Goal: Task Accomplishment & Management: Complete application form

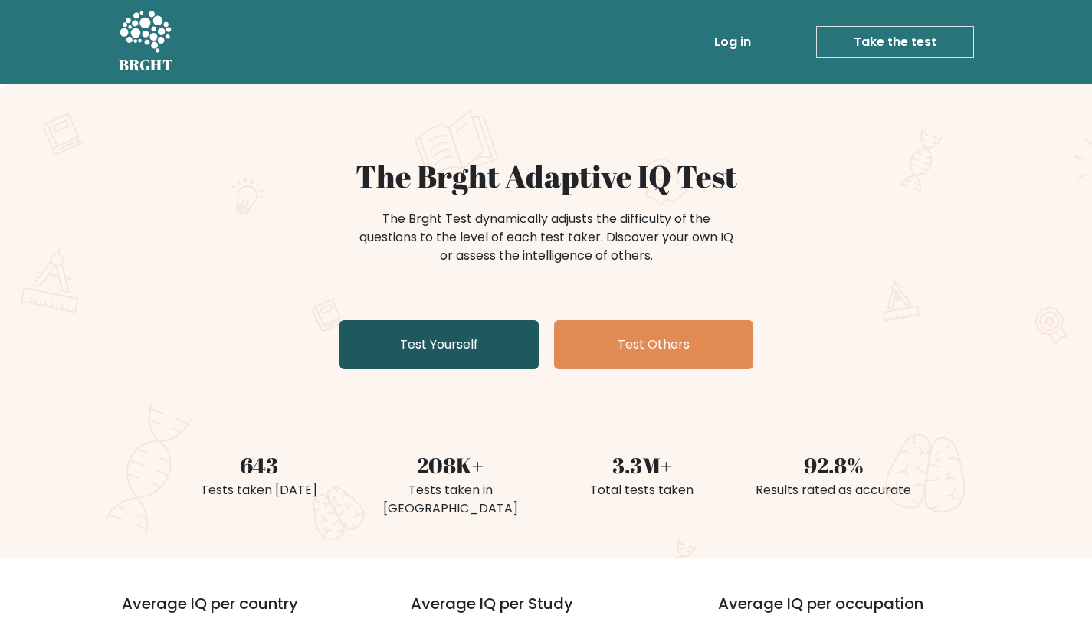
click at [436, 339] on link "Test Yourself" at bounding box center [438, 344] width 199 height 49
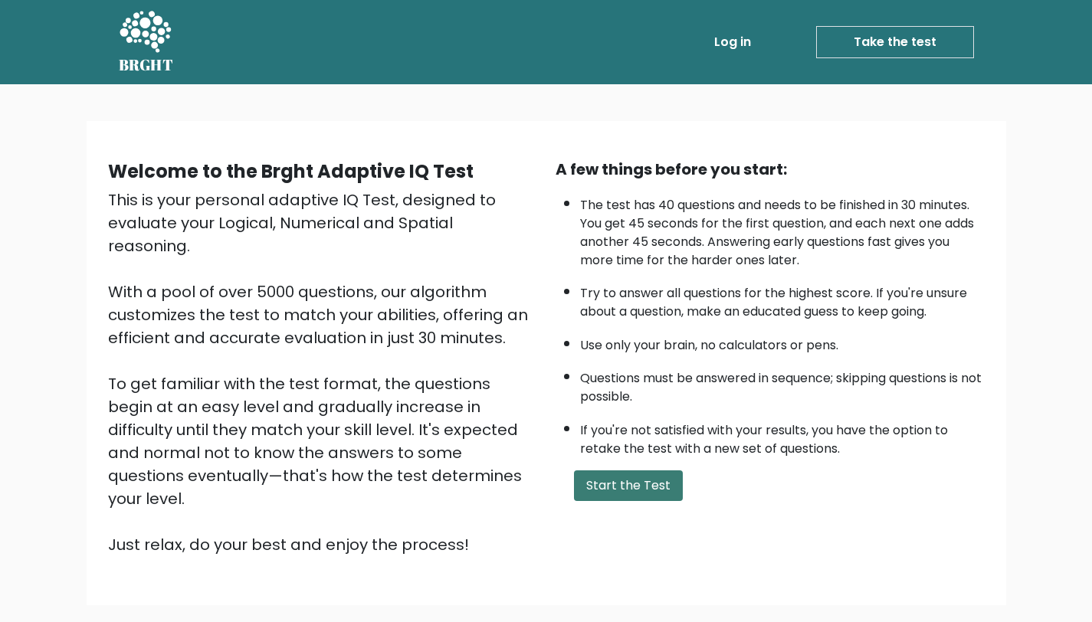
click at [630, 482] on button "Start the Test" at bounding box center [628, 485] width 109 height 31
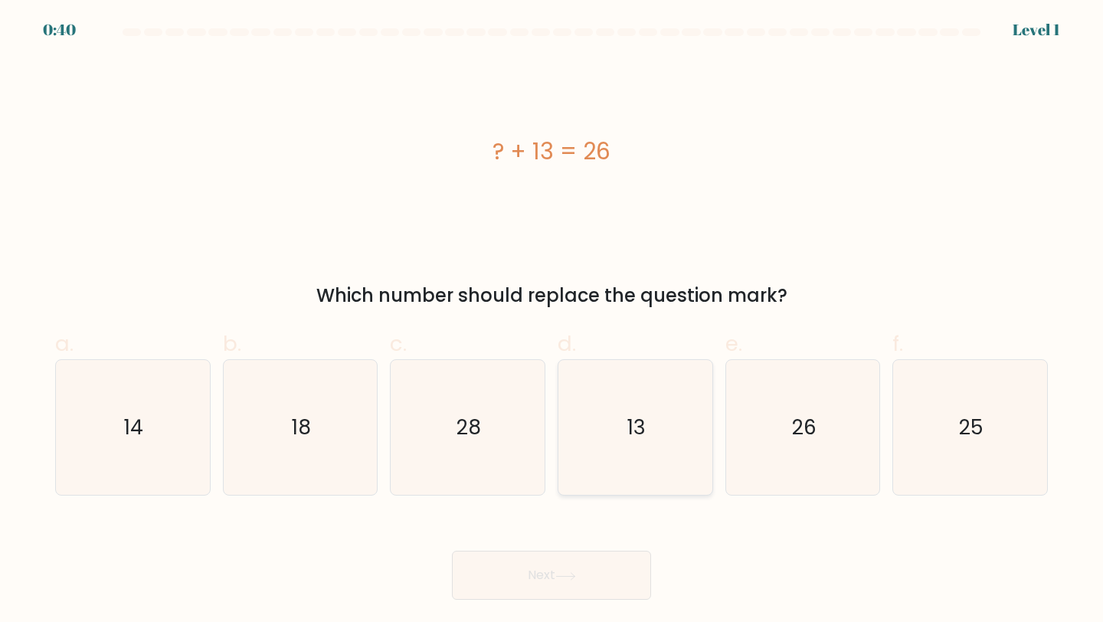
click at [641, 450] on icon "13" at bounding box center [636, 428] width 136 height 136
click at [552, 321] on input "d. 13" at bounding box center [552, 316] width 1 height 10
radio input "true"
click at [596, 574] on button "Next" at bounding box center [551, 575] width 199 height 49
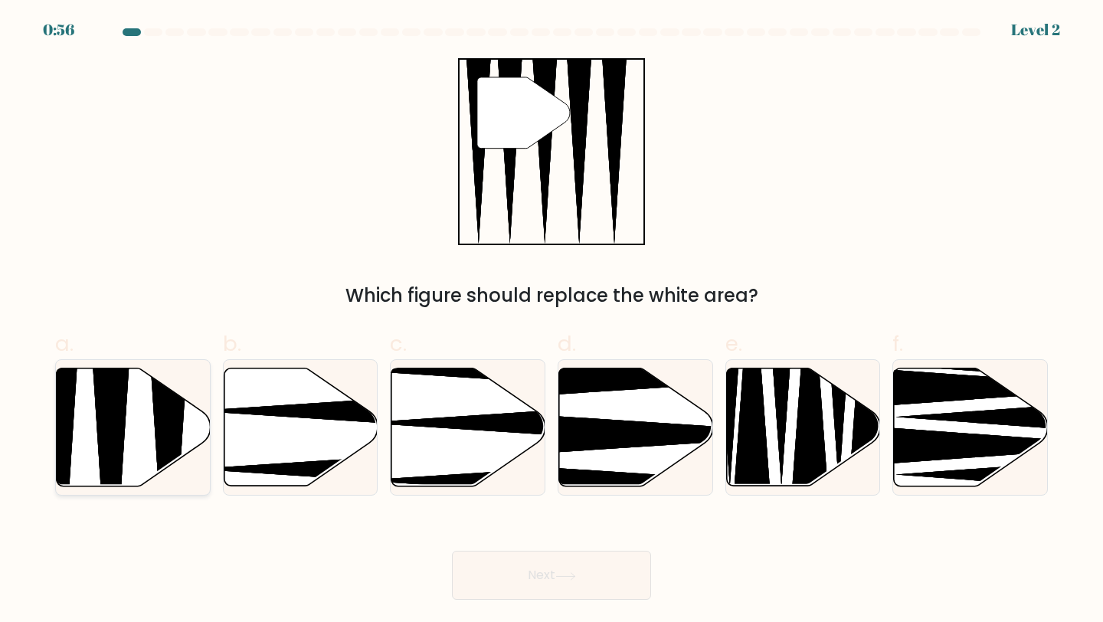
click at [108, 446] on icon at bounding box center [111, 492] width 40 height 306
click at [552, 321] on input "a." at bounding box center [552, 316] width 1 height 10
radio input "true"
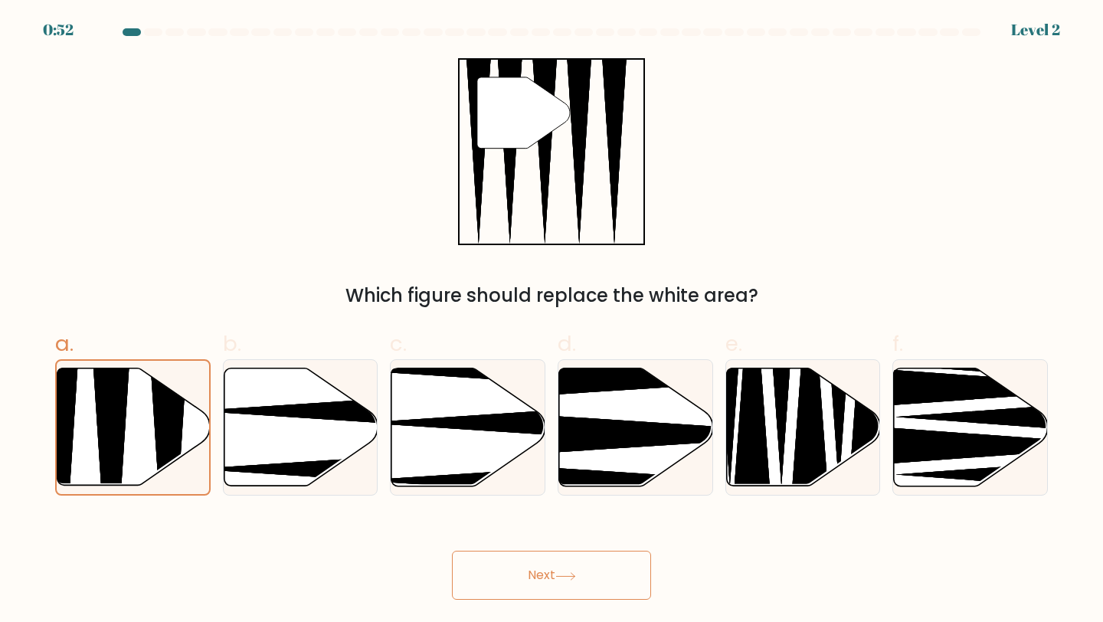
click at [542, 562] on button "Next" at bounding box center [551, 575] width 199 height 49
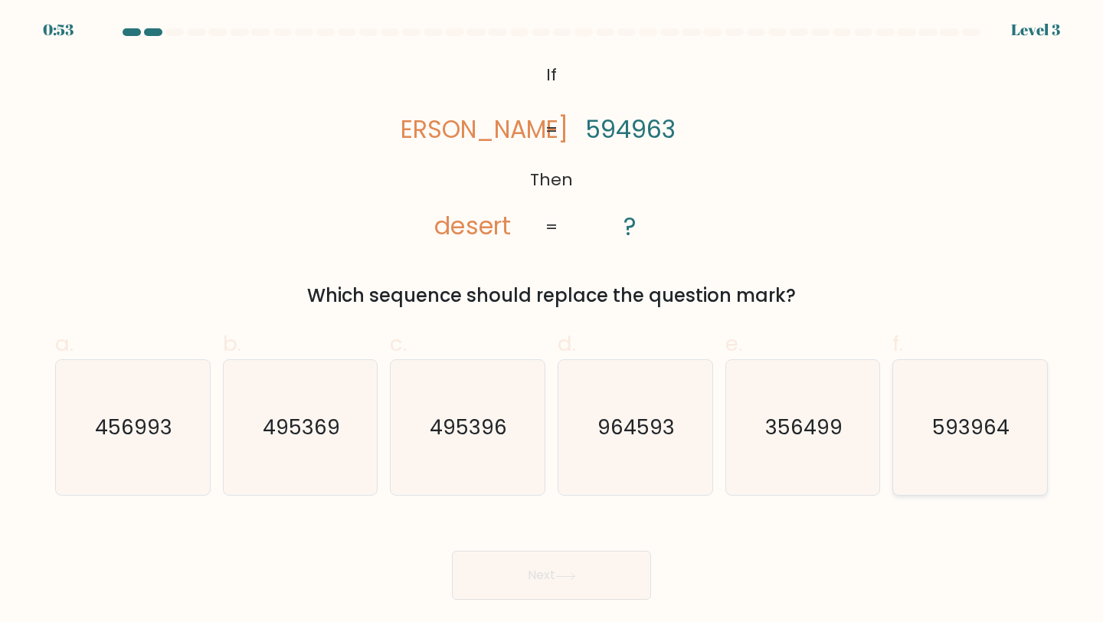
click at [949, 455] on icon "593964" at bounding box center [971, 428] width 136 height 136
click at [552, 321] on input "f. 593964" at bounding box center [552, 316] width 1 height 10
radio input "true"
click at [550, 565] on button "Next" at bounding box center [551, 575] width 199 height 49
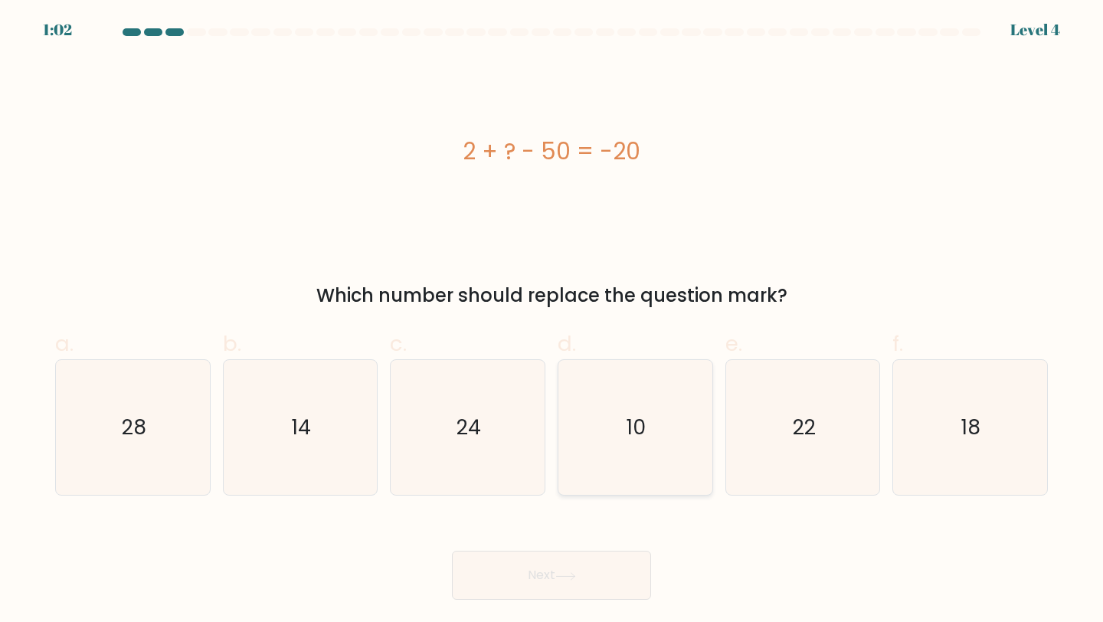
click at [643, 454] on icon "10" at bounding box center [636, 428] width 136 height 136
click at [552, 321] on input "d. 10" at bounding box center [552, 316] width 1 height 10
radio input "true"
click at [577, 585] on button "Next" at bounding box center [551, 575] width 199 height 49
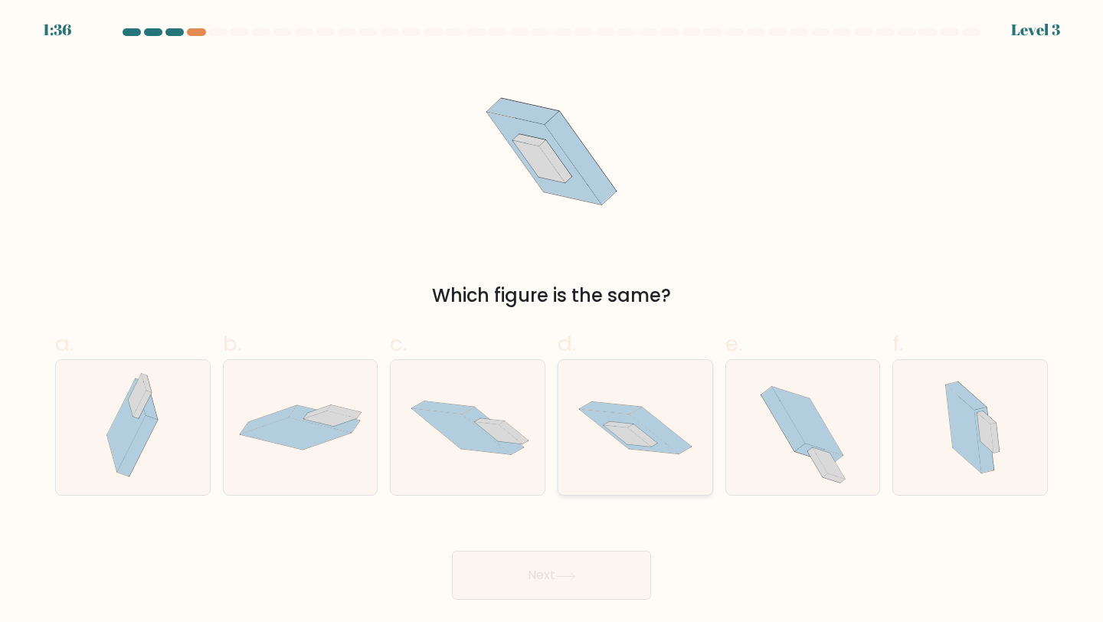
click at [629, 418] on icon at bounding box center [629, 431] width 99 height 44
click at [552, 321] on input "d." at bounding box center [552, 316] width 1 height 10
radio input "true"
click at [608, 578] on button "Next" at bounding box center [551, 575] width 199 height 49
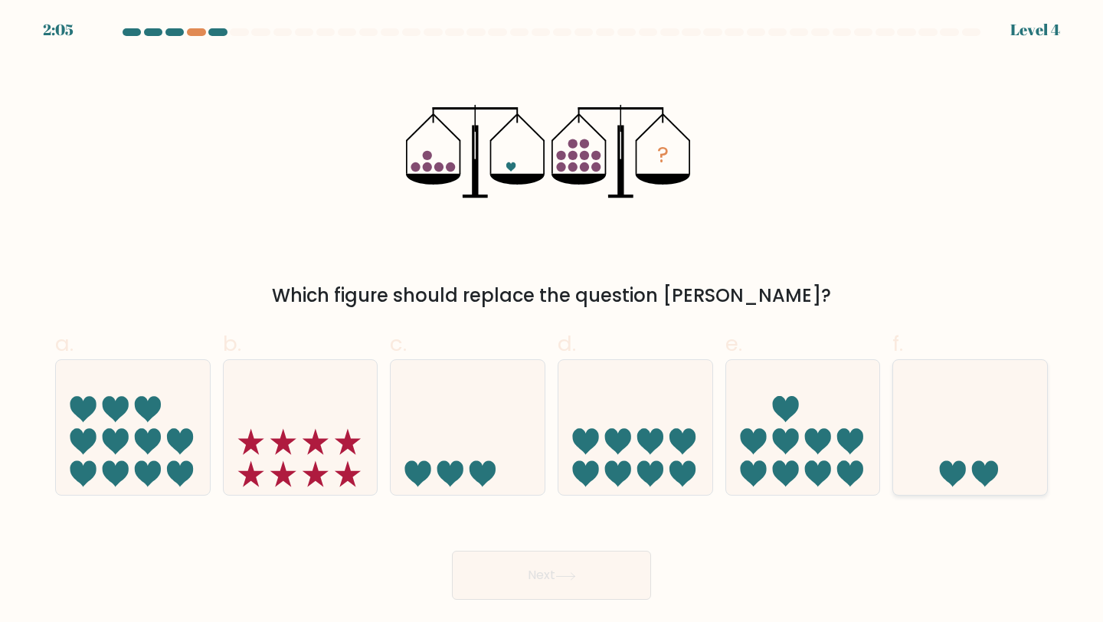
click at [991, 453] on icon at bounding box center [970, 427] width 154 height 127
click at [552, 321] on input "f." at bounding box center [552, 316] width 1 height 10
radio input "true"
click at [558, 573] on button "Next" at bounding box center [551, 575] width 199 height 49
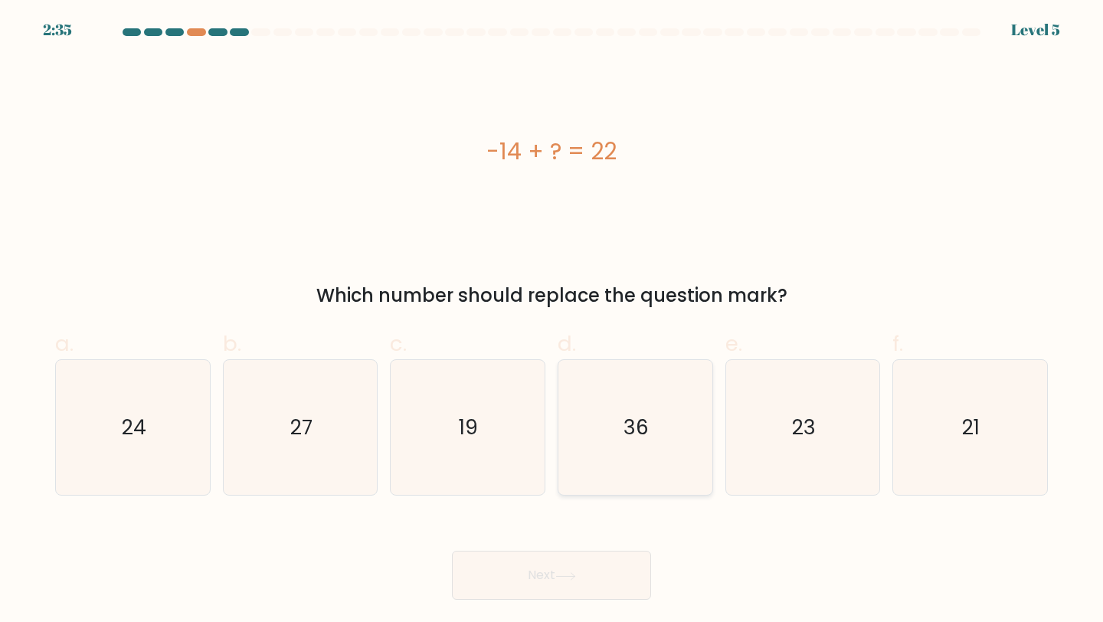
click at [654, 446] on icon "36" at bounding box center [636, 428] width 136 height 136
click at [552, 321] on input "d. 36" at bounding box center [552, 316] width 1 height 10
radio input "true"
click at [569, 591] on button "Next" at bounding box center [551, 575] width 199 height 49
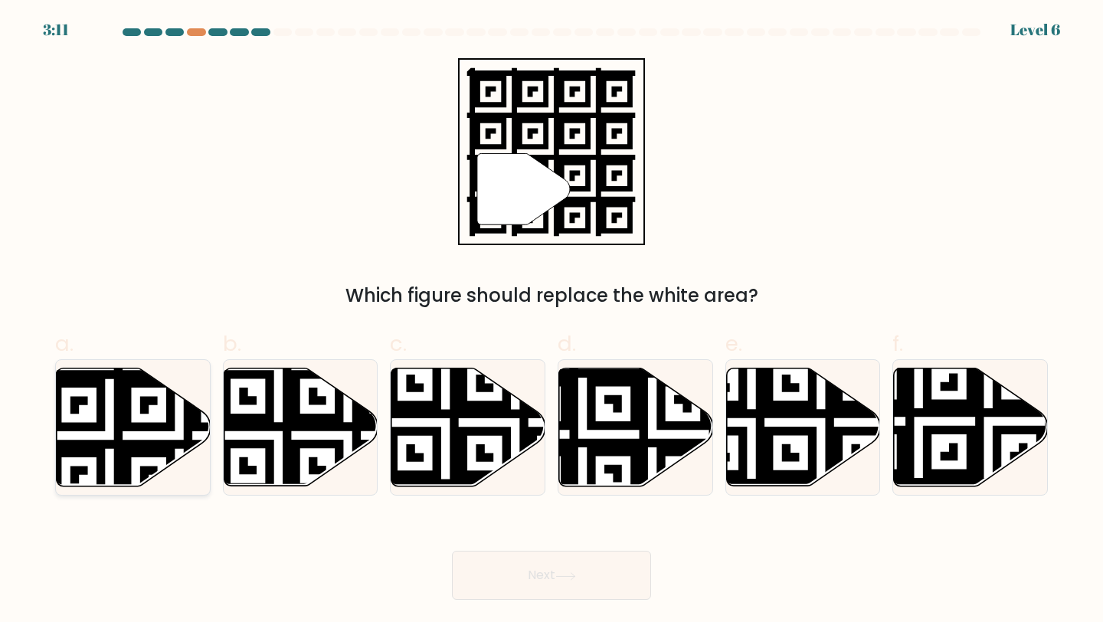
click at [133, 406] on icon at bounding box center [134, 428] width 154 height 118
click at [552, 321] on input "a." at bounding box center [552, 316] width 1 height 10
radio input "true"
click at [575, 589] on button "Next" at bounding box center [551, 575] width 199 height 49
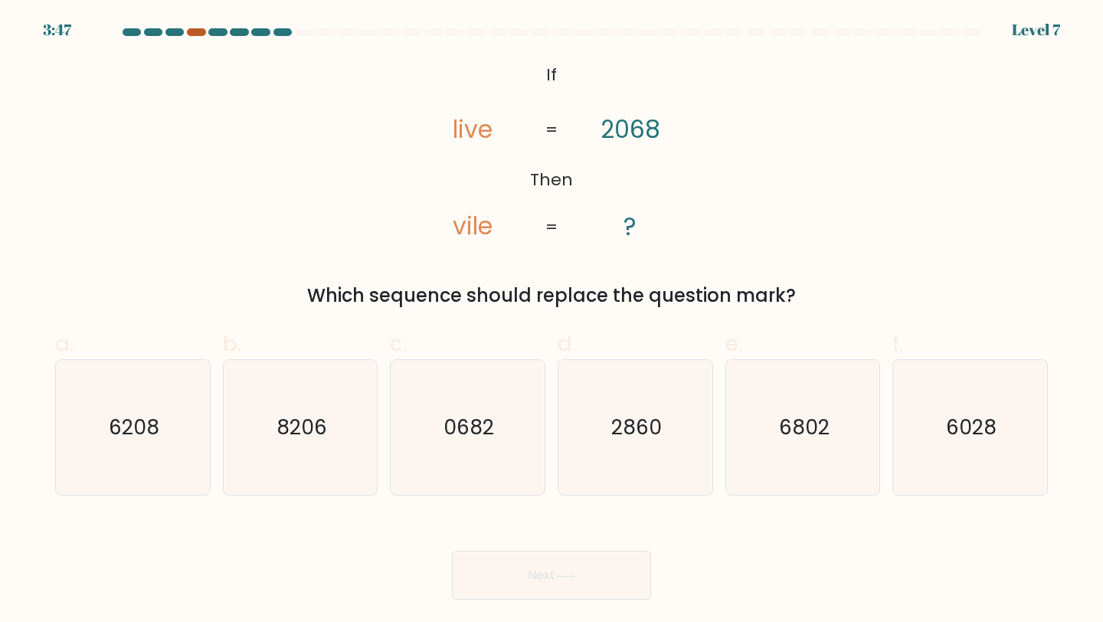
click at [193, 29] on div at bounding box center [196, 32] width 18 height 8
click at [975, 426] on text "6028" at bounding box center [971, 427] width 51 height 28
click at [552, 321] on input "f. 6028" at bounding box center [552, 316] width 1 height 10
radio input "true"
click at [576, 578] on icon at bounding box center [565, 576] width 21 height 8
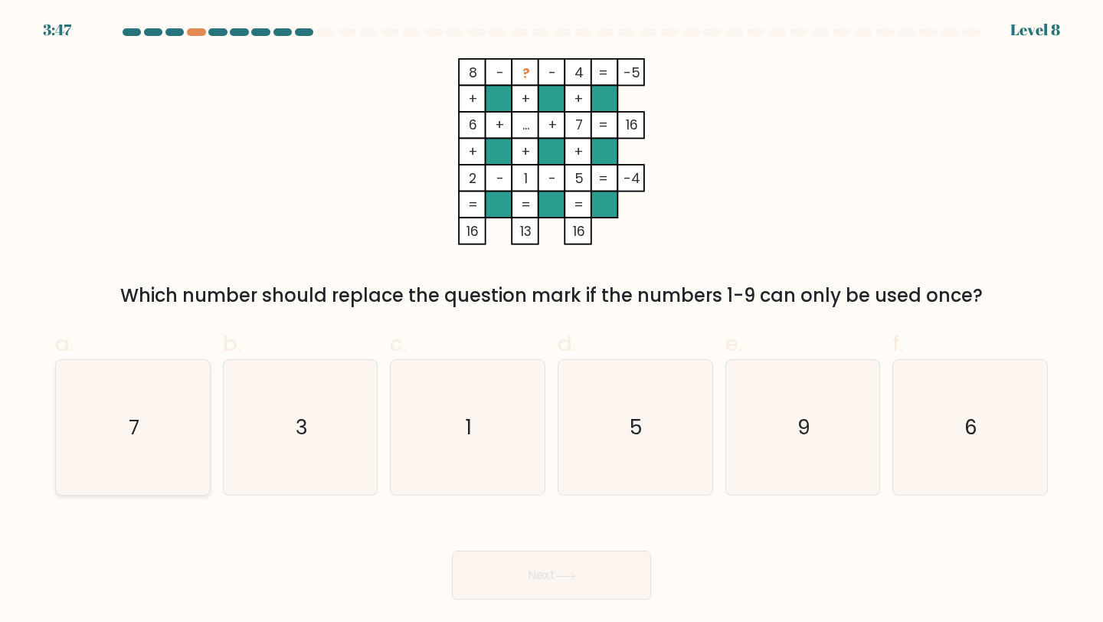
click at [181, 439] on icon "7" at bounding box center [133, 428] width 136 height 136
click at [552, 321] on input "a. 7" at bounding box center [552, 316] width 1 height 10
radio input "true"
click at [837, 454] on icon "9" at bounding box center [804, 428] width 136 height 136
click at [552, 321] on input "e. 9" at bounding box center [552, 316] width 1 height 10
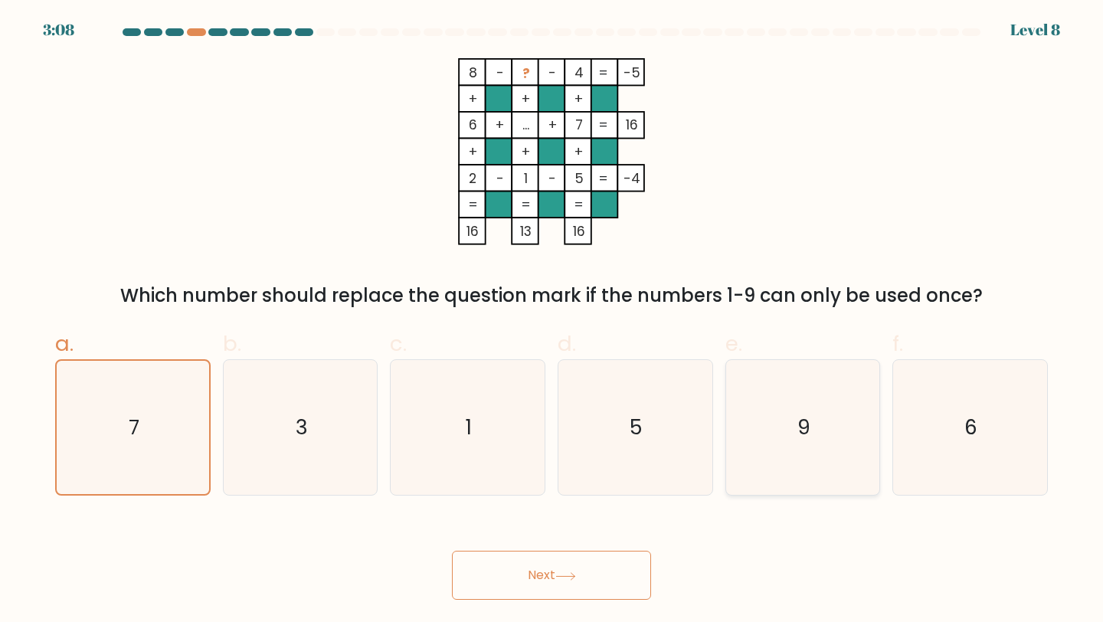
radio input "true"
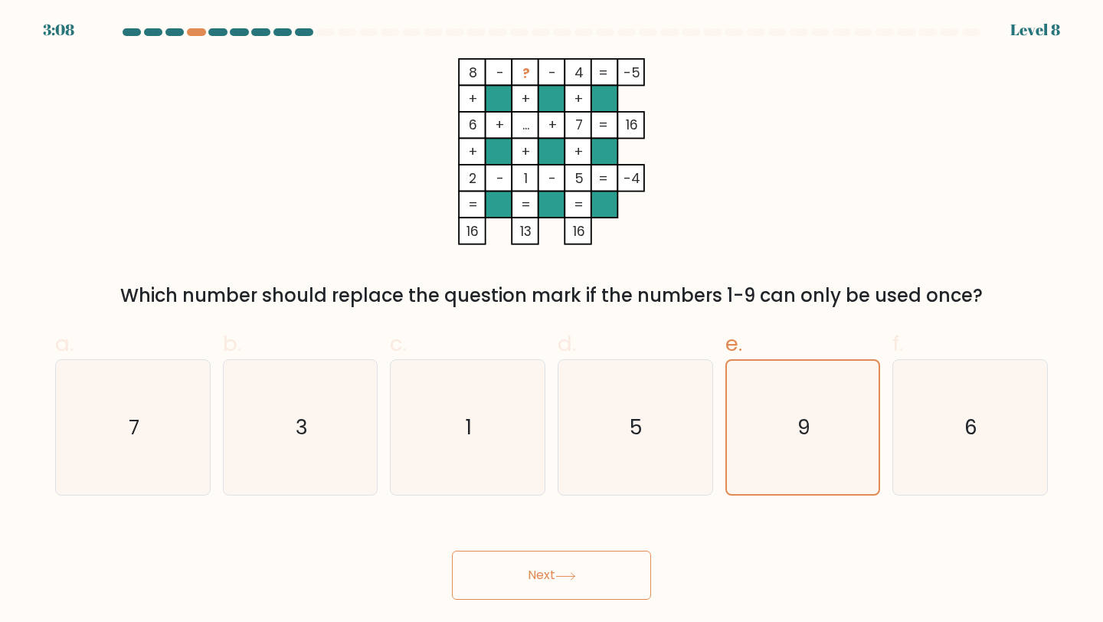
click at [579, 585] on button "Next" at bounding box center [551, 575] width 199 height 49
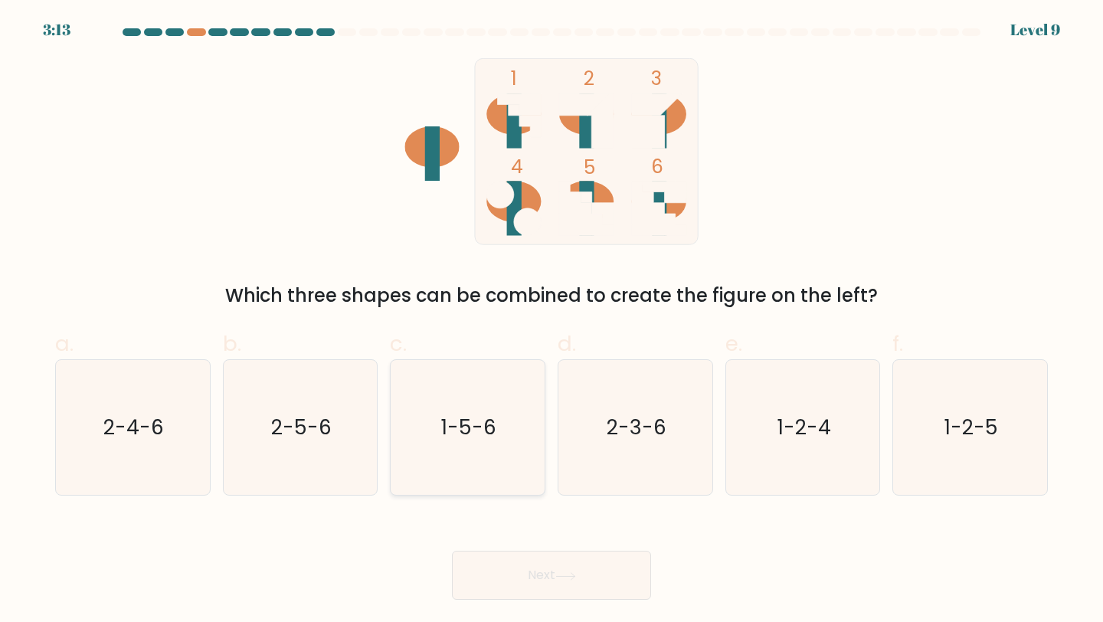
click at [470, 439] on text "1-5-6" at bounding box center [468, 427] width 55 height 28
click at [552, 321] on input "c. 1-5-6" at bounding box center [552, 316] width 1 height 10
radio input "true"
drag, startPoint x: 557, startPoint y: 555, endPoint x: 531, endPoint y: 592, distance: 45.7
click at [531, 592] on button "Next" at bounding box center [551, 575] width 199 height 49
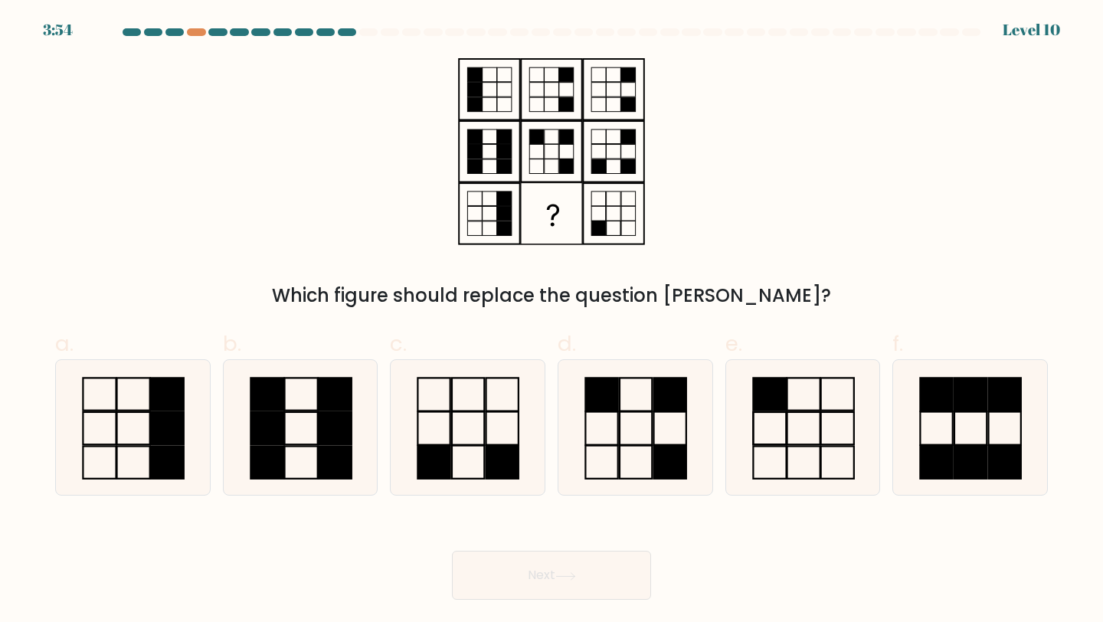
click at [618, 229] on form at bounding box center [551, 314] width 1103 height 572
click at [804, 424] on icon at bounding box center [804, 428] width 136 height 136
click at [552, 321] on input "e." at bounding box center [552, 316] width 1 height 10
radio input "true"
click at [559, 581] on button "Next" at bounding box center [551, 575] width 199 height 49
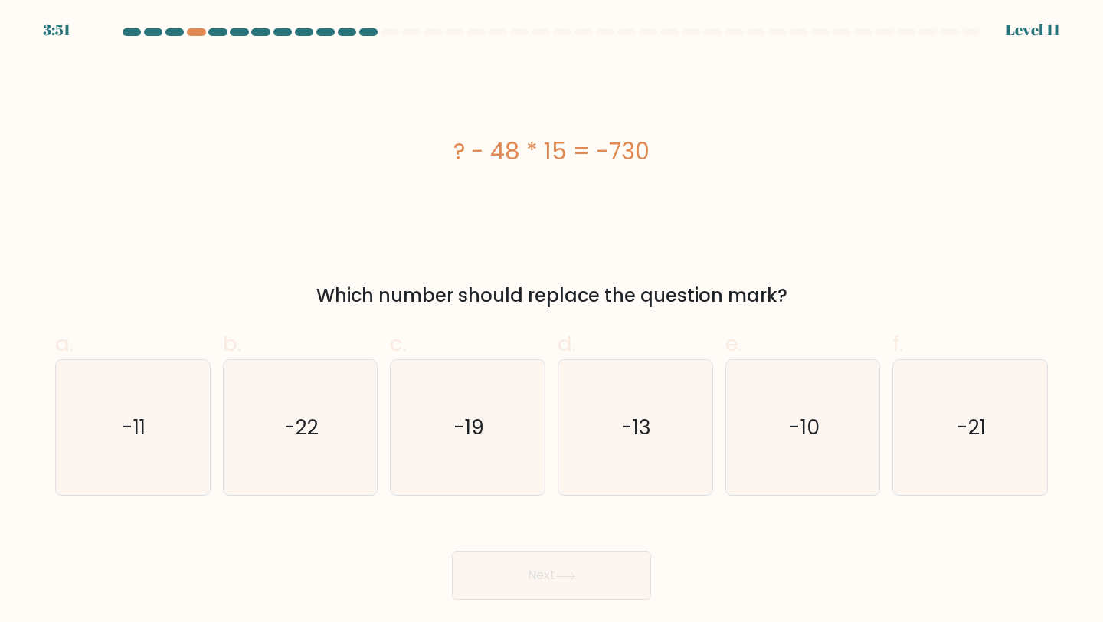
click at [597, 202] on div "? - 48 * 15 = -730" at bounding box center [551, 151] width 993 height 187
click at [808, 418] on text "-10" at bounding box center [804, 427] width 31 height 28
click at [552, 321] on input "e. -10" at bounding box center [552, 316] width 1 height 10
radio input "true"
click at [602, 568] on button "Next" at bounding box center [551, 575] width 199 height 49
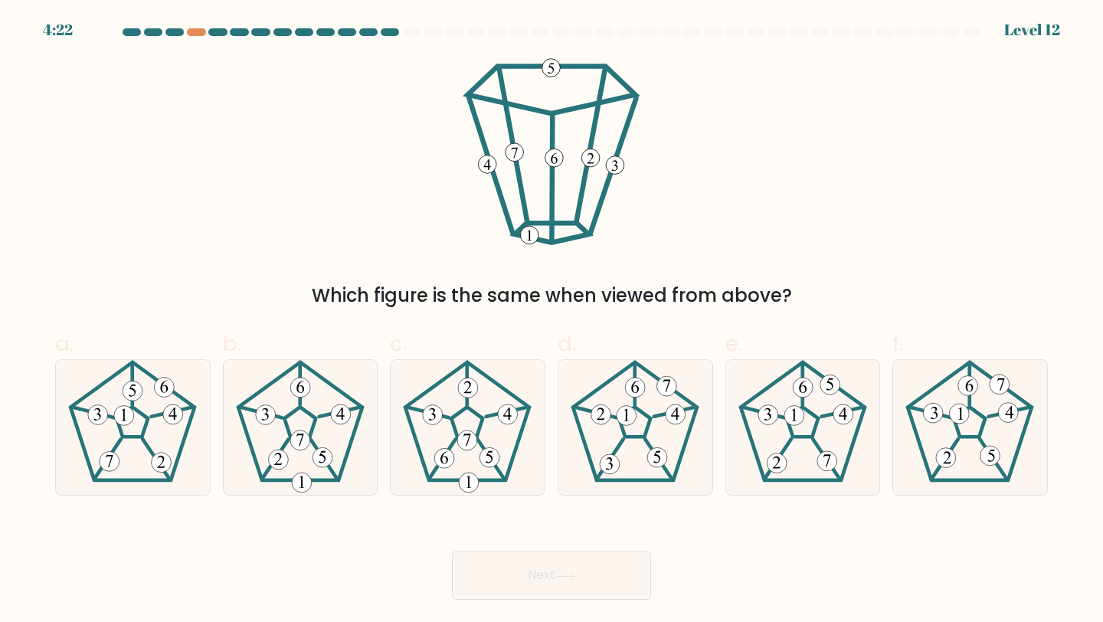
click at [607, 243] on icon at bounding box center [551, 151] width 187 height 187
click at [315, 448] on 173 at bounding box center [324, 460] width 28 height 41
click at [552, 321] on input "b." at bounding box center [552, 316] width 1 height 10
radio input "true"
click at [543, 587] on button "Next" at bounding box center [551, 575] width 199 height 49
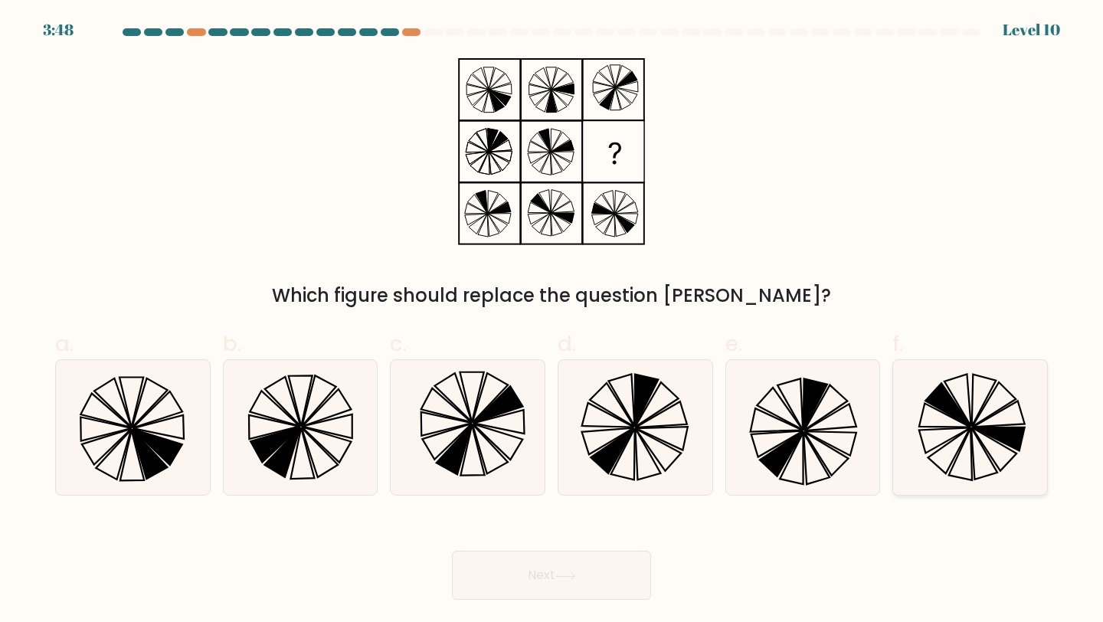
click at [959, 427] on icon at bounding box center [945, 416] width 52 height 24
click at [552, 321] on input "f." at bounding box center [552, 316] width 1 height 10
radio input "true"
click at [554, 575] on button "Next" at bounding box center [551, 575] width 199 height 49
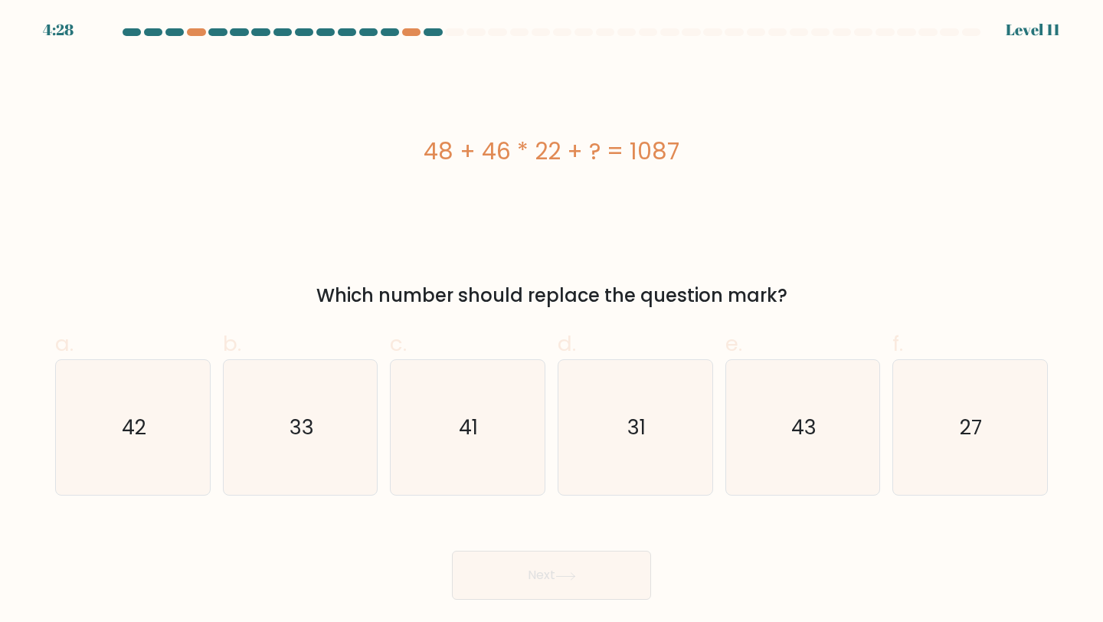
click at [569, 572] on icon at bounding box center [565, 576] width 21 height 8
drag, startPoint x: 569, startPoint y: 572, endPoint x: 569, endPoint y: 536, distance: 36.8
click at [569, 555] on button "Next" at bounding box center [551, 575] width 199 height 49
click at [962, 393] on icon "27" at bounding box center [971, 428] width 136 height 136
click at [552, 321] on input "f. 27" at bounding box center [552, 316] width 1 height 10
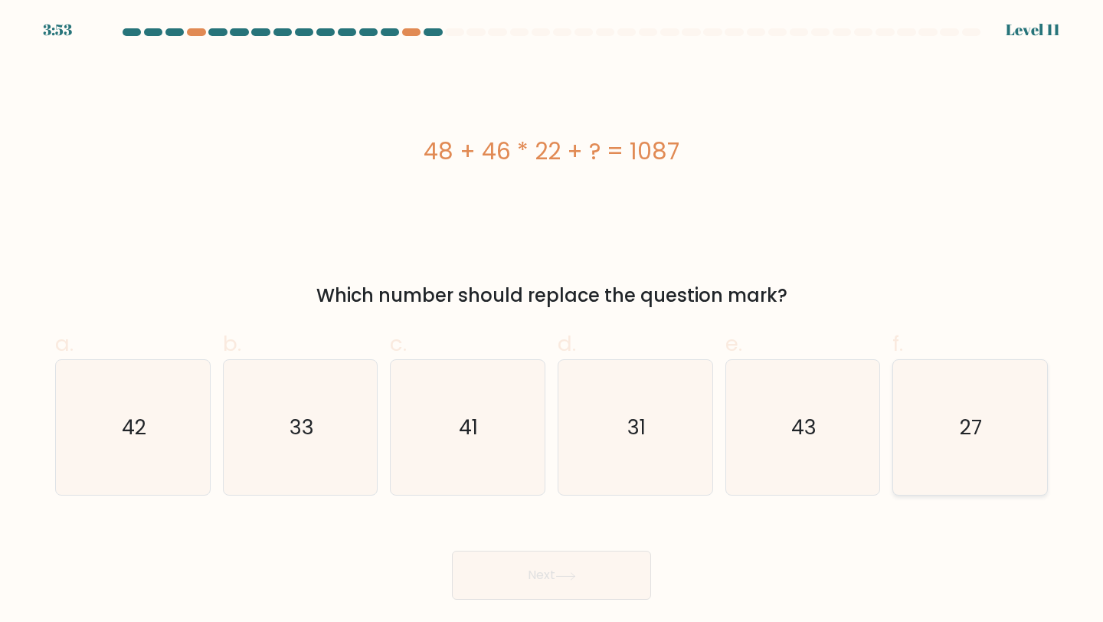
radio input "true"
click at [543, 578] on button "Next" at bounding box center [551, 575] width 199 height 49
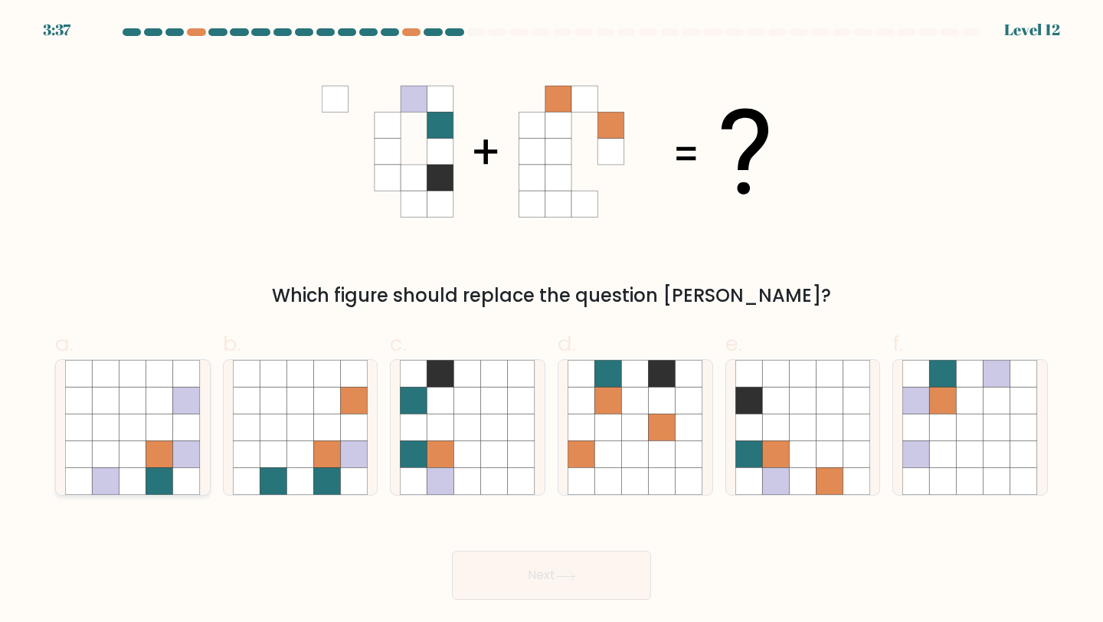
click at [190, 401] on icon at bounding box center [186, 400] width 27 height 27
click at [552, 321] on input "a." at bounding box center [552, 316] width 1 height 10
radio input "true"
click at [301, 437] on icon at bounding box center [300, 427] width 27 height 27
click at [552, 321] on input "b." at bounding box center [552, 316] width 1 height 10
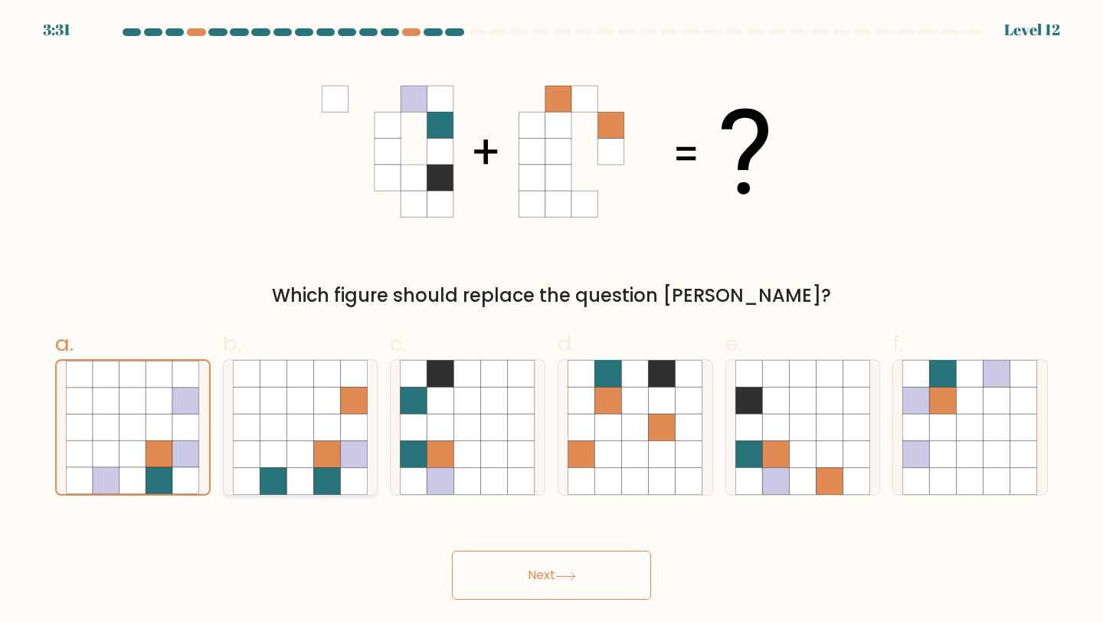
radio input "true"
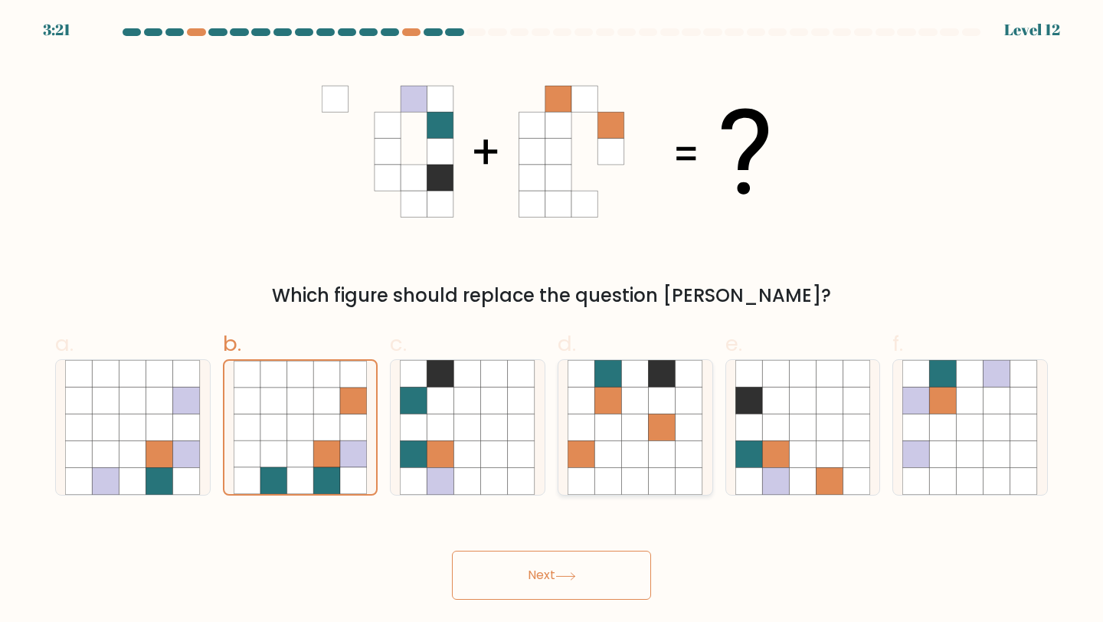
click at [657, 369] on icon at bounding box center [662, 373] width 27 height 27
click at [552, 321] on input "d." at bounding box center [552, 316] width 1 height 10
radio input "true"
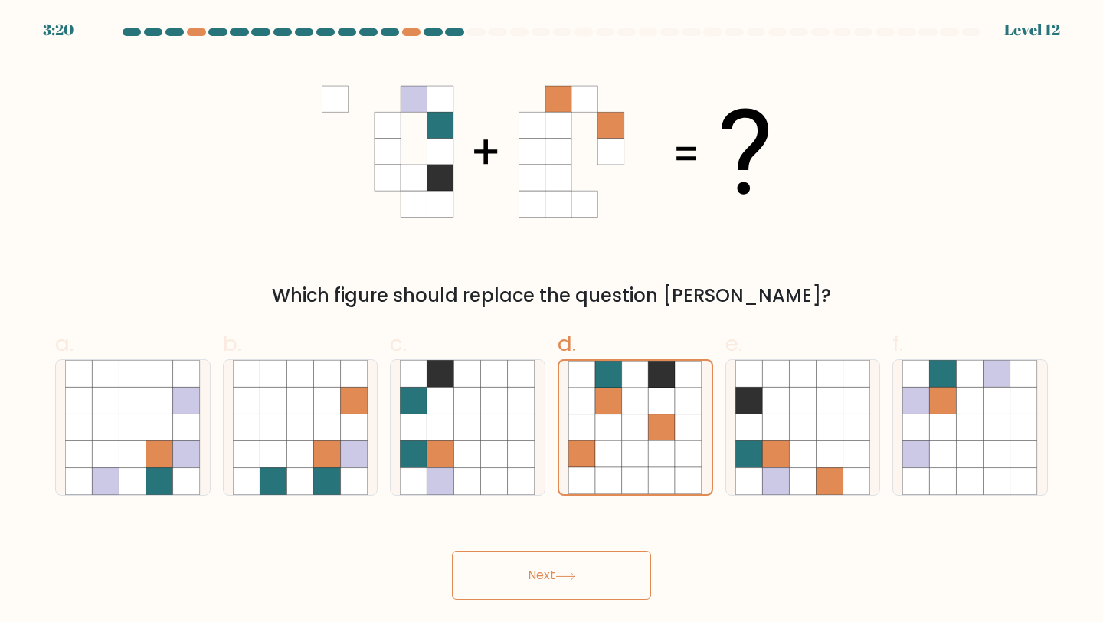
click at [563, 578] on icon at bounding box center [565, 576] width 21 height 8
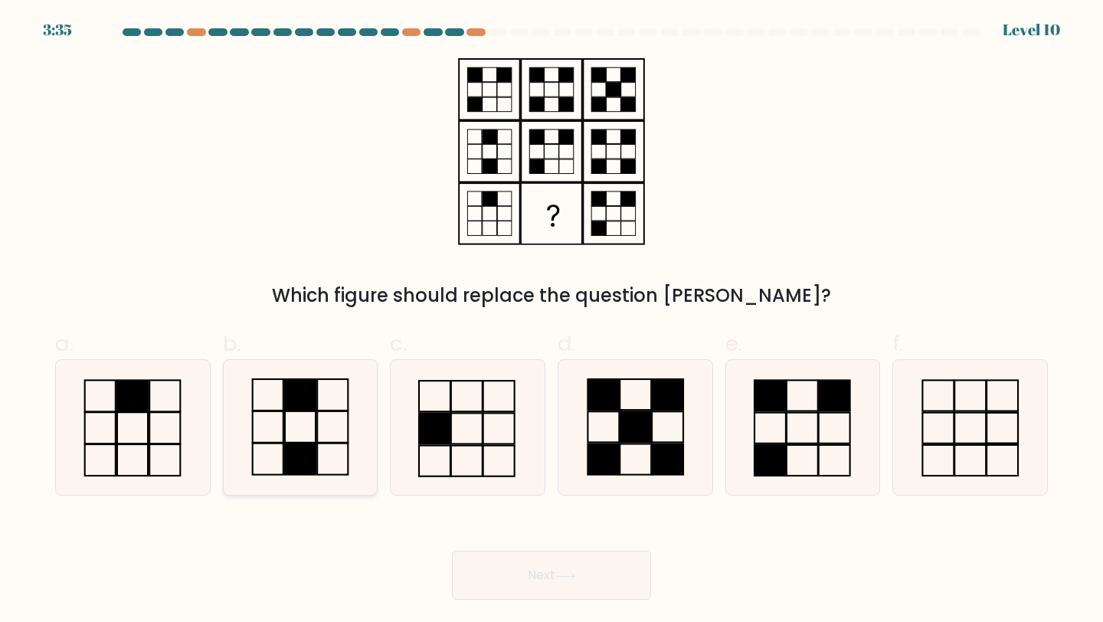
click at [297, 429] on icon at bounding box center [301, 428] width 136 height 136
click at [552, 321] on input "b." at bounding box center [552, 316] width 1 height 10
radio input "true"
click at [544, 568] on button "Next" at bounding box center [551, 575] width 199 height 49
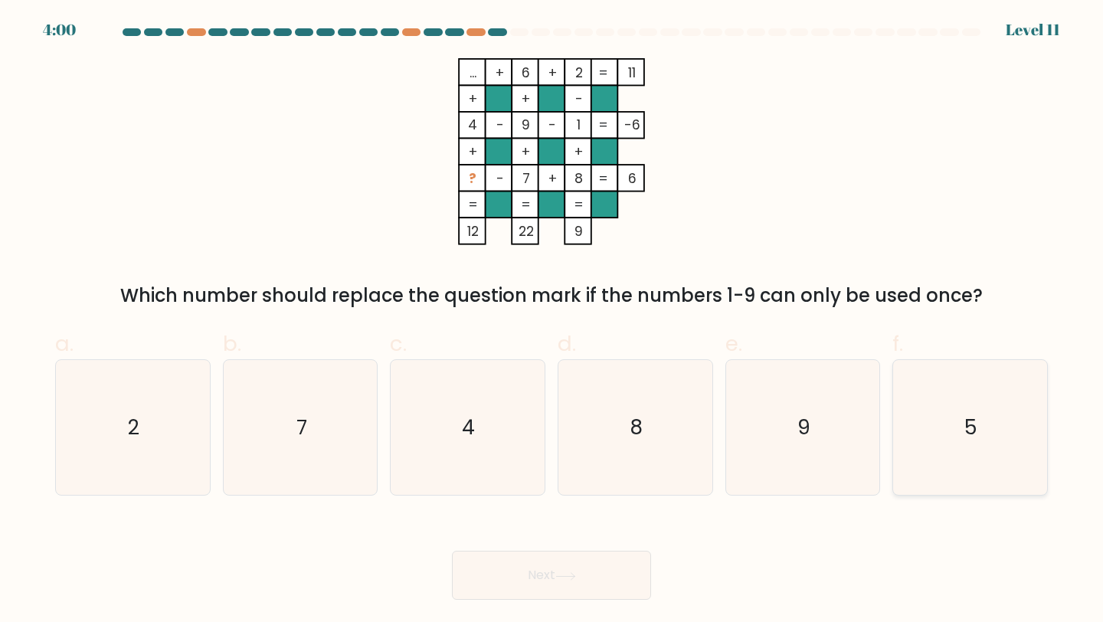
click at [983, 464] on icon "5" at bounding box center [971, 428] width 136 height 136
click at [552, 321] on input "f. 5" at bounding box center [552, 316] width 1 height 10
radio input "true"
click at [601, 574] on button "Next" at bounding box center [551, 575] width 199 height 49
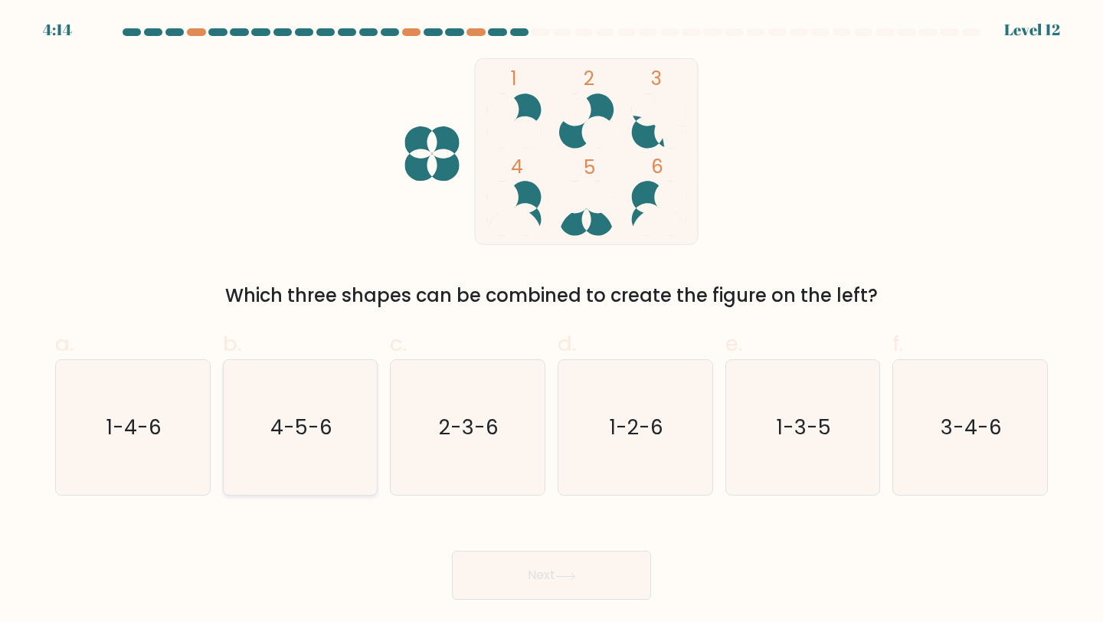
click at [285, 437] on text "4-5-6" at bounding box center [301, 427] width 62 height 28
click at [552, 321] on input "b. 4-5-6" at bounding box center [552, 316] width 1 height 10
radio input "true"
click at [568, 577] on icon at bounding box center [565, 576] width 21 height 8
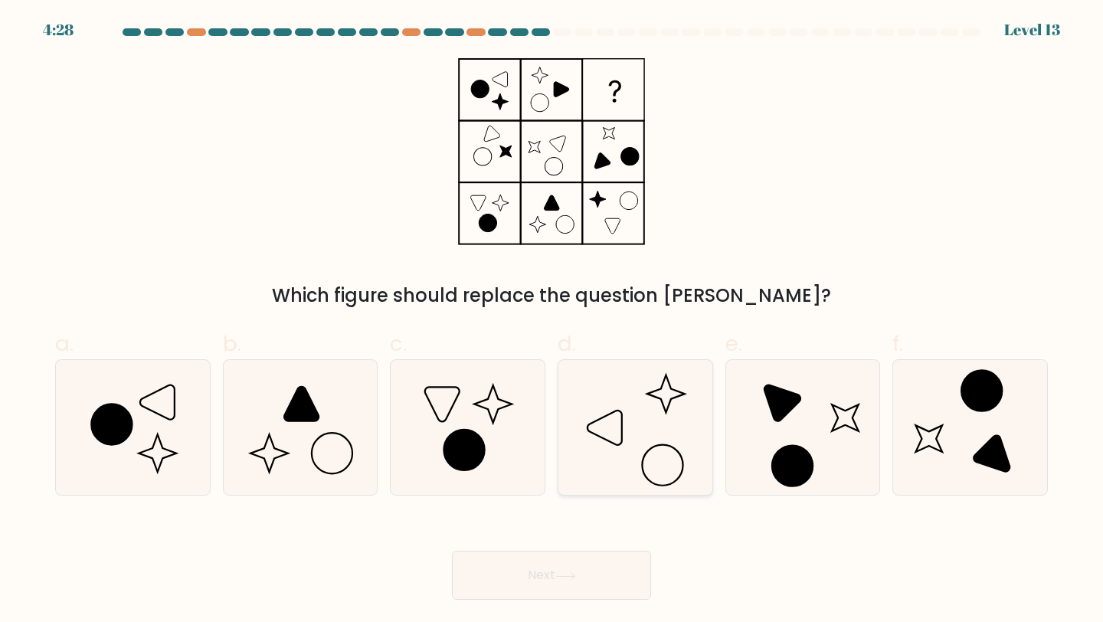
click at [631, 431] on icon at bounding box center [636, 428] width 136 height 136
click at [552, 321] on input "d." at bounding box center [552, 316] width 1 height 10
radio input "true"
click at [535, 567] on button "Next" at bounding box center [551, 575] width 199 height 49
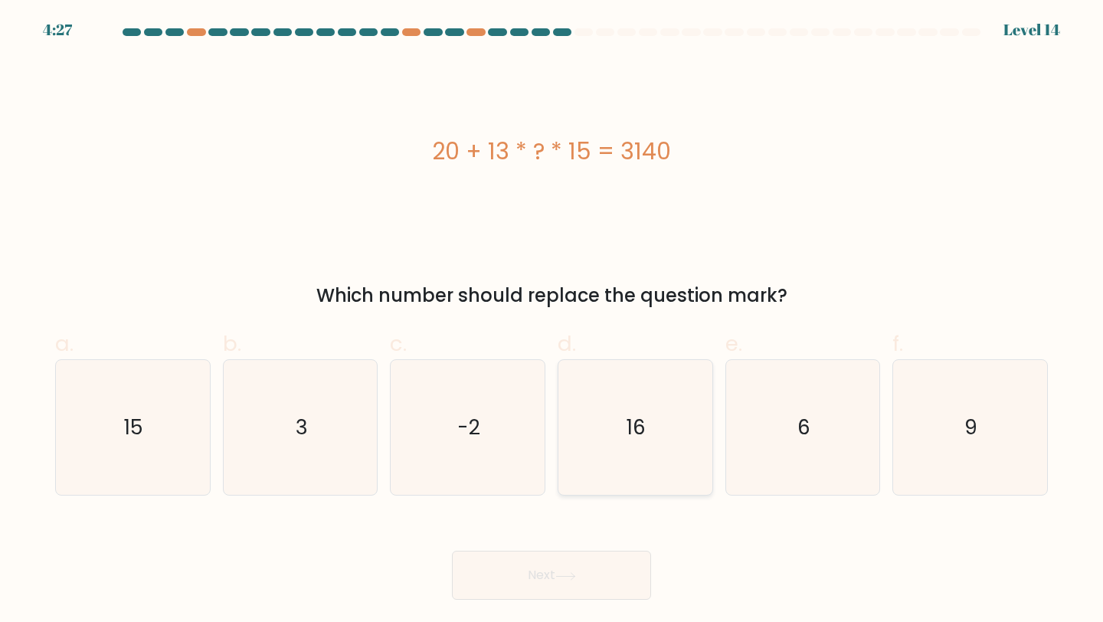
click at [675, 395] on icon "16" at bounding box center [636, 428] width 136 height 136
click at [552, 321] on input "d. 16" at bounding box center [552, 316] width 1 height 10
radio input "true"
click at [578, 586] on button "Next" at bounding box center [551, 575] width 199 height 49
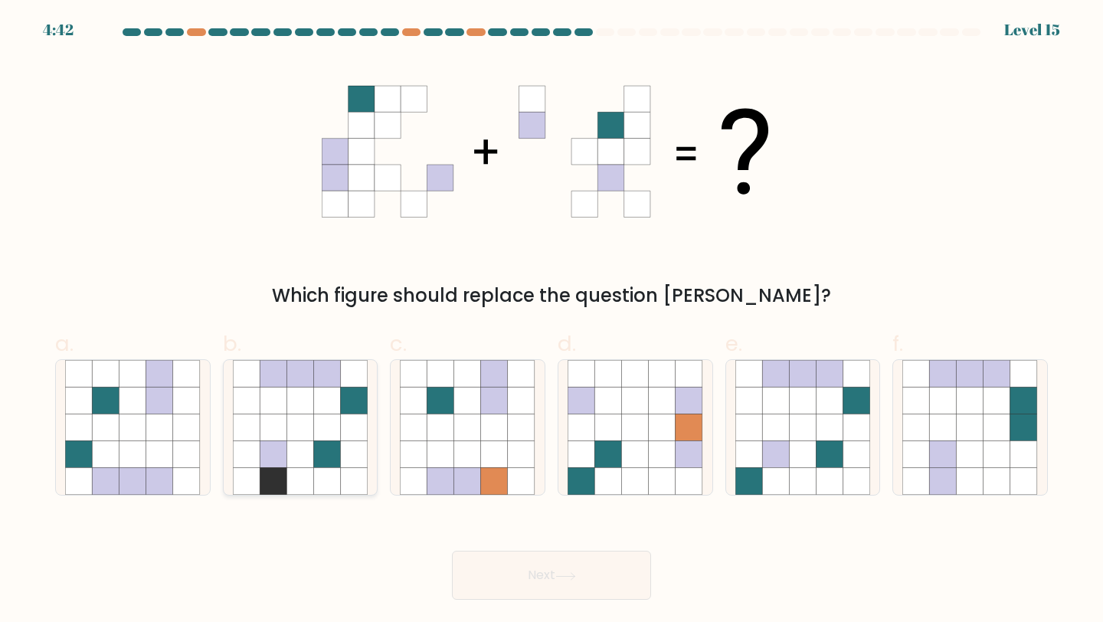
click at [310, 375] on icon at bounding box center [300, 373] width 27 height 27
click at [552, 321] on input "b." at bounding box center [552, 316] width 1 height 10
radio input "true"
click at [152, 446] on icon at bounding box center [159, 454] width 27 height 27
click at [552, 321] on input "a." at bounding box center [552, 316] width 1 height 10
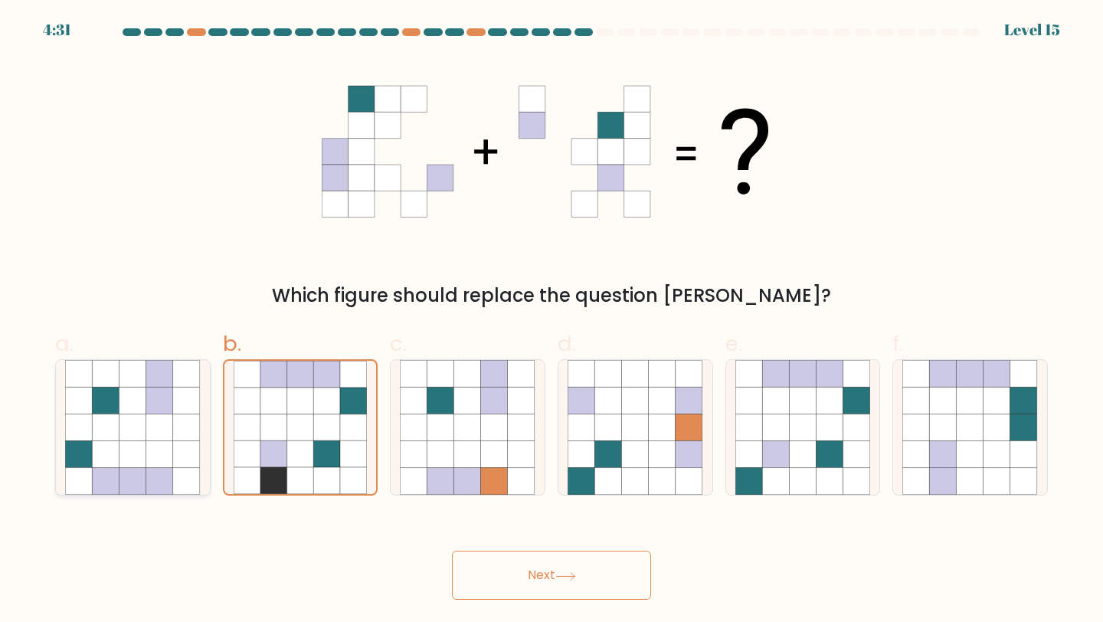
radio input "true"
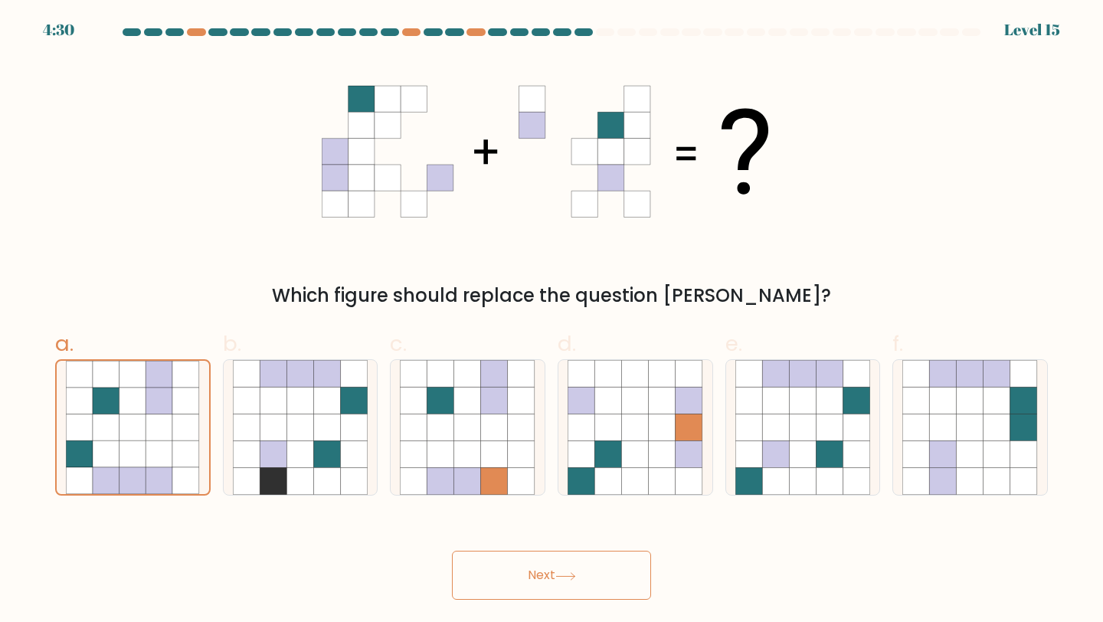
click at [518, 572] on button "Next" at bounding box center [551, 575] width 199 height 49
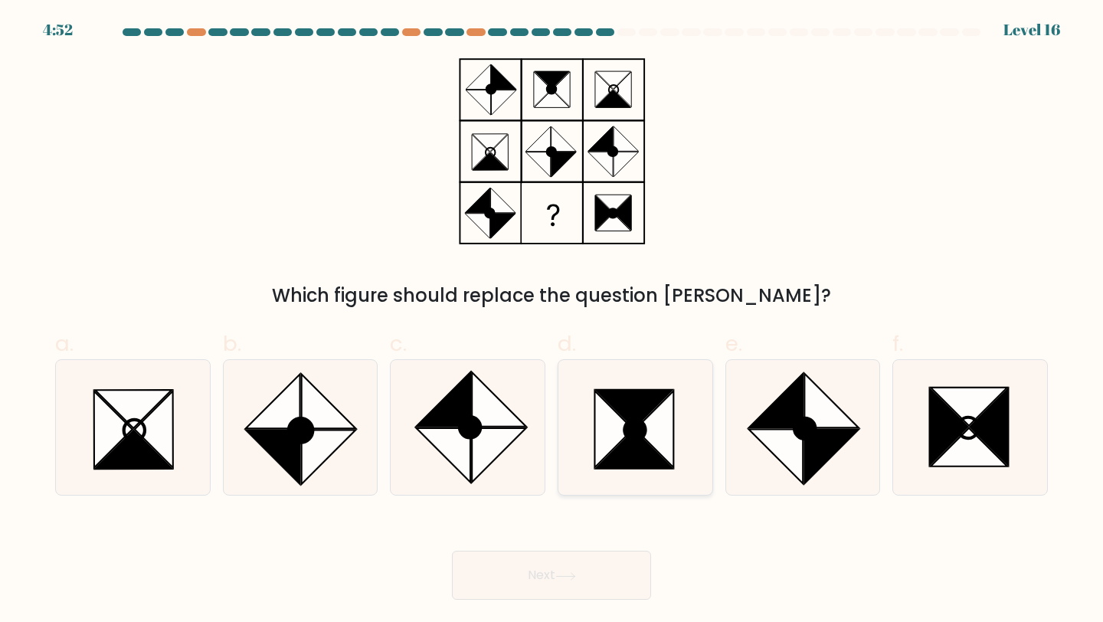
click at [614, 414] on icon at bounding box center [614, 429] width 38 height 77
click at [552, 321] on input "d." at bounding box center [552, 316] width 1 height 10
radio input "true"
click at [588, 572] on button "Next" at bounding box center [551, 575] width 199 height 49
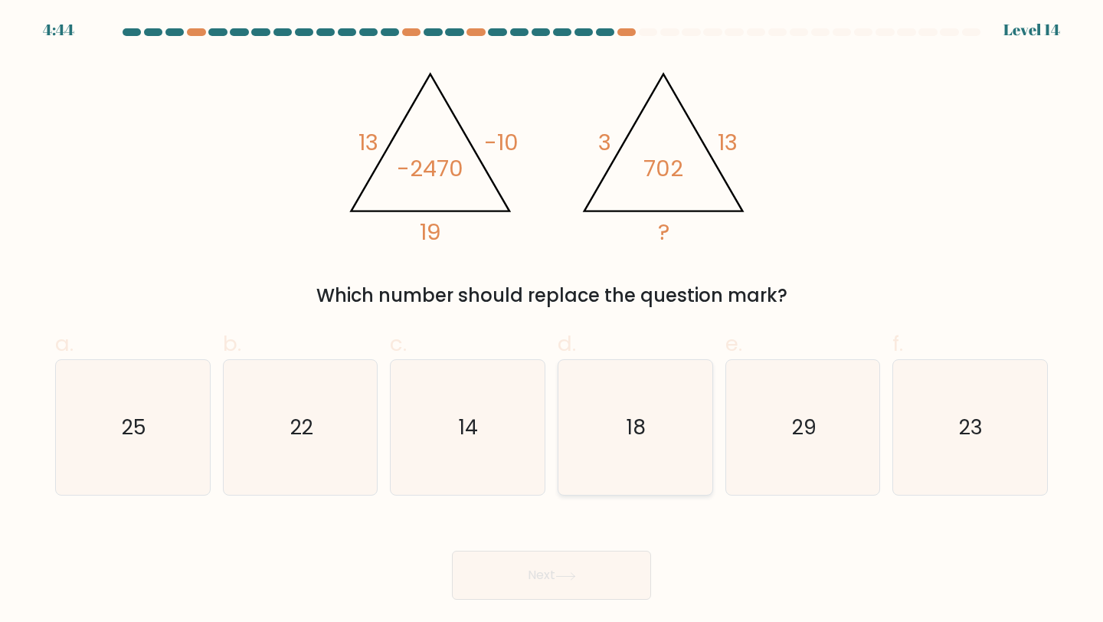
click at [633, 417] on text "18" at bounding box center [636, 427] width 19 height 28
click at [552, 321] on input "d. 18" at bounding box center [552, 316] width 1 height 10
radio input "true"
click at [569, 582] on button "Next" at bounding box center [551, 575] width 199 height 49
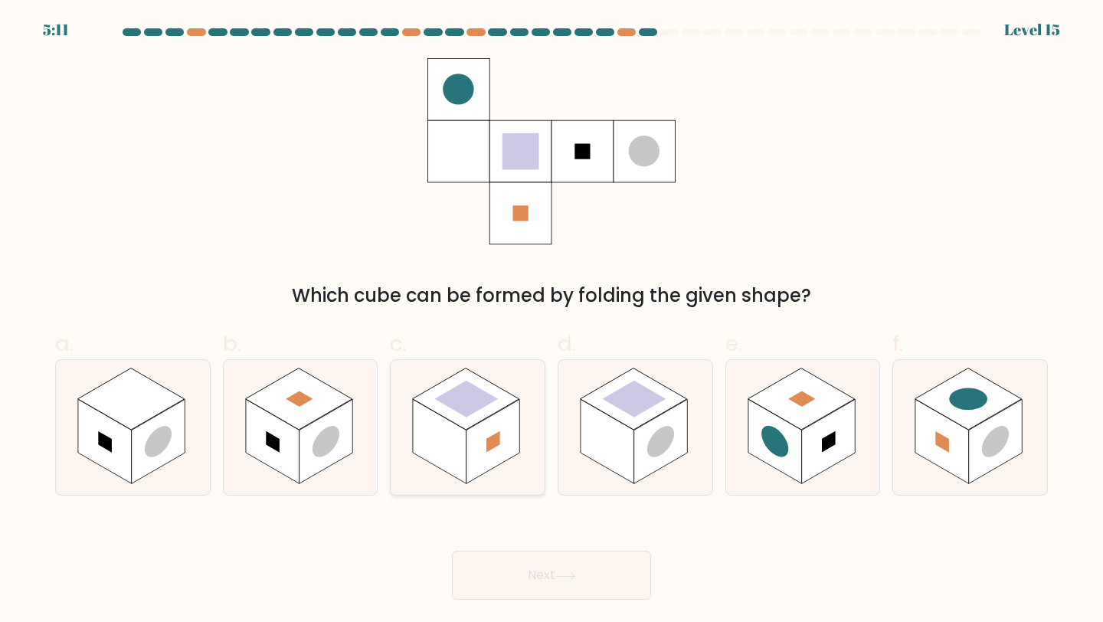
click at [473, 444] on rect at bounding box center [494, 441] width 54 height 84
click at [552, 321] on input "c." at bounding box center [552, 316] width 1 height 10
radio input "true"
click at [296, 431] on rect at bounding box center [273, 441] width 54 height 84
click at [552, 321] on input "b." at bounding box center [552, 316] width 1 height 10
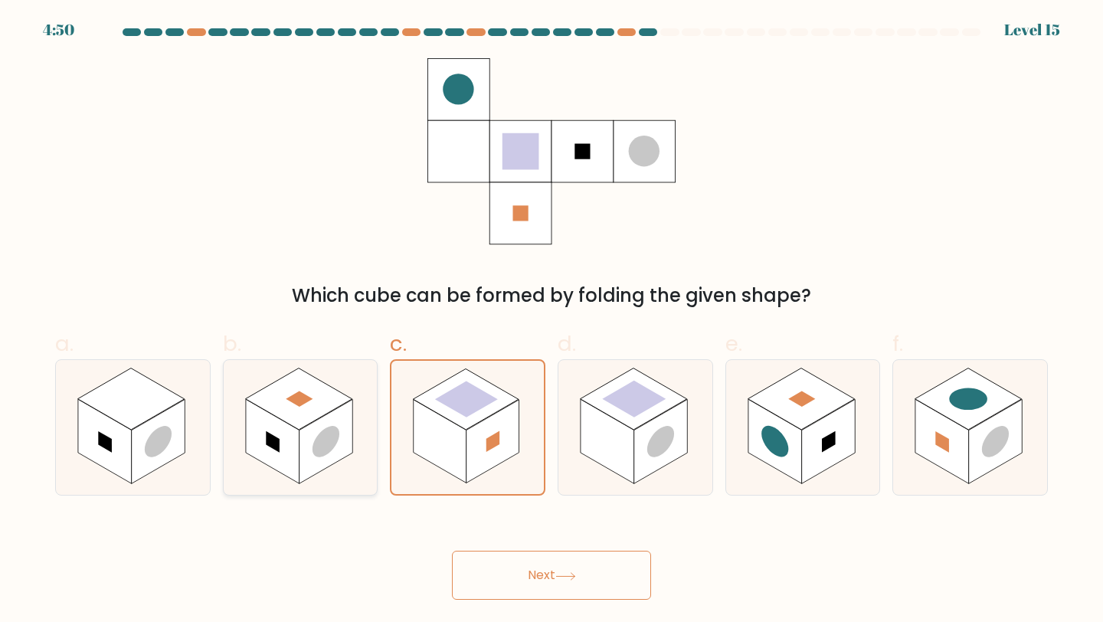
radio input "true"
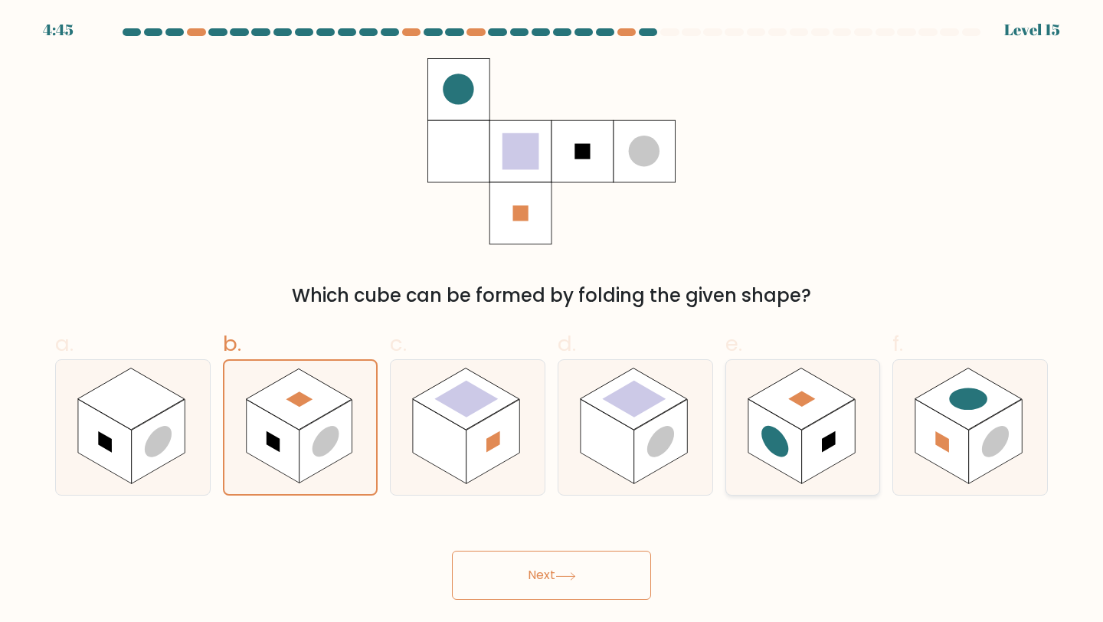
click at [820, 427] on rect at bounding box center [829, 441] width 54 height 84
click at [552, 321] on input "e." at bounding box center [552, 316] width 1 height 10
radio input "true"
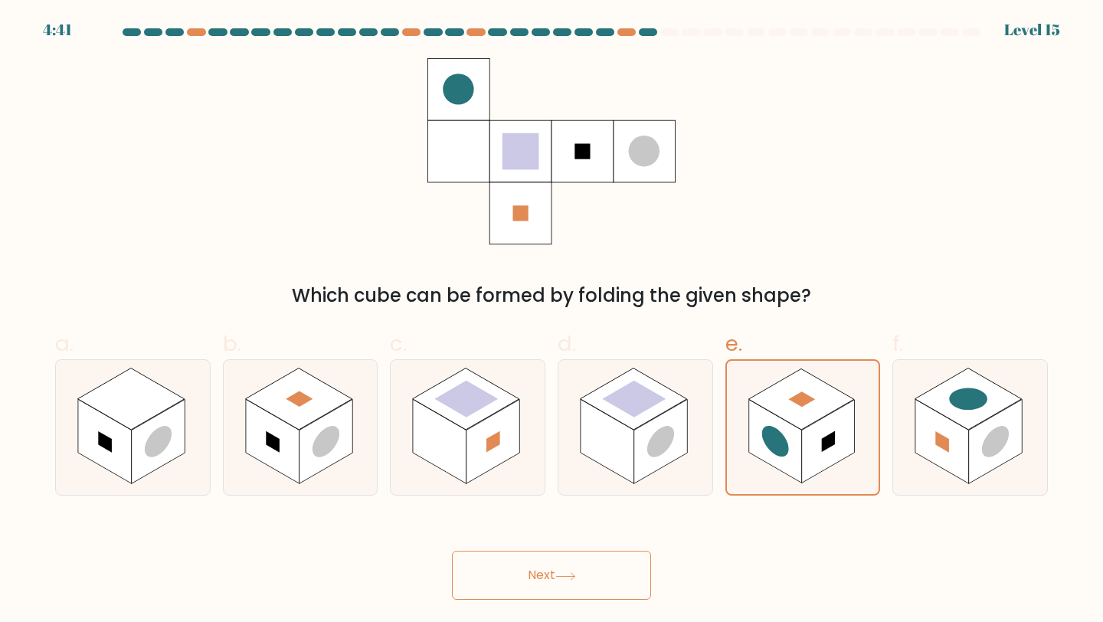
click at [577, 581] on button "Next" at bounding box center [551, 575] width 199 height 49
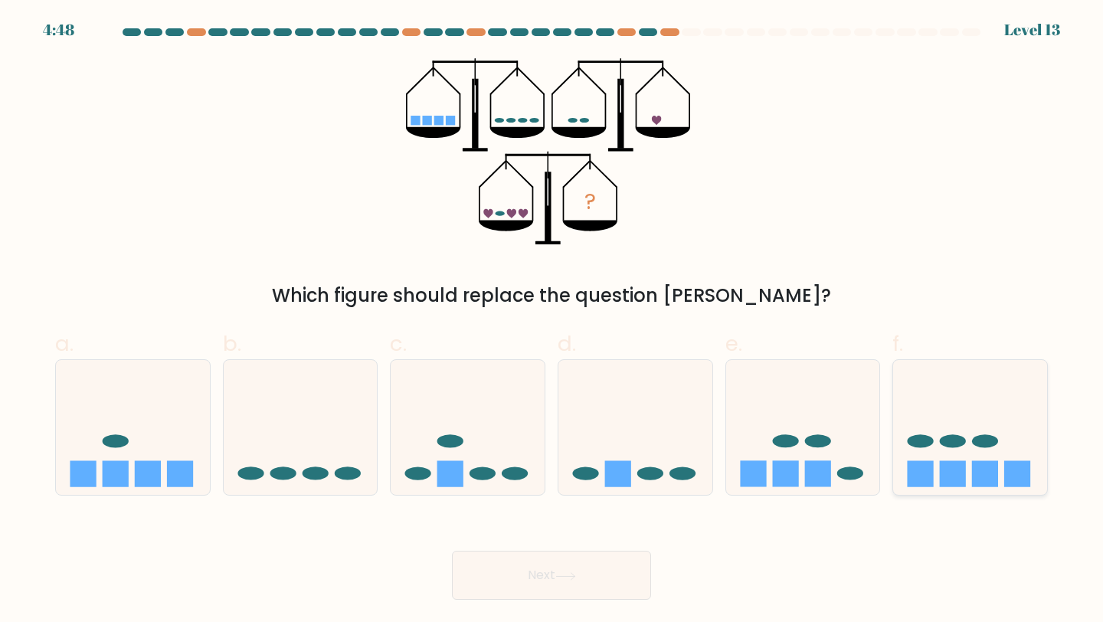
click at [954, 418] on icon at bounding box center [970, 427] width 154 height 127
click at [552, 321] on input "f." at bounding box center [552, 316] width 1 height 10
radio input "true"
click at [831, 438] on icon at bounding box center [803, 427] width 154 height 127
click at [552, 321] on input "e." at bounding box center [552, 316] width 1 height 10
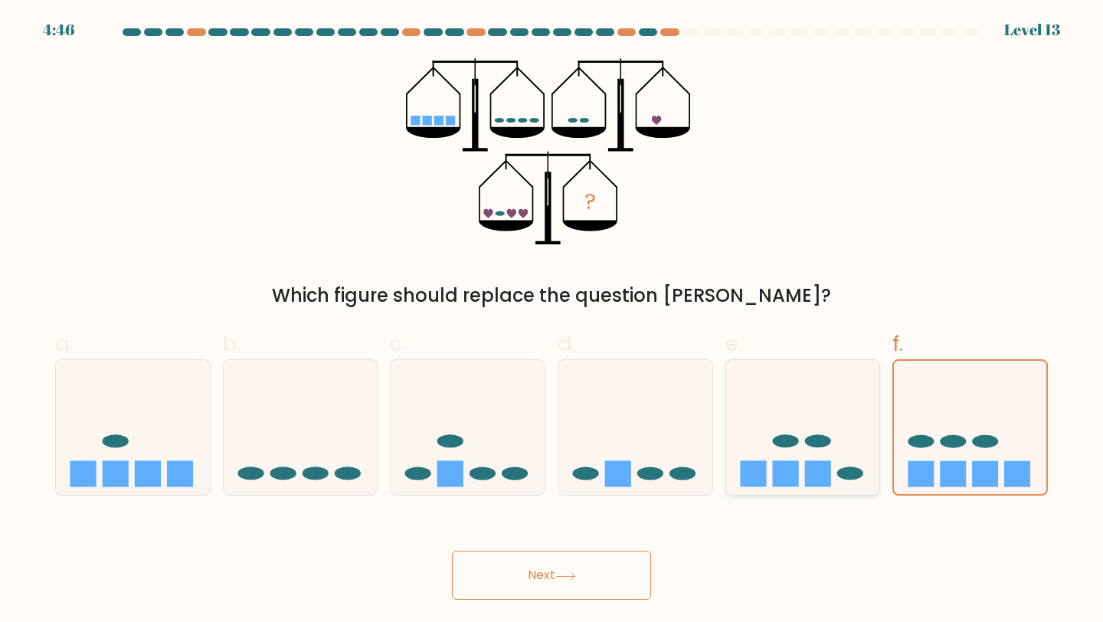
radio input "true"
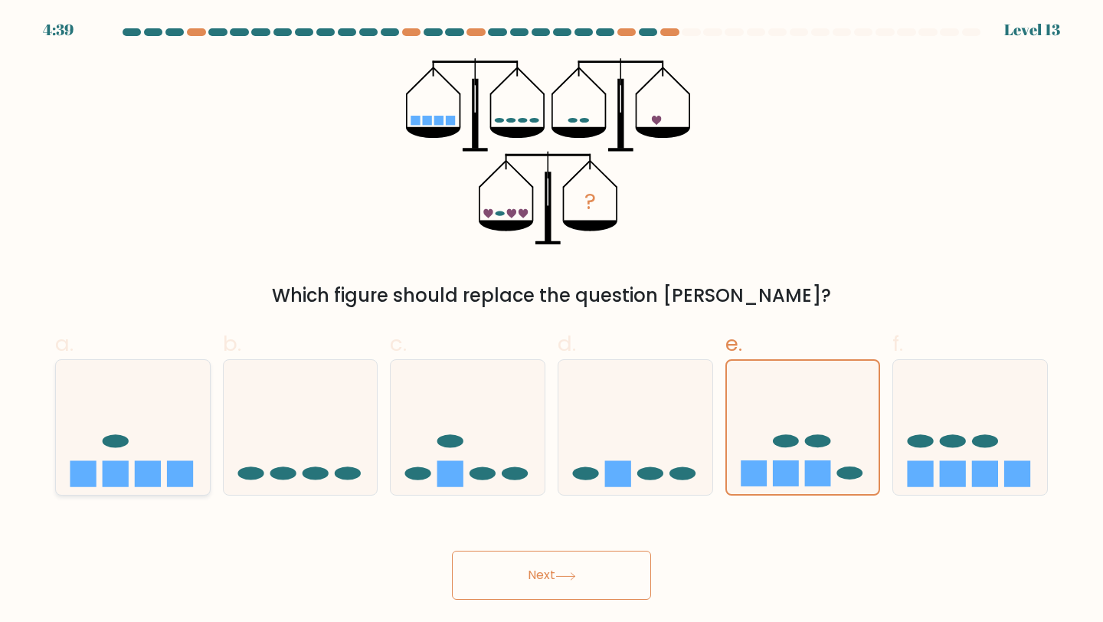
click at [165, 425] on icon at bounding box center [133, 427] width 154 height 127
click at [552, 321] on input "a." at bounding box center [552, 316] width 1 height 10
radio input "true"
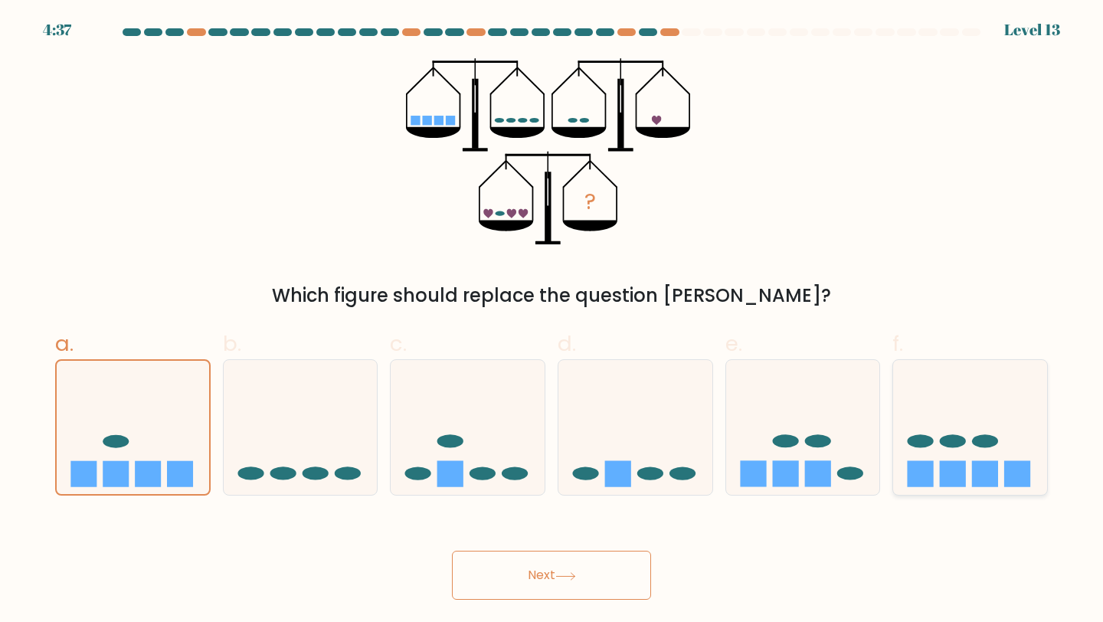
click at [988, 417] on icon at bounding box center [970, 427] width 154 height 127
click at [552, 321] on input "f." at bounding box center [552, 316] width 1 height 10
radio input "true"
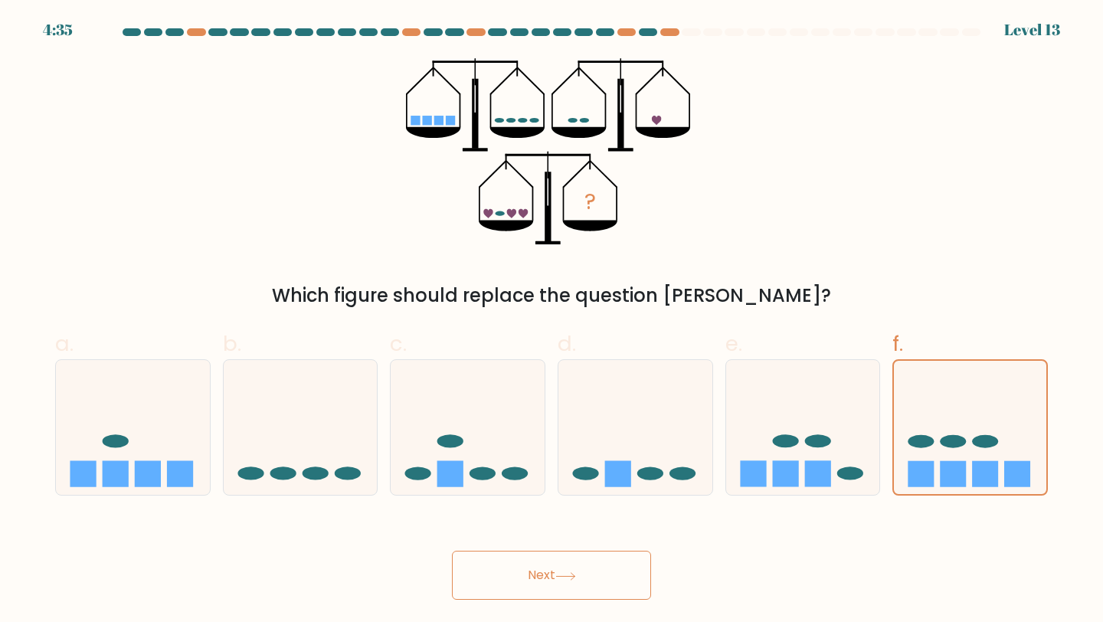
click at [564, 589] on button "Next" at bounding box center [551, 575] width 199 height 49
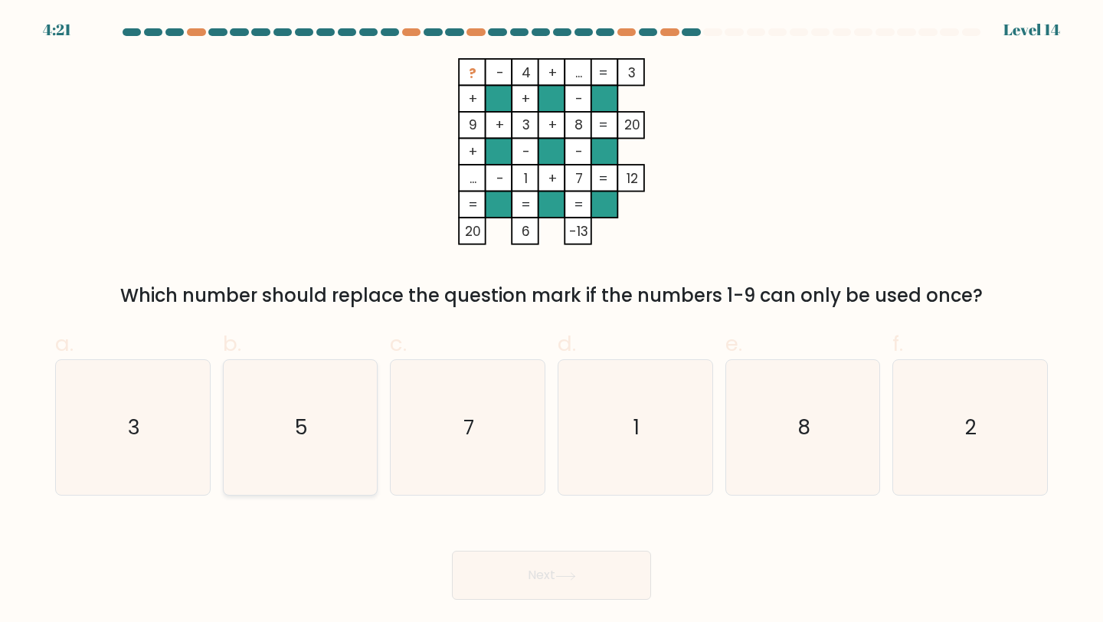
click at [283, 447] on icon "5" at bounding box center [301, 428] width 136 height 136
click at [552, 321] on input "b. 5" at bounding box center [552, 316] width 1 height 10
radio input "true"
click at [537, 572] on button "Next" at bounding box center [551, 575] width 199 height 49
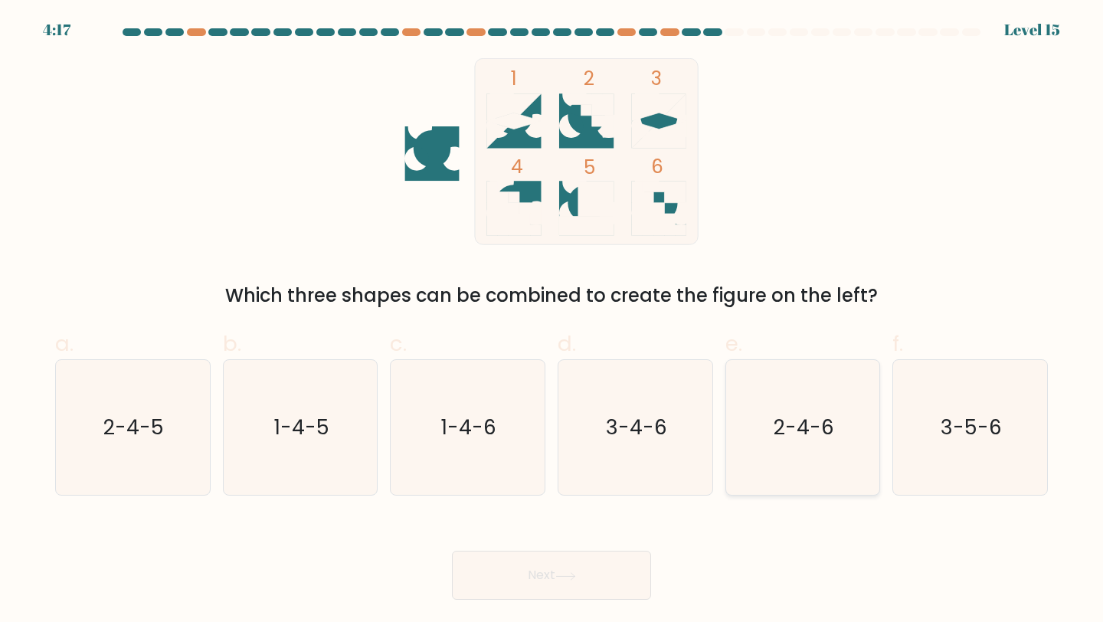
click at [799, 418] on text "2-4-6" at bounding box center [804, 427] width 61 height 28
click at [552, 321] on input "e. 2-4-6" at bounding box center [552, 316] width 1 height 10
radio input "true"
click at [591, 570] on button "Next" at bounding box center [551, 575] width 199 height 49
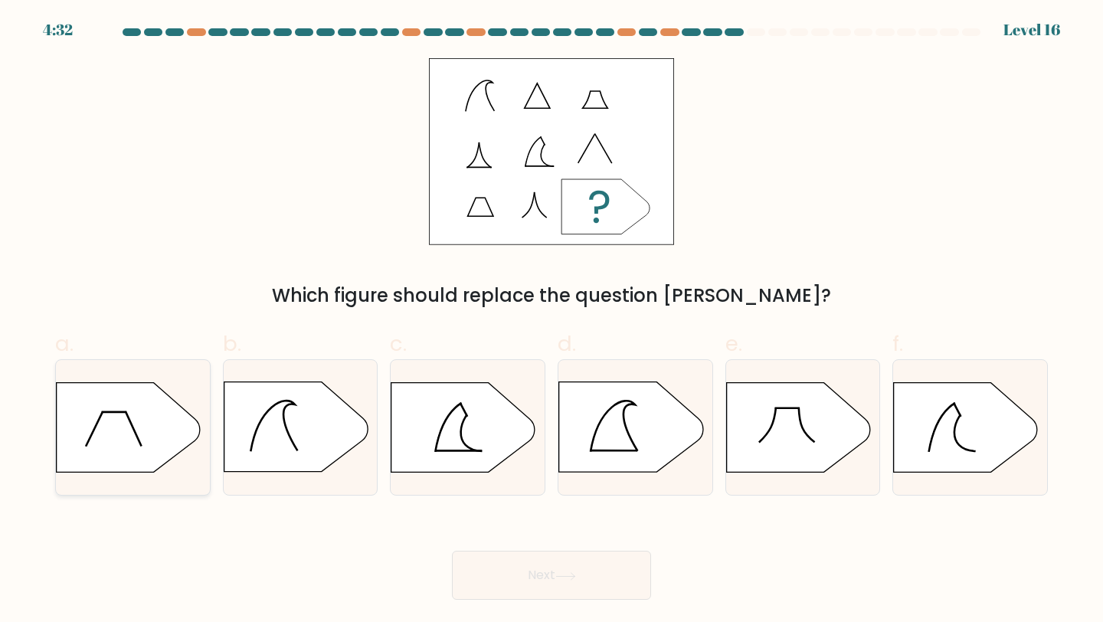
click at [116, 450] on icon at bounding box center [129, 428] width 144 height 90
click at [552, 321] on input "a." at bounding box center [552, 316] width 1 height 10
radio input "true"
click at [642, 442] on icon at bounding box center [631, 427] width 144 height 90
click at [552, 321] on input "d." at bounding box center [552, 316] width 1 height 10
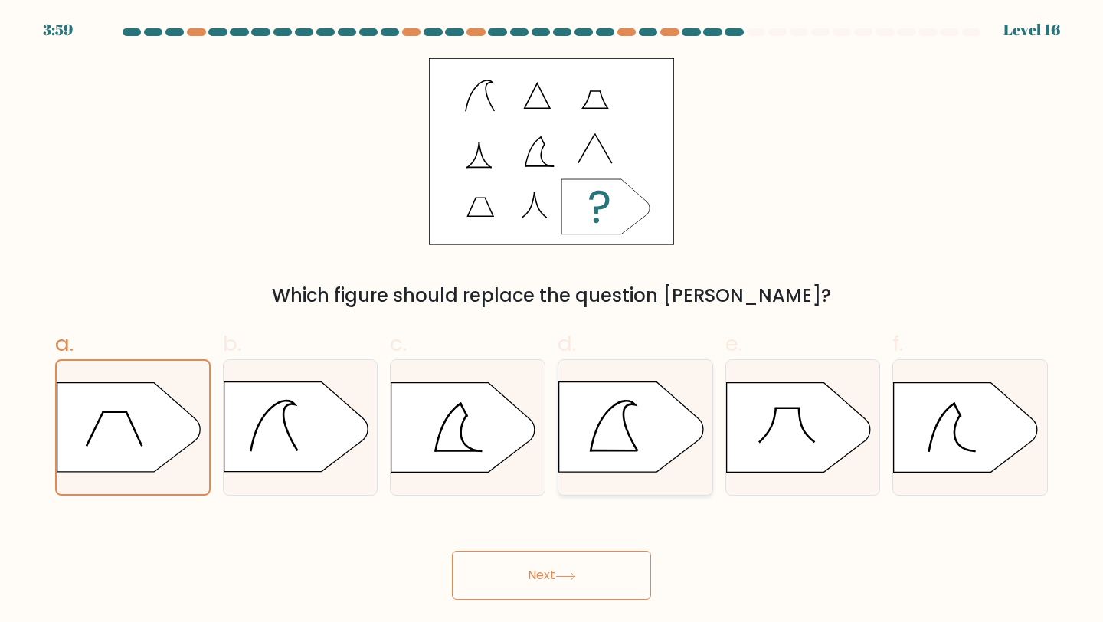
radio input "true"
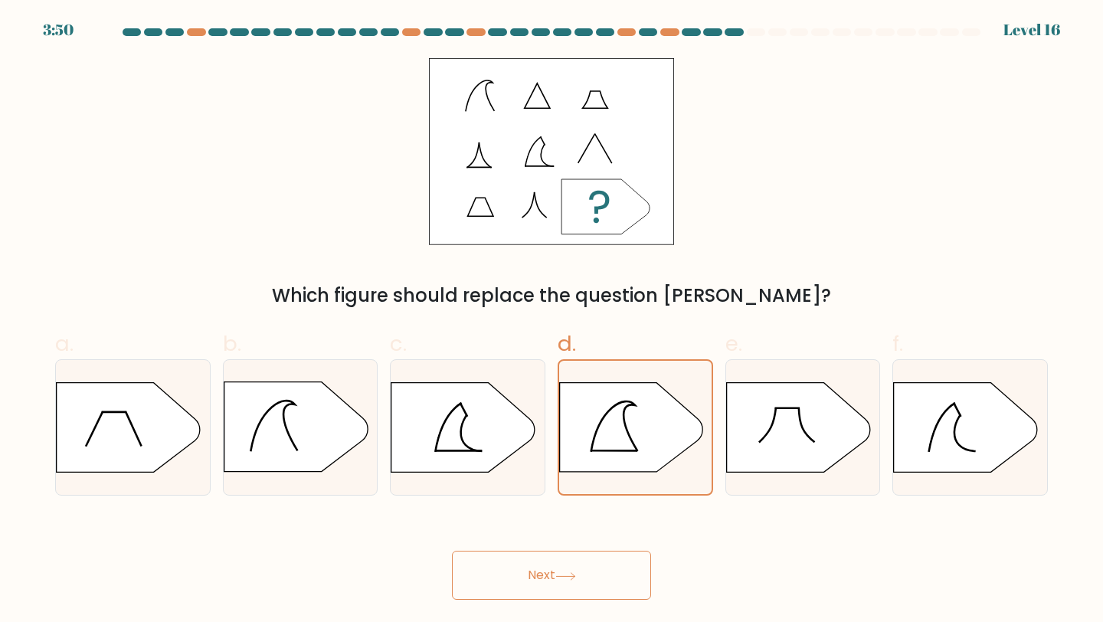
click at [580, 577] on button "Next" at bounding box center [551, 575] width 199 height 49
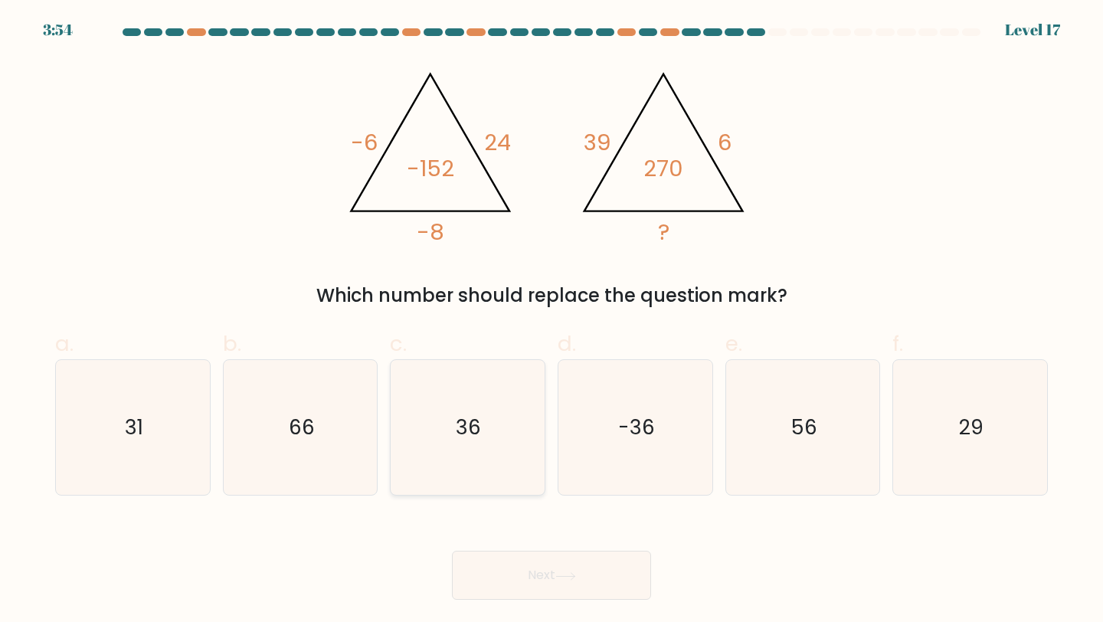
click at [530, 432] on icon "36" at bounding box center [468, 428] width 136 height 136
click at [552, 321] on input "c. 36" at bounding box center [552, 316] width 1 height 10
radio input "true"
click at [539, 580] on button "Next" at bounding box center [551, 575] width 199 height 49
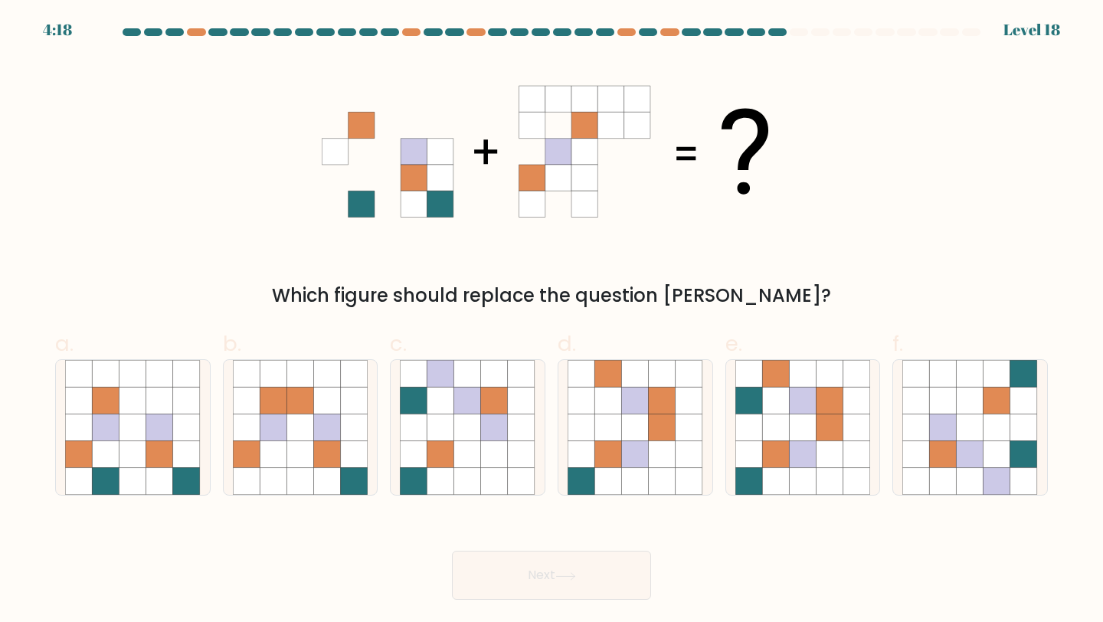
click at [559, 206] on icon at bounding box center [558, 204] width 26 height 26
click at [145, 428] on icon at bounding box center [133, 427] width 27 height 27
click at [552, 321] on input "a." at bounding box center [552, 316] width 1 height 10
radio input "true"
click at [937, 444] on icon at bounding box center [943, 454] width 27 height 27
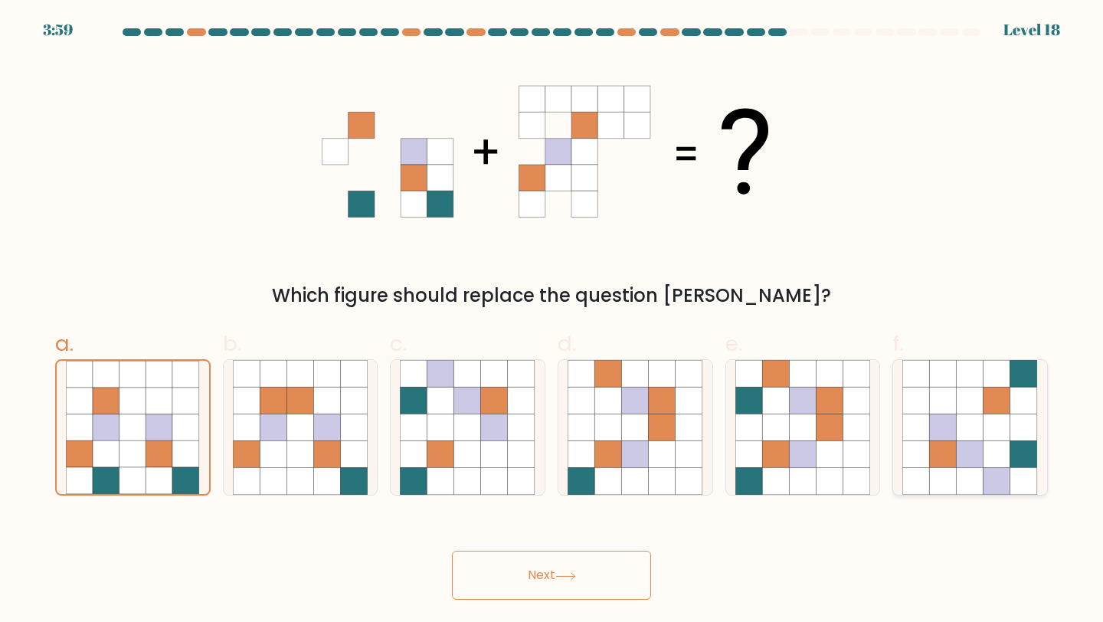
click at [552, 321] on input "f." at bounding box center [552, 316] width 1 height 10
radio input "true"
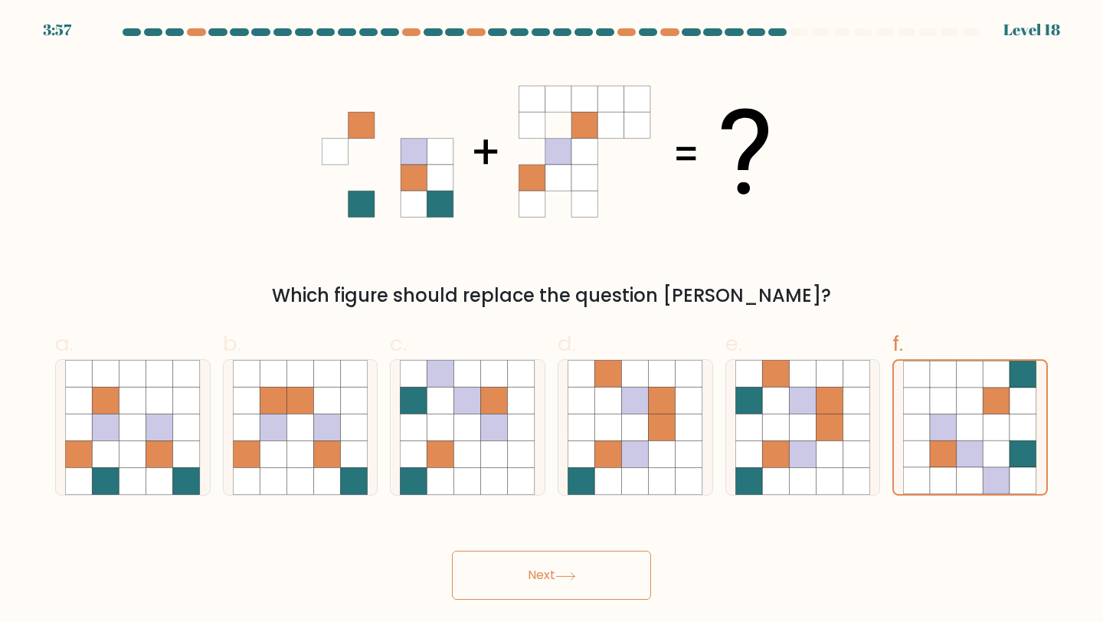
click at [535, 581] on button "Next" at bounding box center [551, 575] width 199 height 49
click at [542, 579] on button "Next" at bounding box center [551, 575] width 199 height 49
click at [566, 572] on button "Next" at bounding box center [551, 575] width 199 height 49
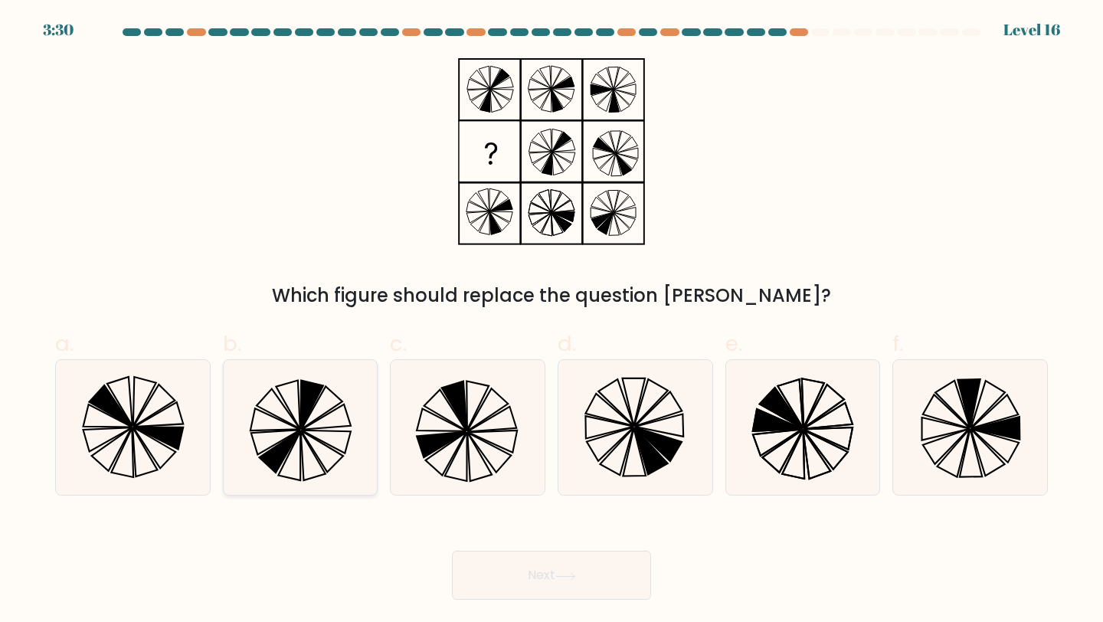
click at [332, 408] on icon at bounding box center [322, 407] width 41 height 43
click at [552, 321] on input "b." at bounding box center [552, 316] width 1 height 10
radio input "true"
click at [160, 417] on icon at bounding box center [133, 428] width 136 height 136
click at [552, 321] on input "a." at bounding box center [552, 316] width 1 height 10
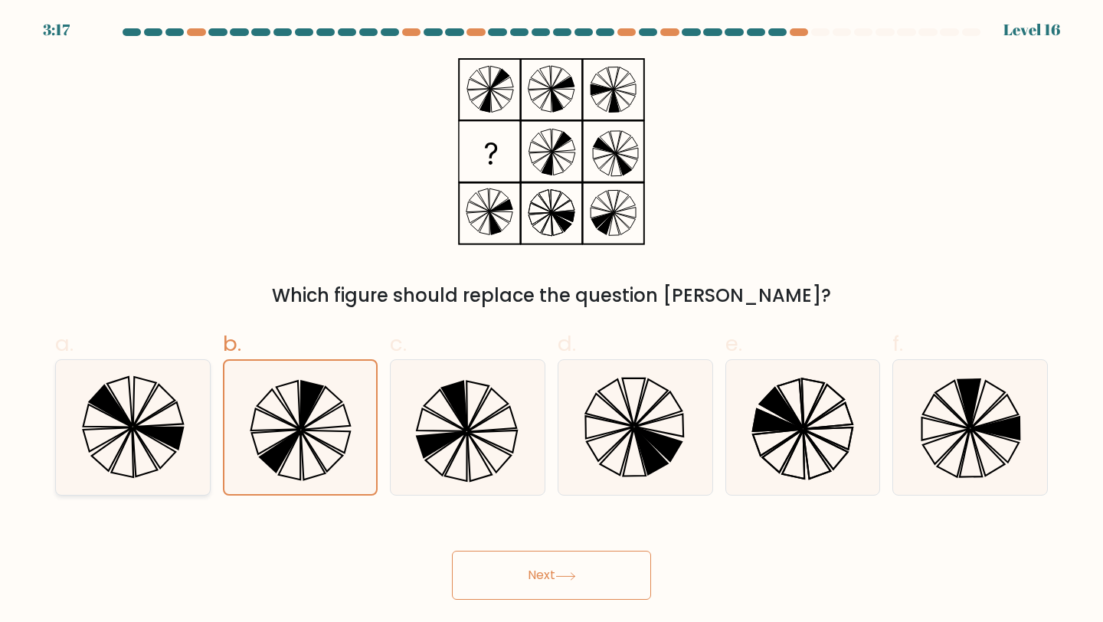
radio input "true"
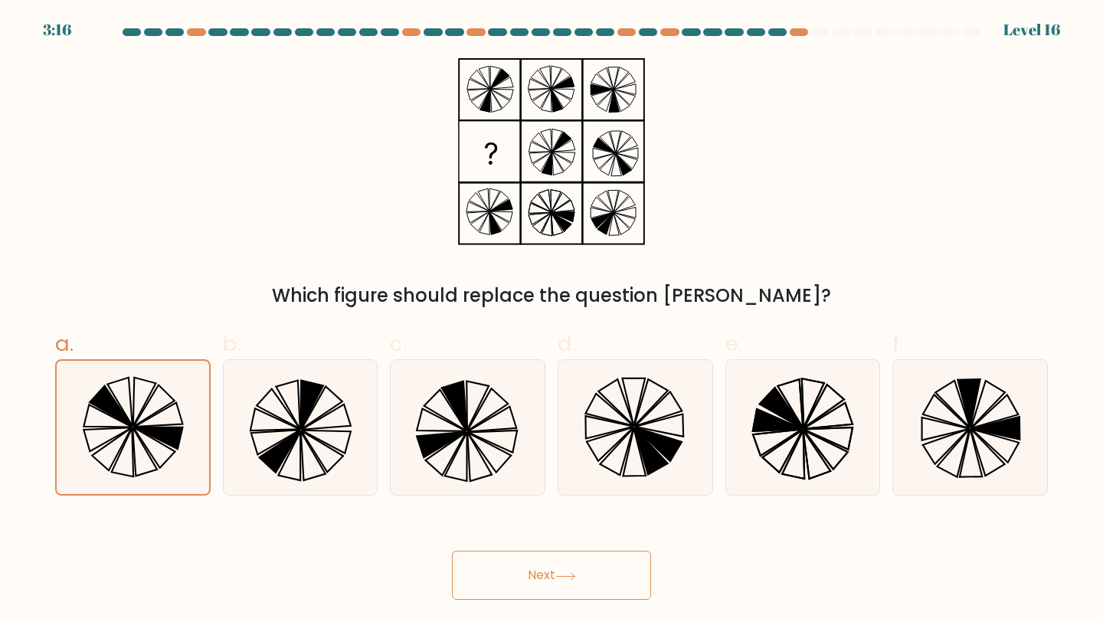
click at [517, 582] on button "Next" at bounding box center [551, 575] width 199 height 49
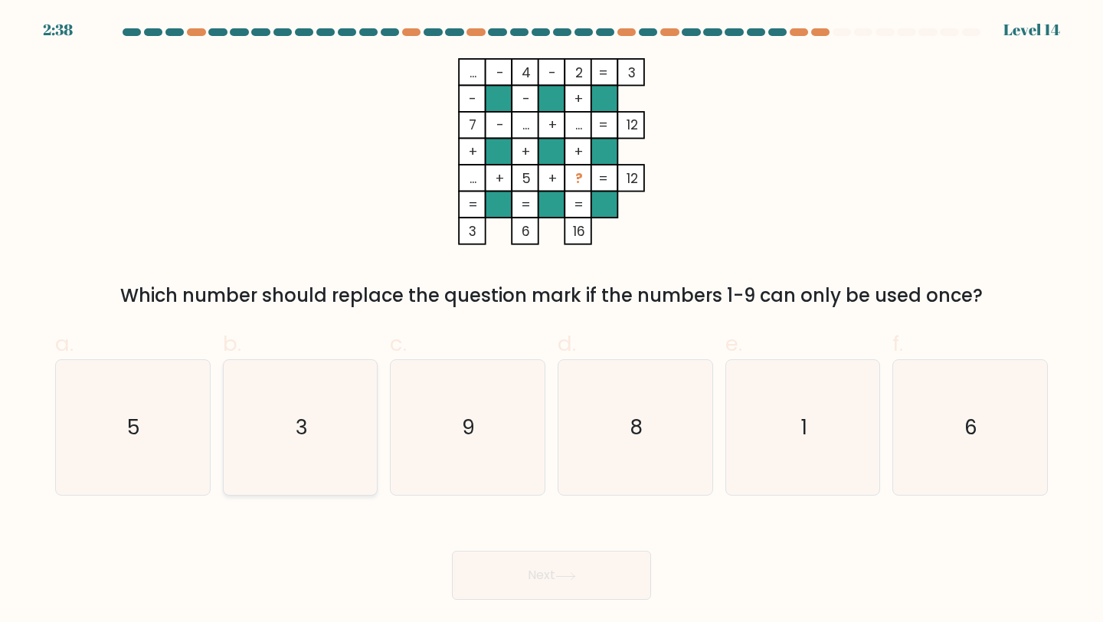
click at [298, 425] on text "3" at bounding box center [302, 427] width 12 height 28
click at [552, 321] on input "b. 3" at bounding box center [552, 316] width 1 height 10
radio input "true"
click at [637, 407] on icon "8" at bounding box center [636, 428] width 136 height 136
click at [552, 321] on input "d. 8" at bounding box center [552, 316] width 1 height 10
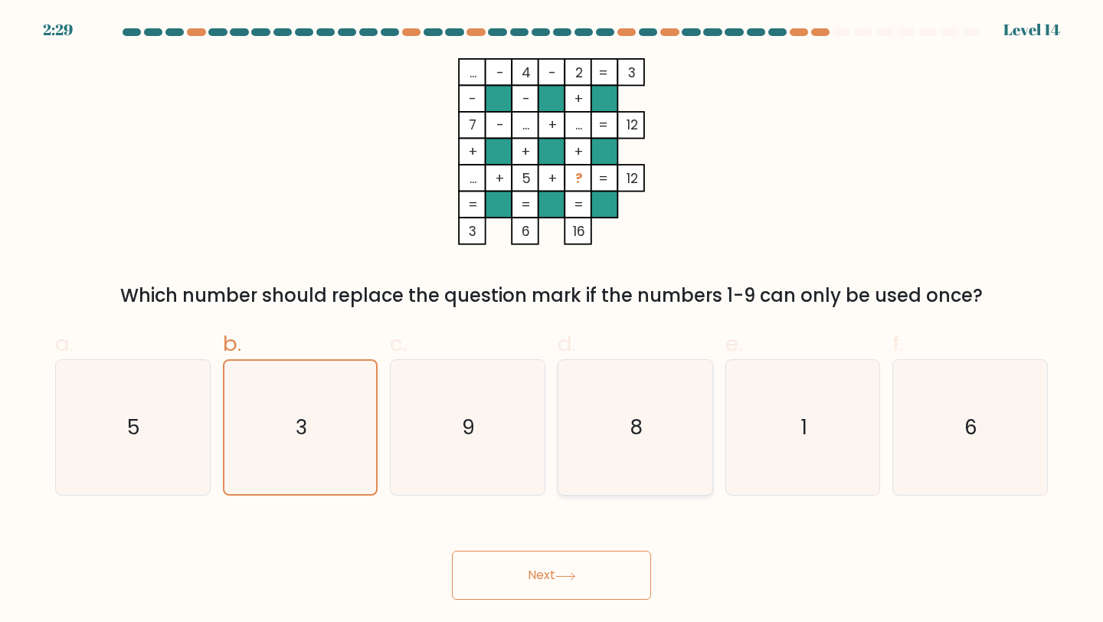
radio input "true"
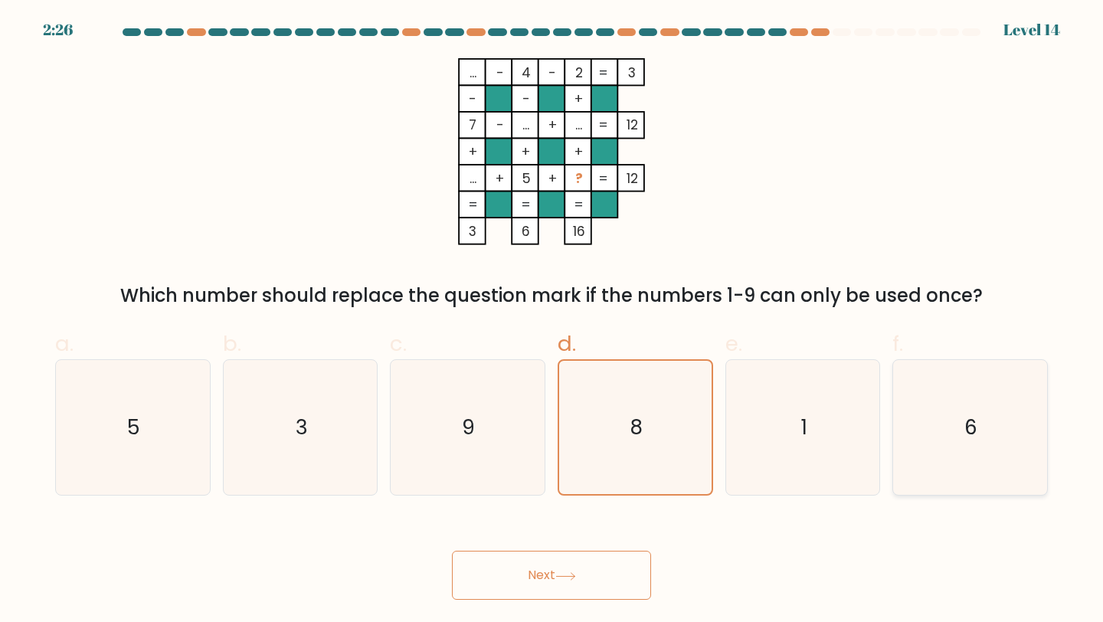
click at [962, 376] on icon "6" at bounding box center [971, 428] width 136 height 136
click at [552, 321] on input "f. 6" at bounding box center [552, 316] width 1 height 10
radio input "true"
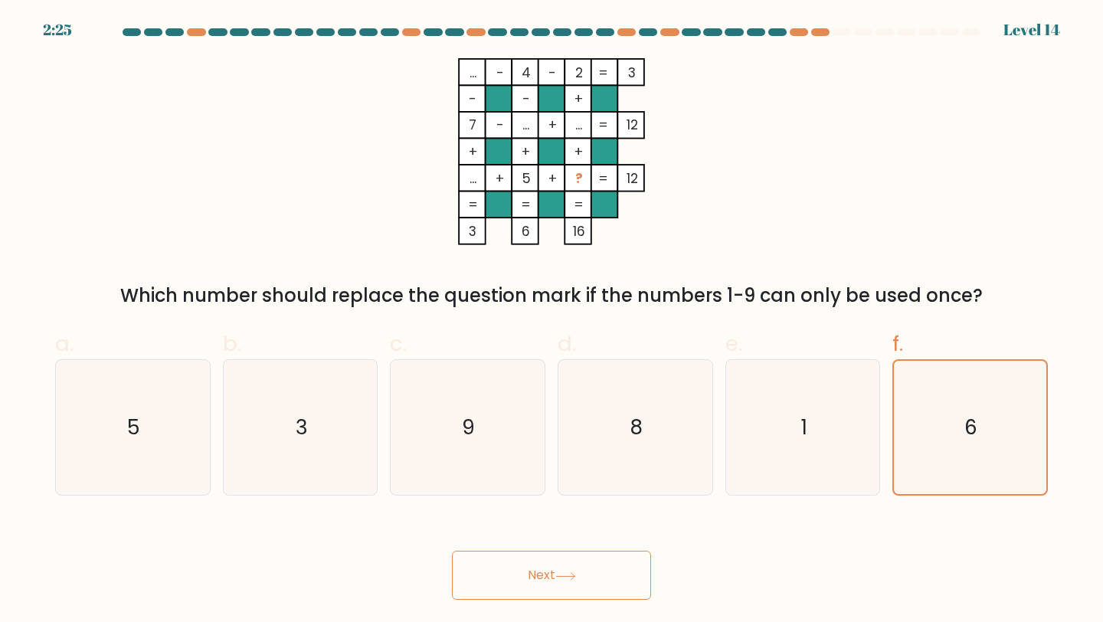
click at [595, 587] on button "Next" at bounding box center [551, 575] width 199 height 49
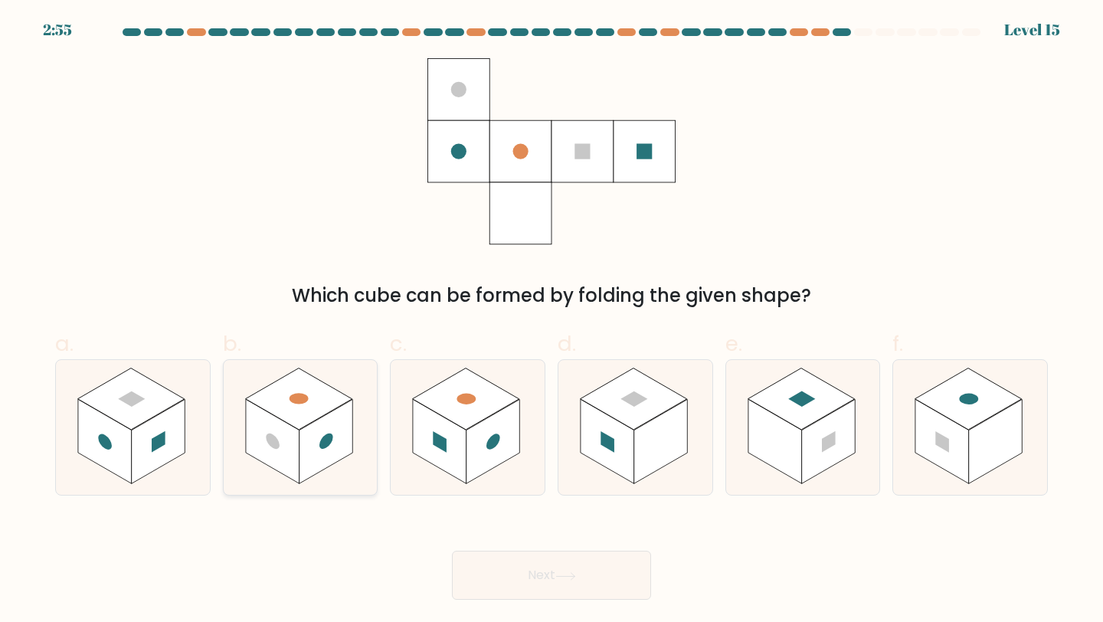
click at [335, 441] on rect at bounding box center [327, 441] width 54 height 84
click at [552, 321] on input "b." at bounding box center [552, 316] width 1 height 10
radio input "true"
click at [537, 581] on button "Next" at bounding box center [551, 575] width 199 height 49
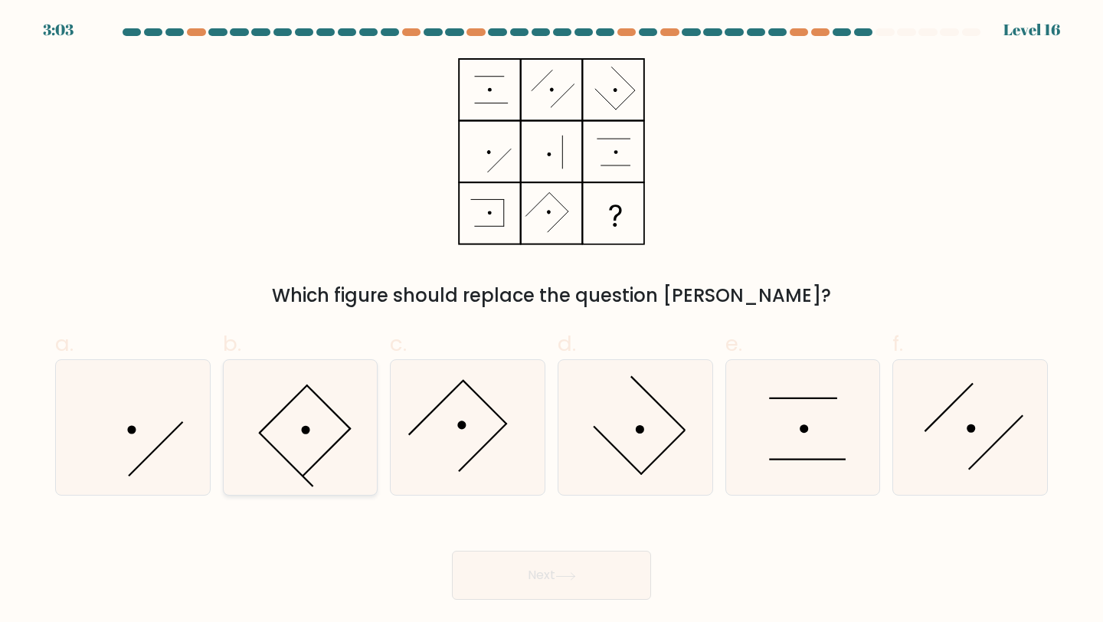
click at [316, 433] on icon at bounding box center [301, 428] width 136 height 136
click at [552, 321] on input "b." at bounding box center [552, 316] width 1 height 10
radio input "true"
click at [572, 568] on button "Next" at bounding box center [551, 575] width 199 height 49
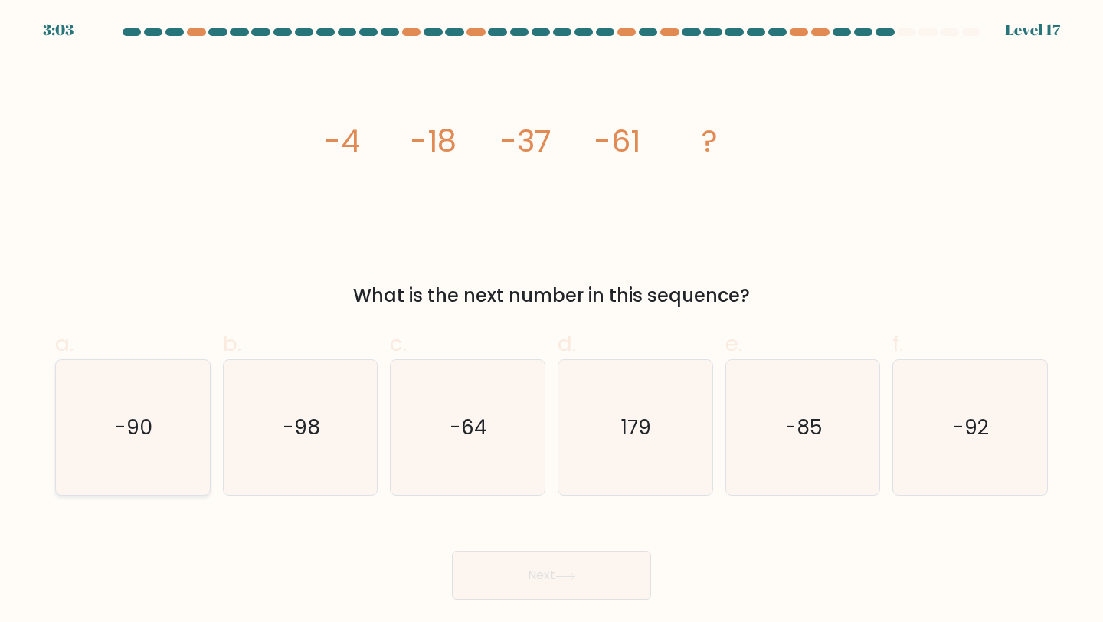
click at [145, 437] on text "-90" at bounding box center [135, 427] width 38 height 28
click at [552, 321] on input "a. -90" at bounding box center [552, 316] width 1 height 10
radio input "true"
click at [609, 585] on button "Next" at bounding box center [551, 575] width 199 height 49
click at [564, 575] on icon at bounding box center [565, 576] width 21 height 8
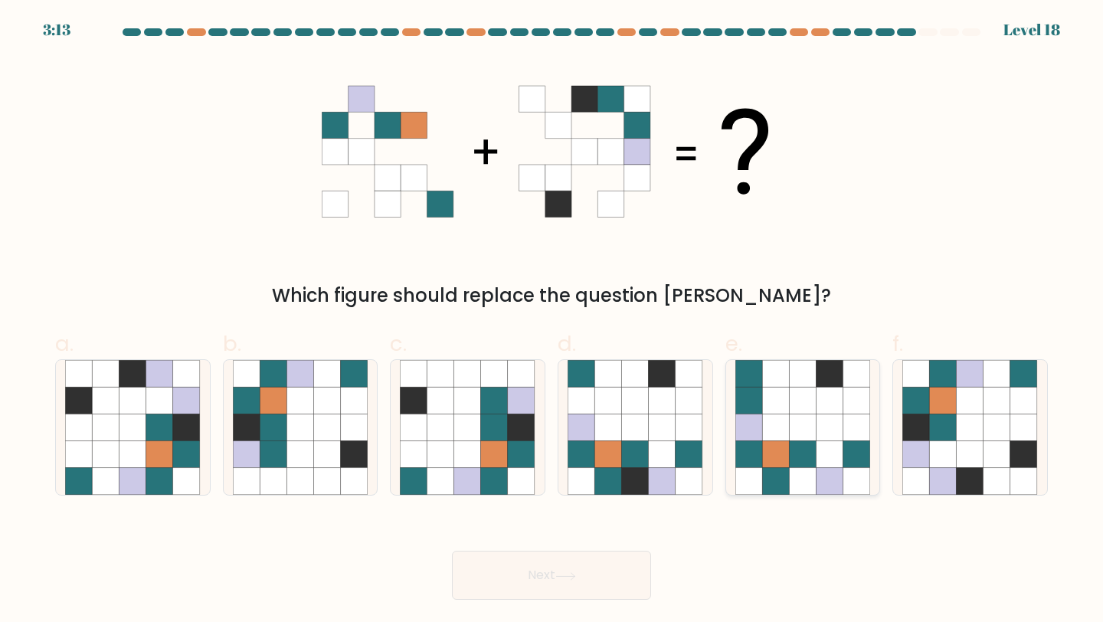
click at [809, 391] on icon at bounding box center [802, 400] width 27 height 27
click at [552, 321] on input "e." at bounding box center [552, 316] width 1 height 10
radio input "true"
click at [650, 419] on icon at bounding box center [662, 427] width 27 height 27
click at [552, 321] on input "d." at bounding box center [552, 316] width 1 height 10
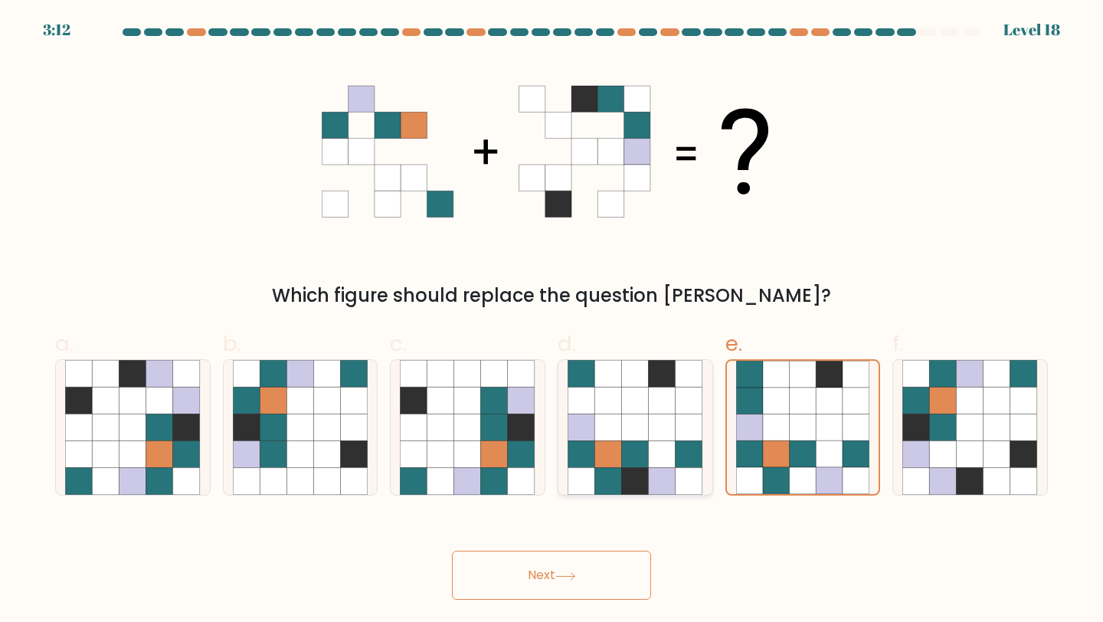
radio input "true"
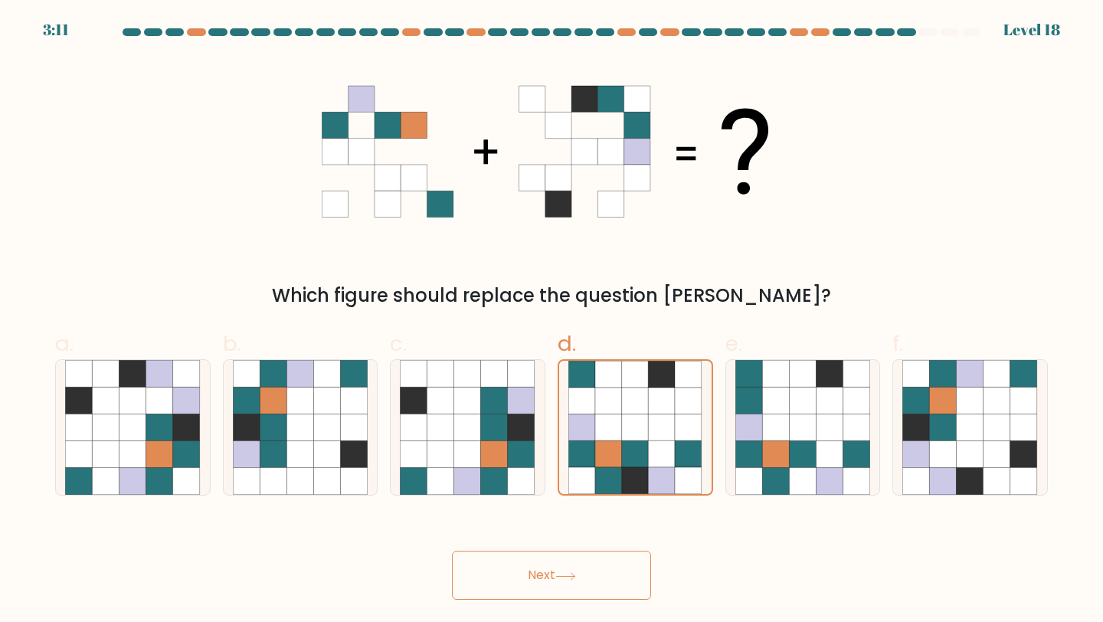
click at [589, 589] on button "Next" at bounding box center [551, 575] width 199 height 49
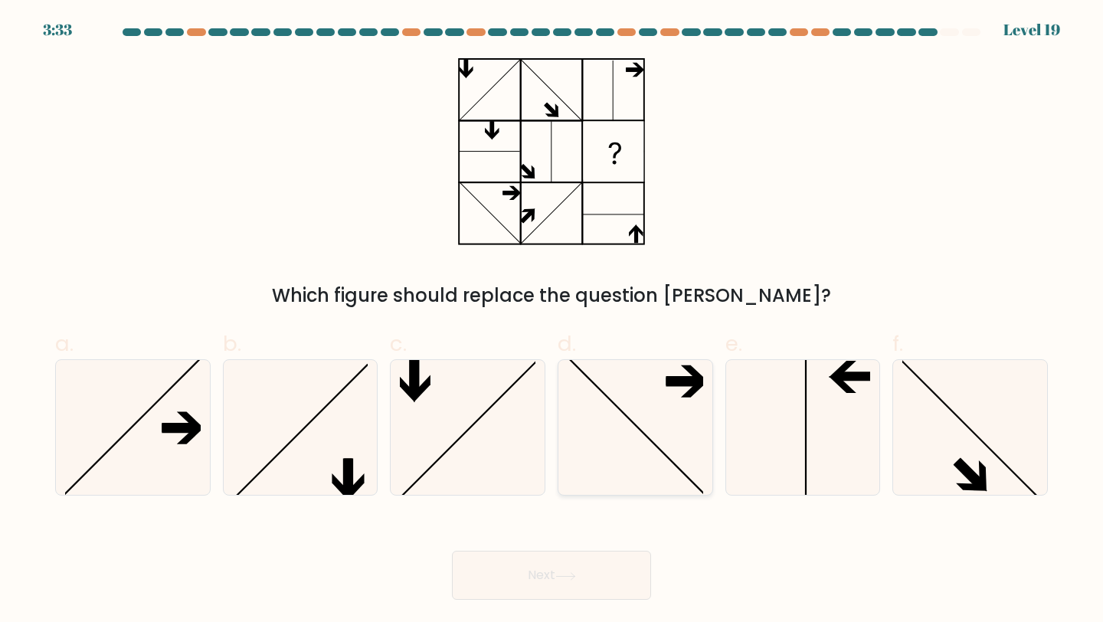
click at [630, 418] on icon at bounding box center [636, 428] width 136 height 136
click at [552, 321] on input "d." at bounding box center [552, 316] width 1 height 10
radio input "true"
click at [555, 578] on button "Next" at bounding box center [551, 575] width 199 height 49
click at [555, 570] on button "Next" at bounding box center [551, 575] width 199 height 49
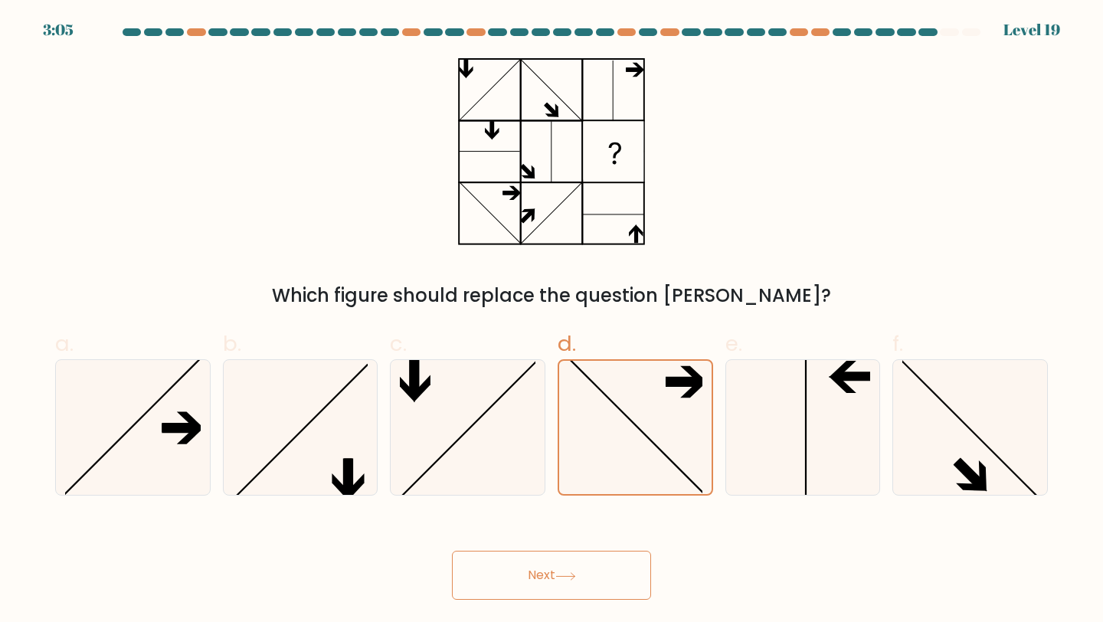
click at [555, 571] on button "Next" at bounding box center [551, 575] width 199 height 49
click at [555, 573] on button "Next" at bounding box center [551, 575] width 199 height 49
click at [542, 564] on button "Next" at bounding box center [551, 575] width 199 height 49
click at [662, 236] on div "Which figure should replace the question [PERSON_NAME]?" at bounding box center [551, 183] width 1011 height 251
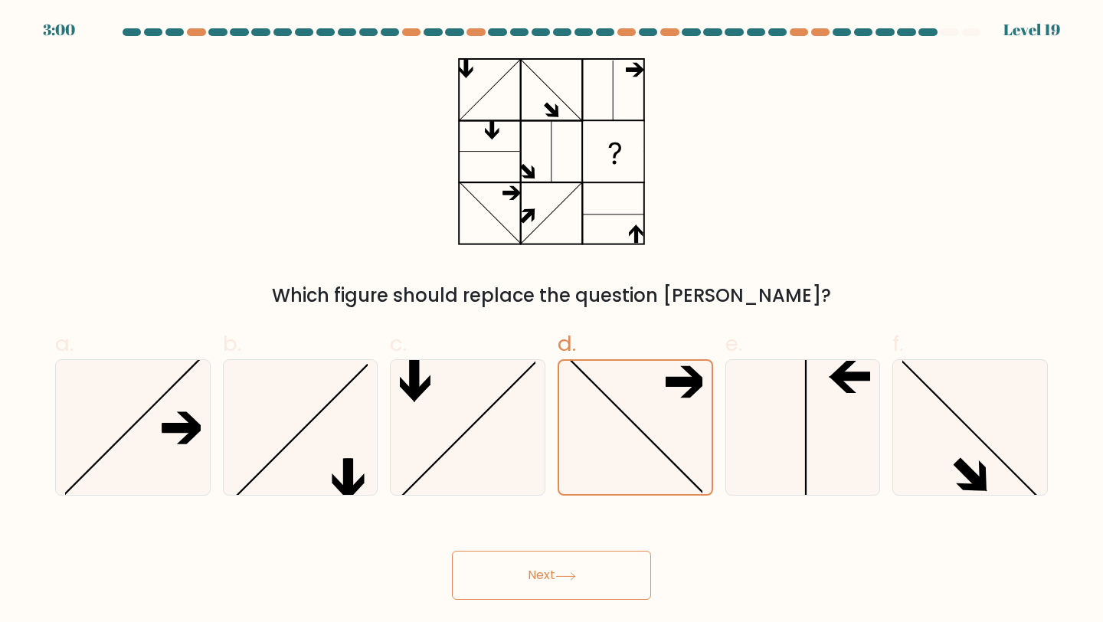
click at [592, 567] on button "Next" at bounding box center [551, 575] width 199 height 49
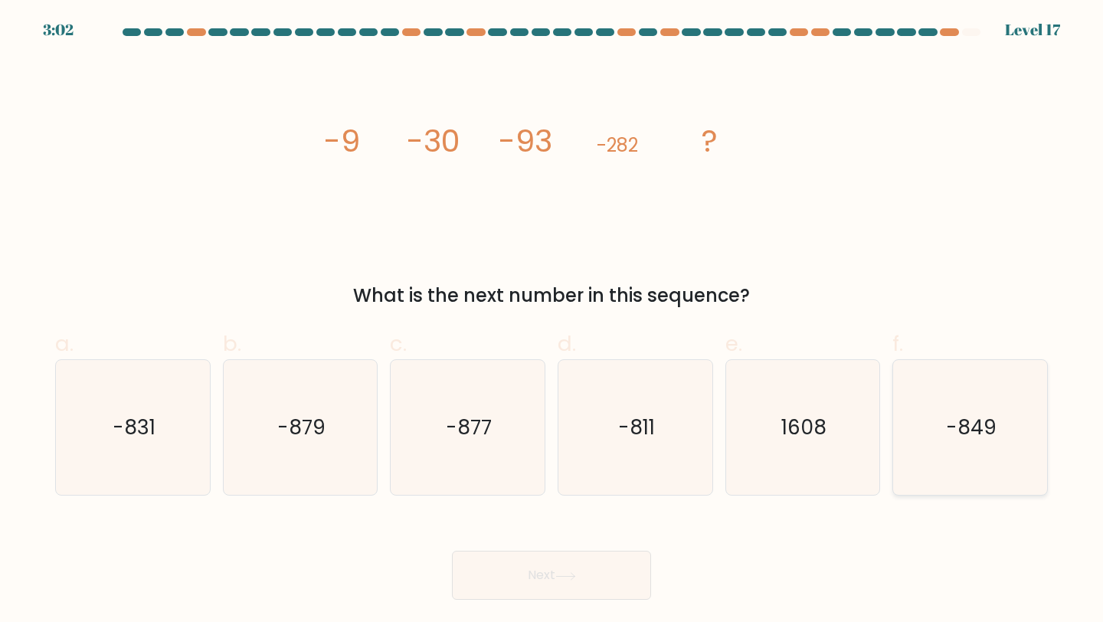
click at [916, 446] on icon "-849" at bounding box center [971, 428] width 136 height 136
click at [552, 321] on input "f. -849" at bounding box center [552, 316] width 1 height 10
radio input "true"
click at [547, 577] on button "Next" at bounding box center [551, 575] width 199 height 49
click at [562, 588] on button "Next" at bounding box center [551, 575] width 199 height 49
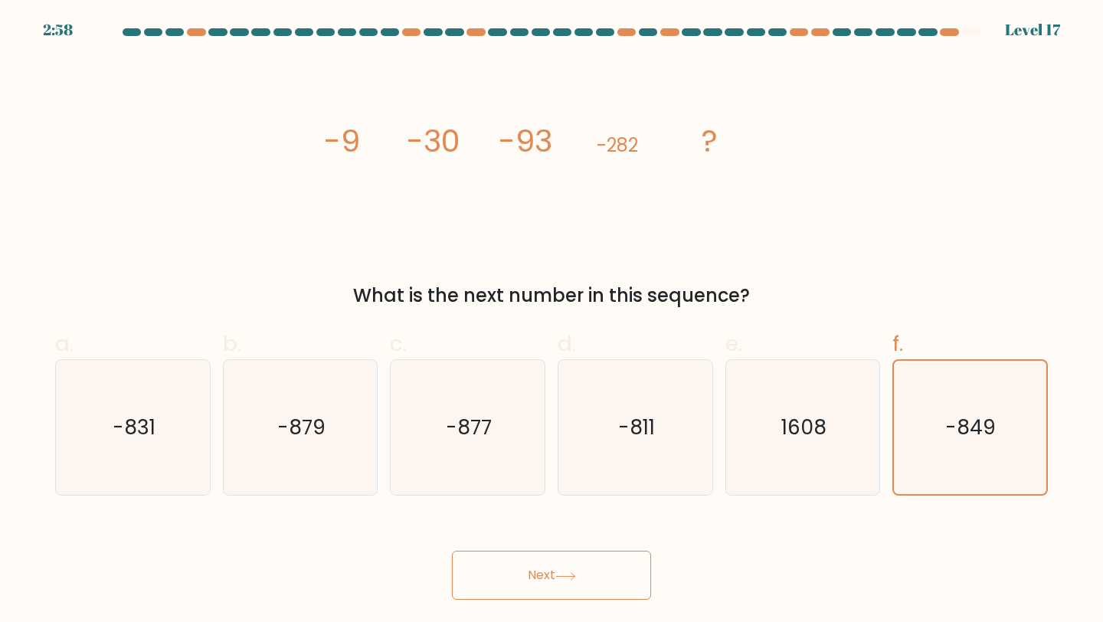
click at [554, 582] on button "Next" at bounding box center [551, 575] width 199 height 49
click at [554, 572] on button "Next" at bounding box center [551, 575] width 199 height 49
click at [544, 567] on button "Next" at bounding box center [551, 575] width 199 height 49
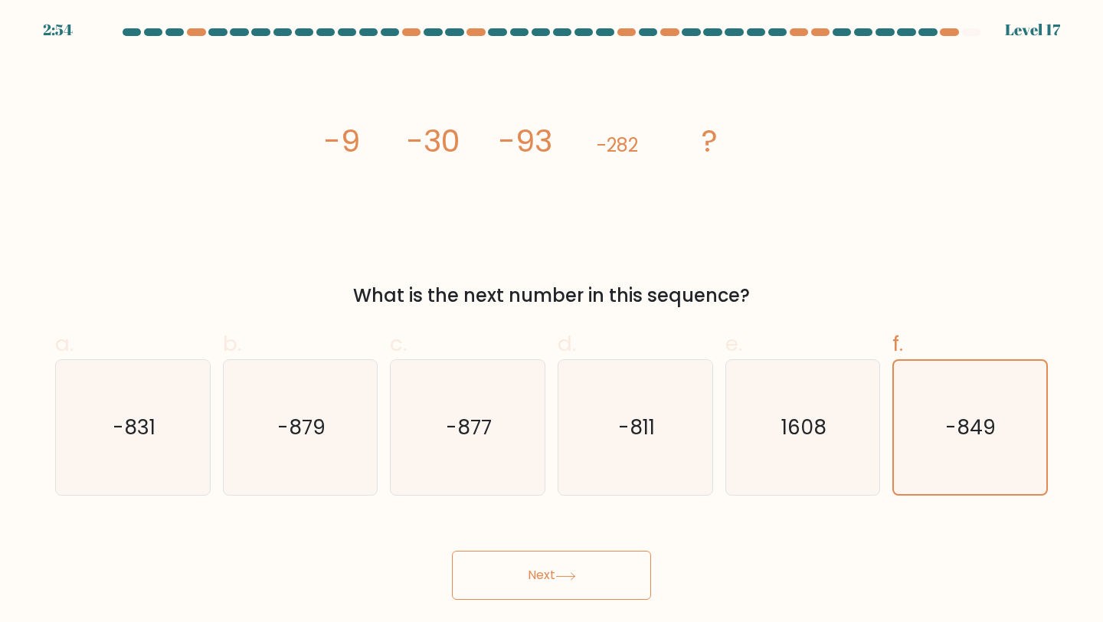
click at [544, 567] on button "Next" at bounding box center [551, 575] width 199 height 49
click at [634, 162] on icon "image/svg+xml -9 -30 -93 -282 ?" at bounding box center [552, 151] width 460 height 187
click at [570, 565] on button "Next" at bounding box center [551, 575] width 199 height 49
click at [549, 577] on button "Next" at bounding box center [551, 575] width 199 height 49
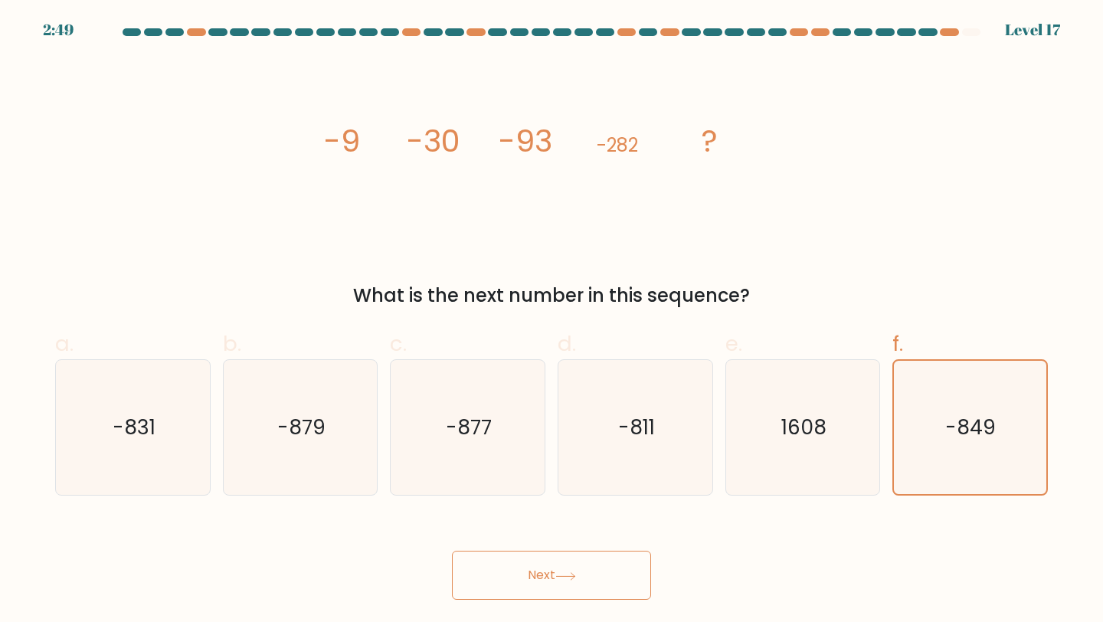
click at [549, 577] on button "Next" at bounding box center [551, 575] width 199 height 49
click at [562, 564] on button "Next" at bounding box center [551, 575] width 199 height 49
click at [677, 229] on icon "image/svg+xml -9 -30 -93 -282 ?" at bounding box center [552, 151] width 460 height 187
click at [506, 595] on button "Next" at bounding box center [551, 575] width 199 height 49
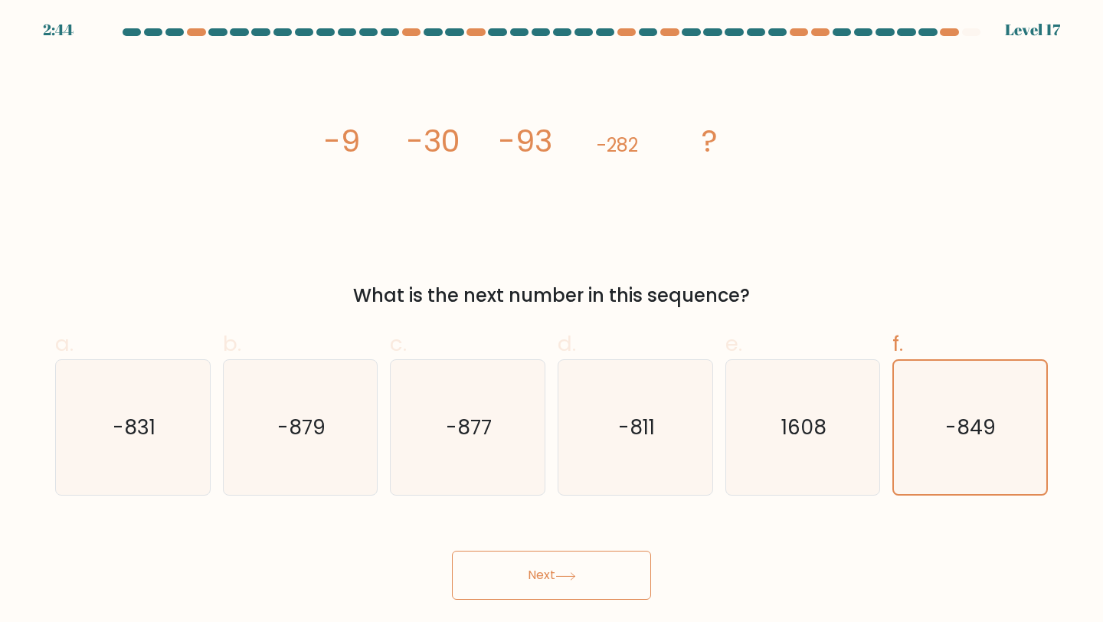
click at [533, 576] on button "Next" at bounding box center [551, 575] width 199 height 49
click at [559, 573] on icon at bounding box center [565, 576] width 21 height 8
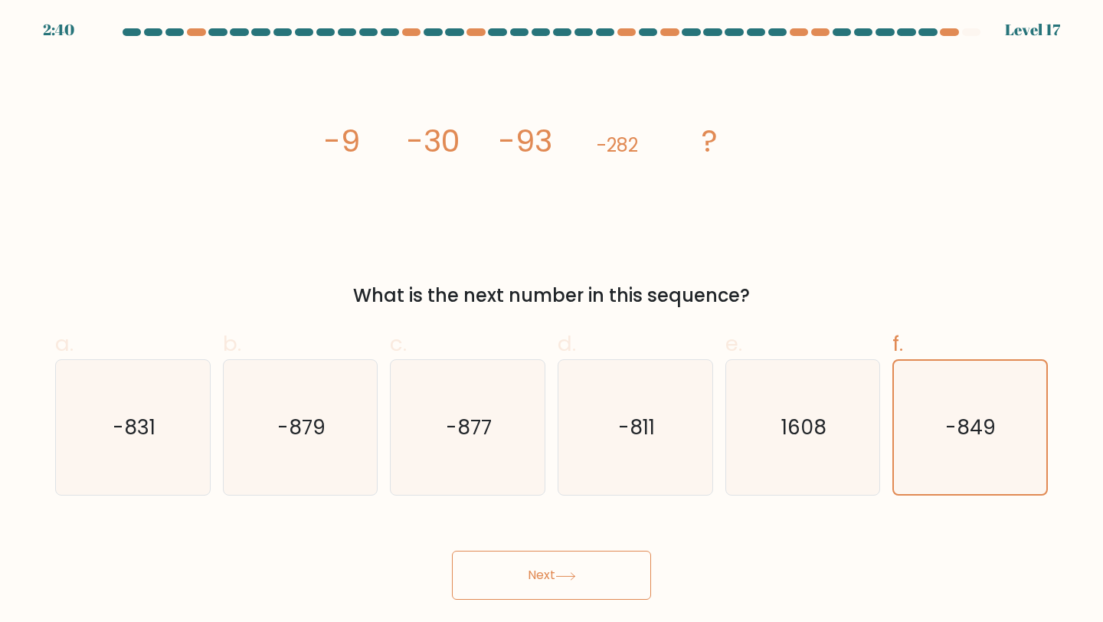
click at [559, 573] on icon at bounding box center [565, 576] width 21 height 8
click at [947, 38] on div at bounding box center [551, 35] width 1011 height 14
click at [958, 400] on icon "-849" at bounding box center [970, 428] width 134 height 134
click at [552, 321] on input "f. -849" at bounding box center [552, 316] width 1 height 10
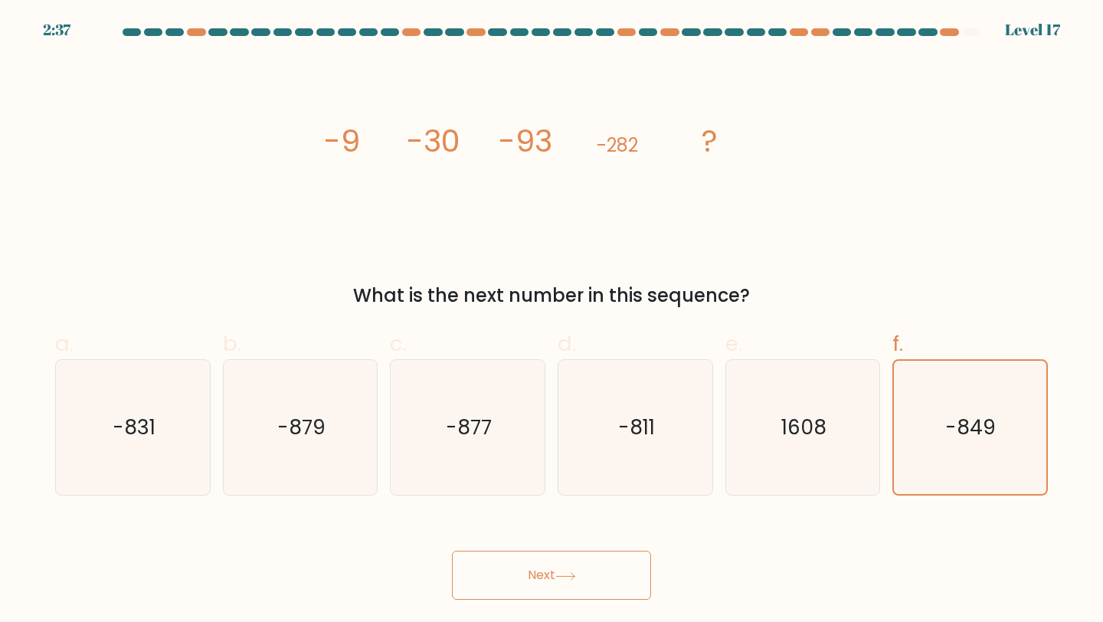
click at [591, 577] on button "Next" at bounding box center [551, 575] width 199 height 49
click at [560, 571] on button "Next" at bounding box center [551, 575] width 199 height 49
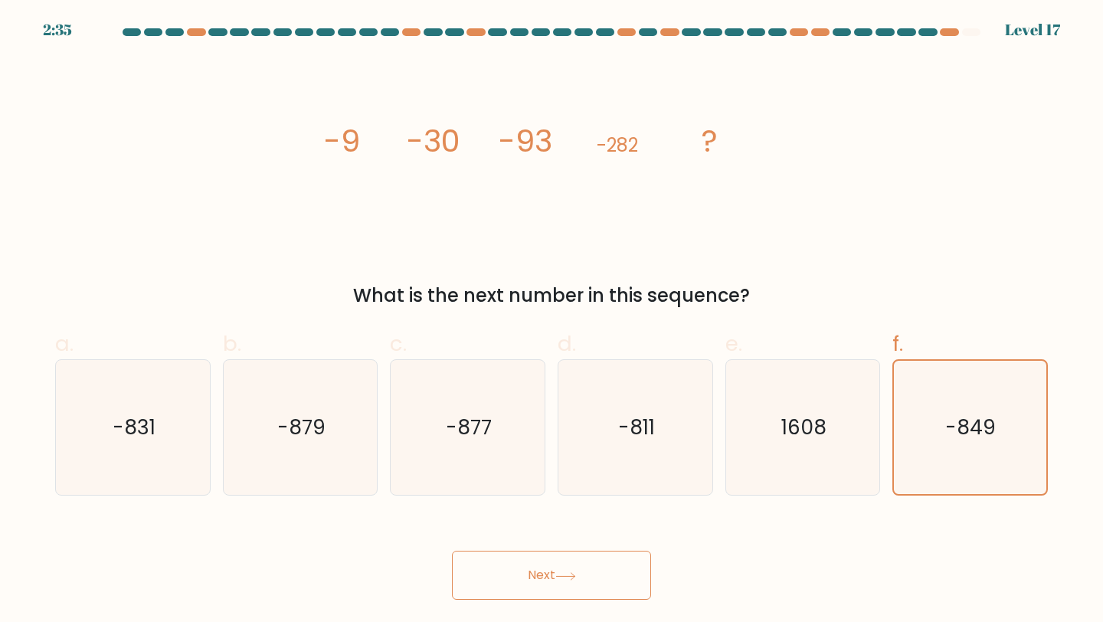
click at [560, 571] on button "Next" at bounding box center [551, 575] width 199 height 49
click at [680, 113] on icon "image/svg+xml -9 -30 -93 -282 ?" at bounding box center [552, 151] width 460 height 187
click at [561, 562] on button "Next" at bounding box center [551, 575] width 199 height 49
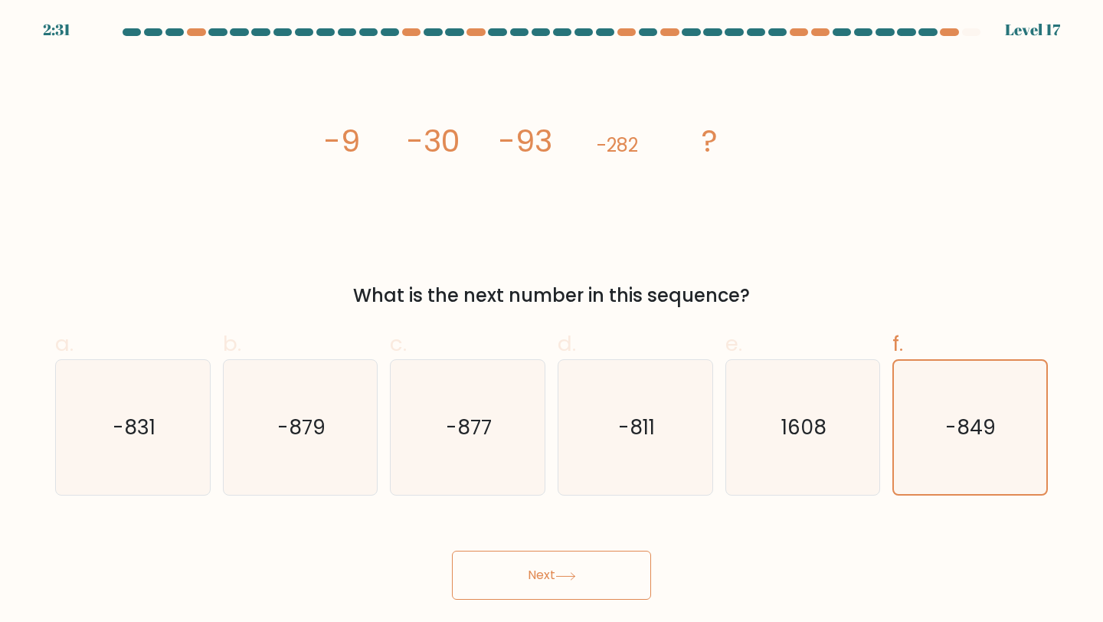
click at [561, 562] on button "Next" at bounding box center [551, 575] width 199 height 49
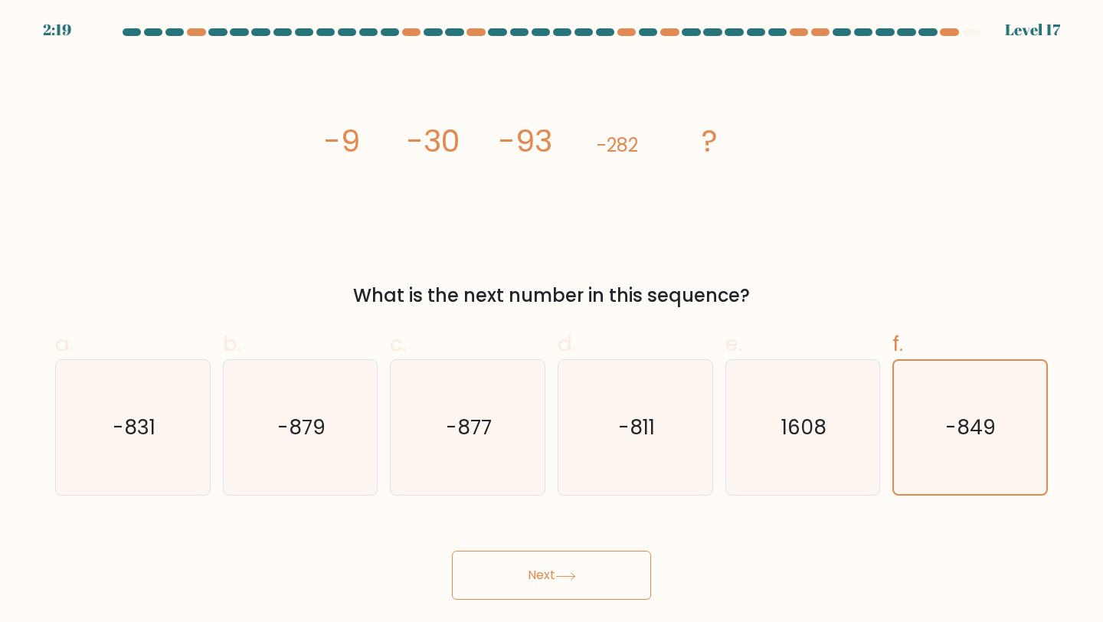
click at [554, 570] on button "Next" at bounding box center [551, 575] width 199 height 49
click at [554, 571] on button "Next" at bounding box center [551, 575] width 199 height 49
click at [572, 573] on icon at bounding box center [565, 576] width 21 height 8
click at [813, 446] on icon "1608" at bounding box center [804, 428] width 136 height 136
click at [552, 321] on input "e. 1608" at bounding box center [552, 316] width 1 height 10
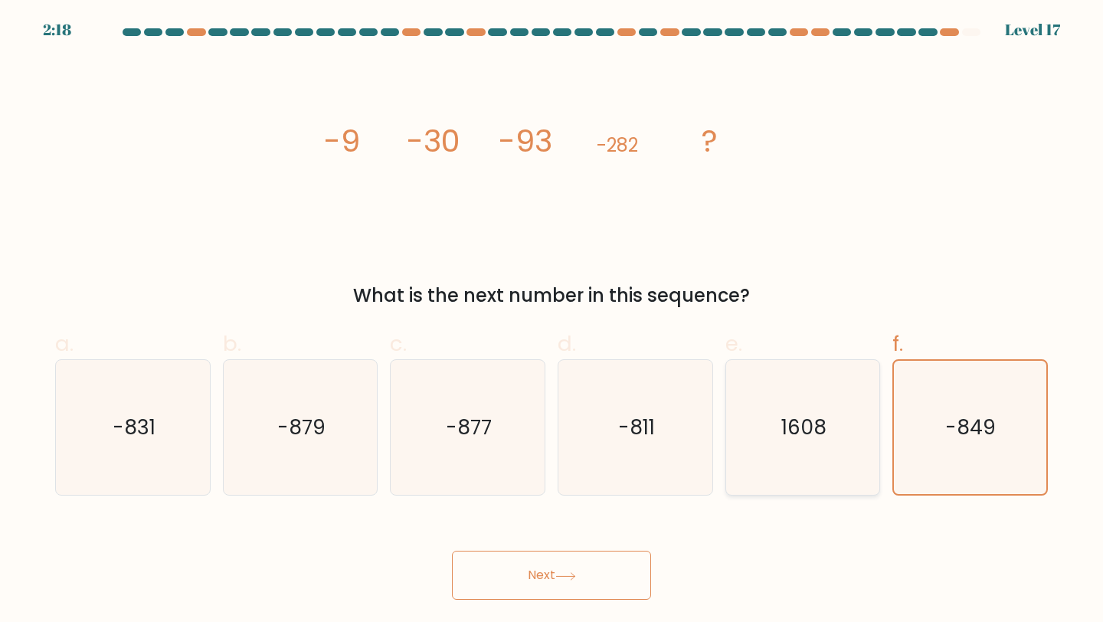
radio input "true"
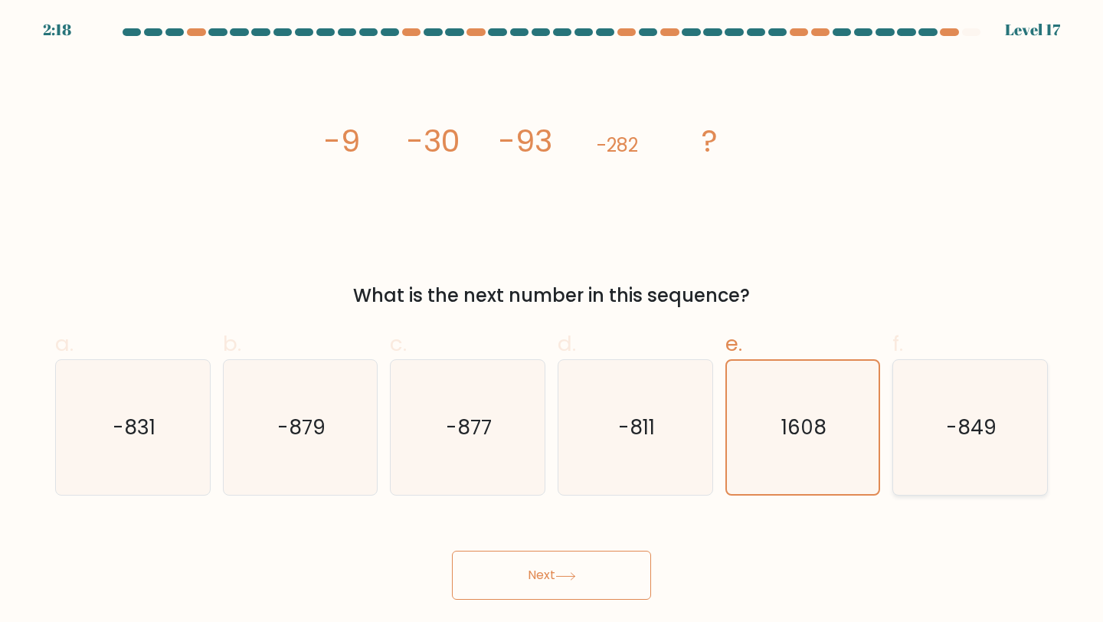
click at [916, 444] on icon "-849" at bounding box center [971, 428] width 136 height 136
click at [552, 321] on input "f. -849" at bounding box center [552, 316] width 1 height 10
radio input "true"
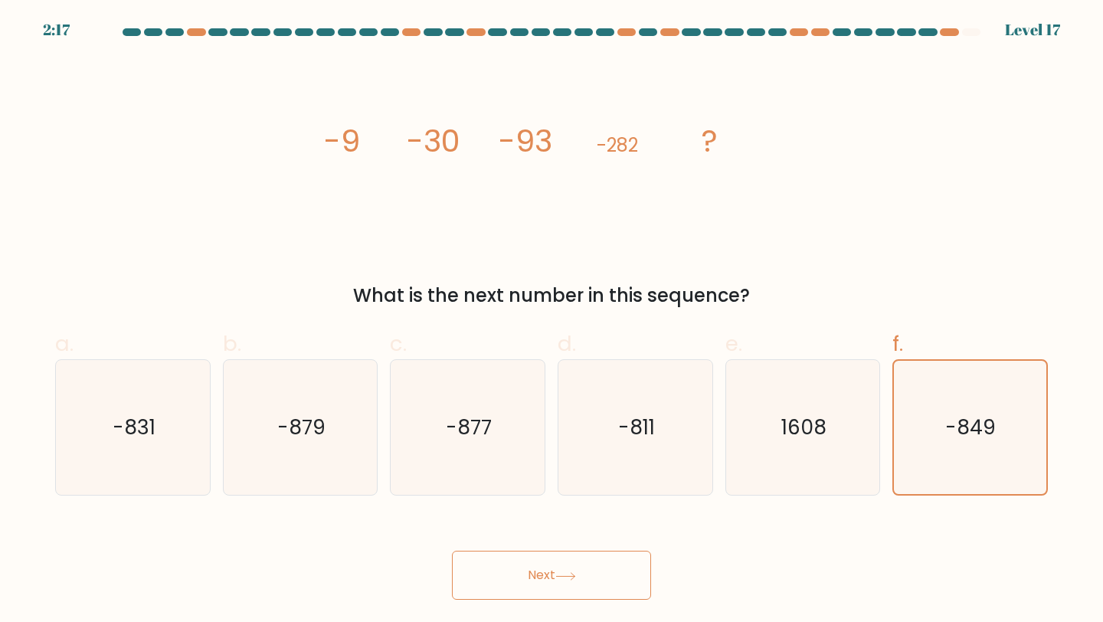
drag, startPoint x: 438, startPoint y: 621, endPoint x: 442, endPoint y: 614, distance: 7.9
click at [438, 621] on body "2:17 Level 17" at bounding box center [551, 311] width 1103 height 622
click at [490, 583] on button "Next" at bounding box center [551, 575] width 199 height 49
click at [518, 583] on button "Next" at bounding box center [551, 575] width 199 height 49
click at [521, 583] on button "Next" at bounding box center [551, 575] width 199 height 49
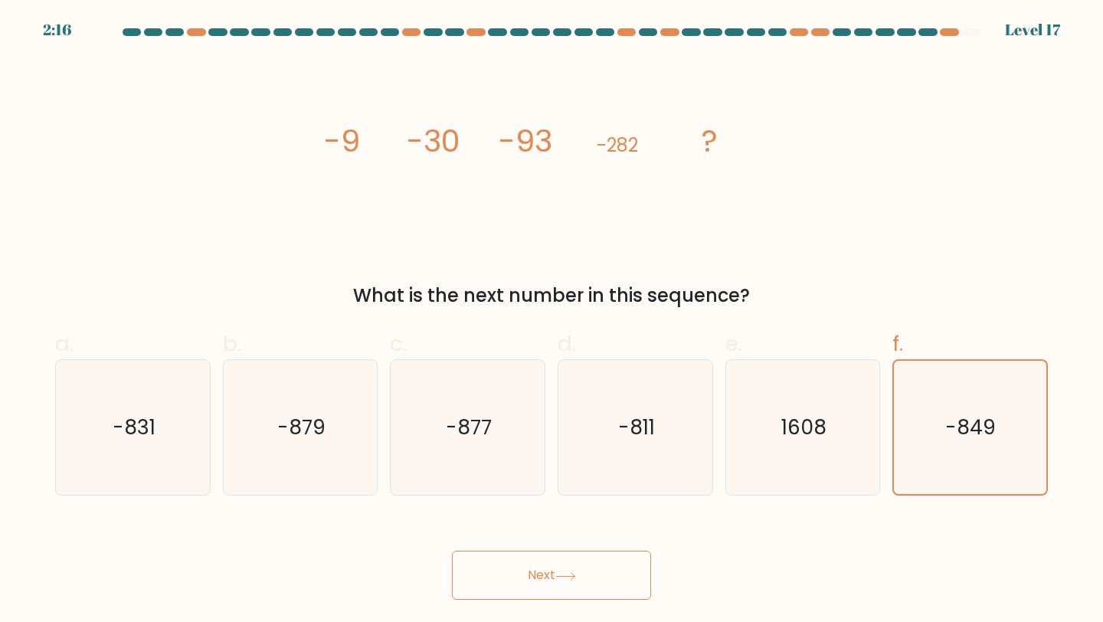
click at [521, 583] on button "Next" at bounding box center [551, 575] width 199 height 49
click at [524, 583] on button "Next" at bounding box center [551, 575] width 199 height 49
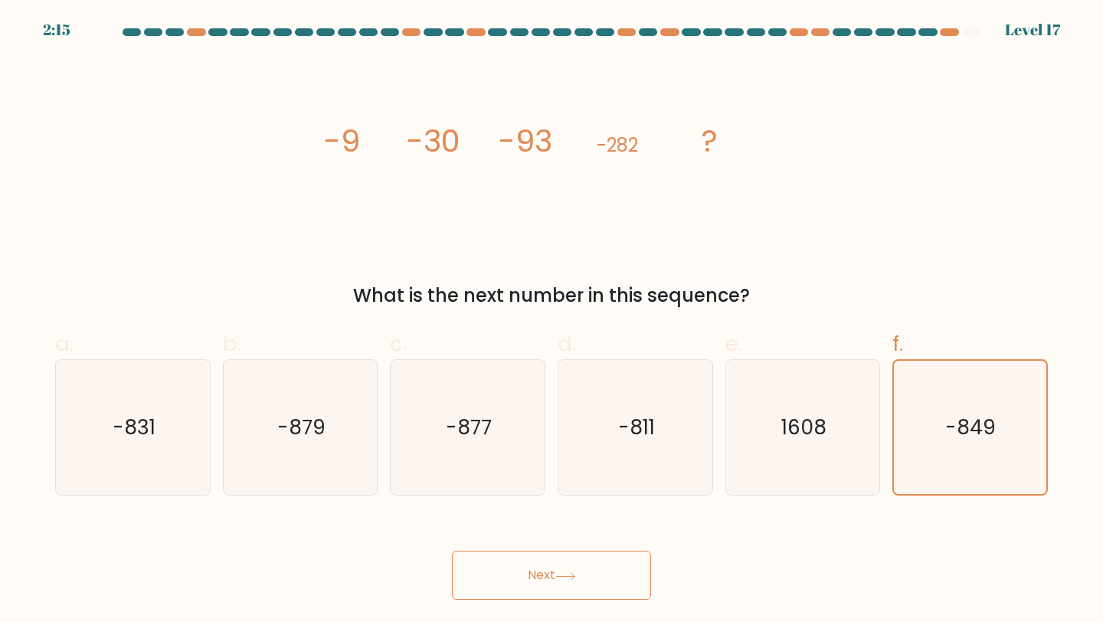
click at [524, 583] on button "Next" at bounding box center [551, 575] width 199 height 49
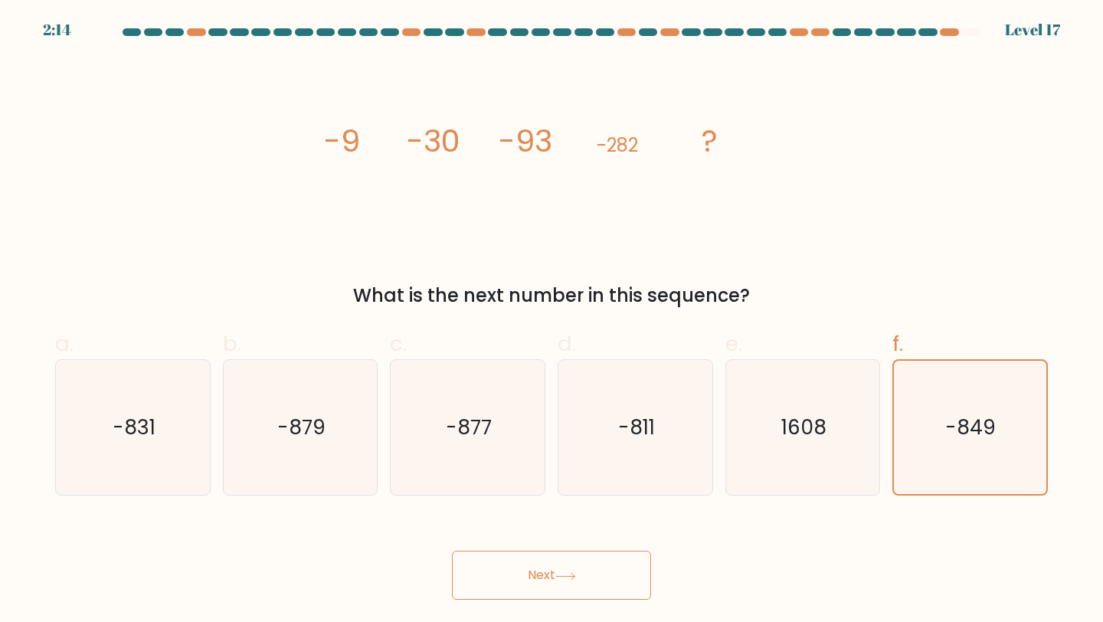
click at [524, 583] on button "Next" at bounding box center [551, 575] width 199 height 49
click at [539, 569] on button "Next" at bounding box center [551, 575] width 199 height 49
click at [159, 441] on icon "-831" at bounding box center [133, 428] width 136 height 136
click at [552, 321] on input "a. -831" at bounding box center [552, 316] width 1 height 10
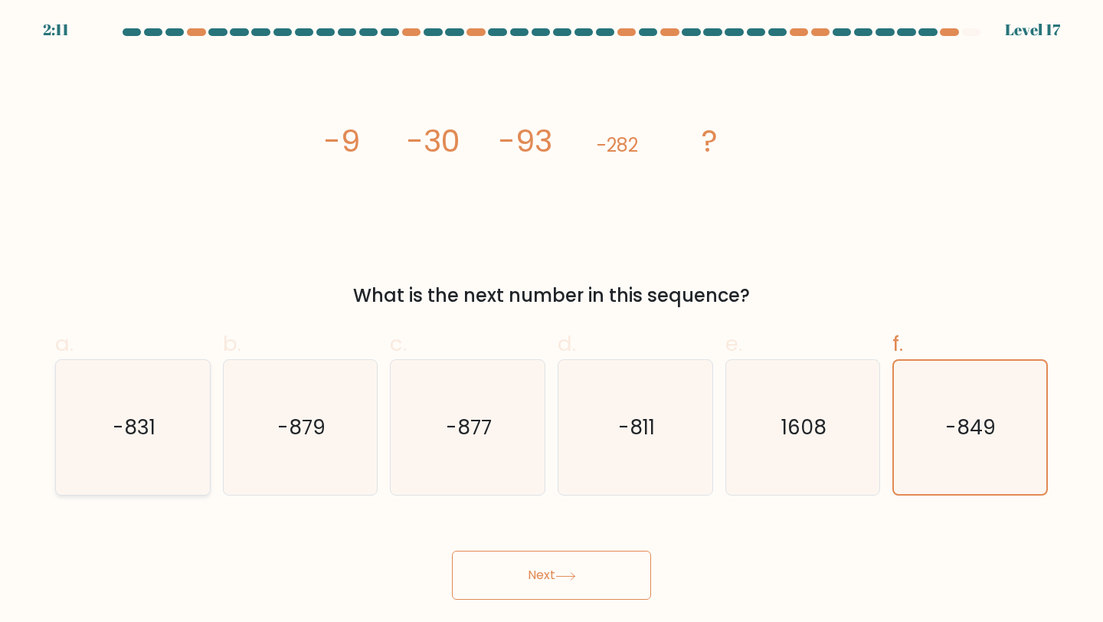
radio input "true"
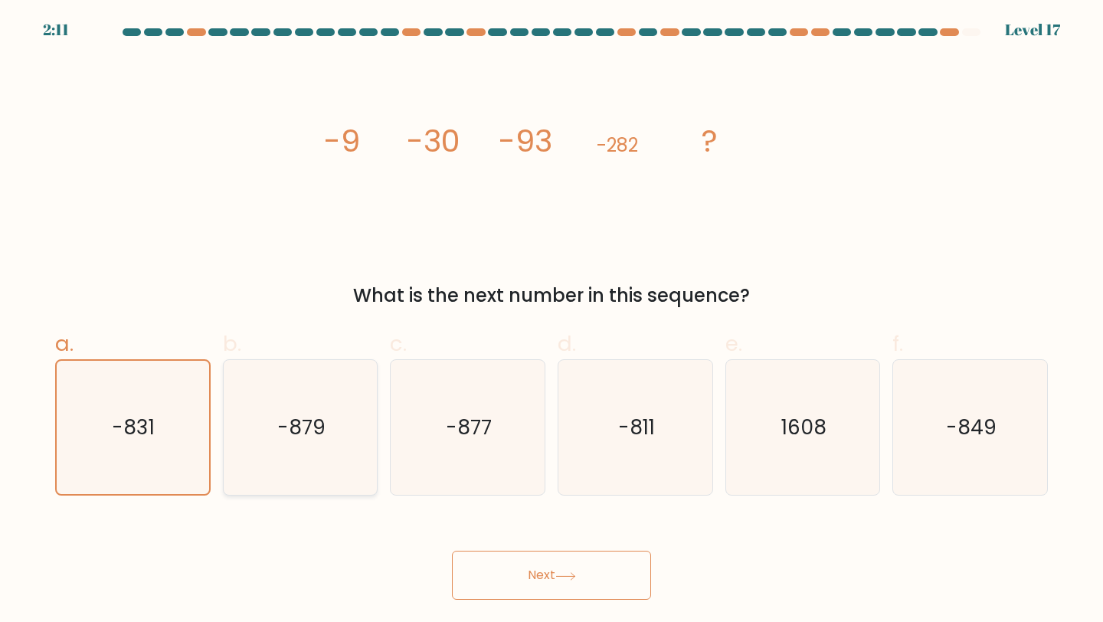
click at [330, 428] on icon "-879" at bounding box center [301, 428] width 136 height 136
click at [552, 321] on input "b. -879" at bounding box center [552, 316] width 1 height 10
radio input "true"
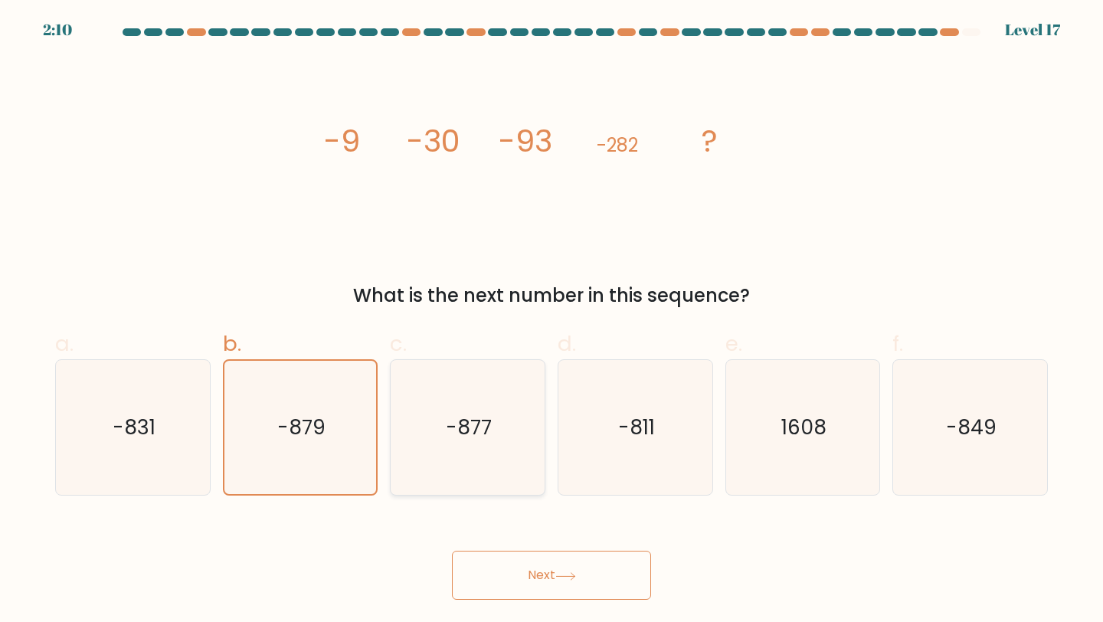
click at [482, 434] on text "-877" at bounding box center [469, 427] width 46 height 28
click at [552, 321] on input "c. -877" at bounding box center [552, 316] width 1 height 10
radio input "true"
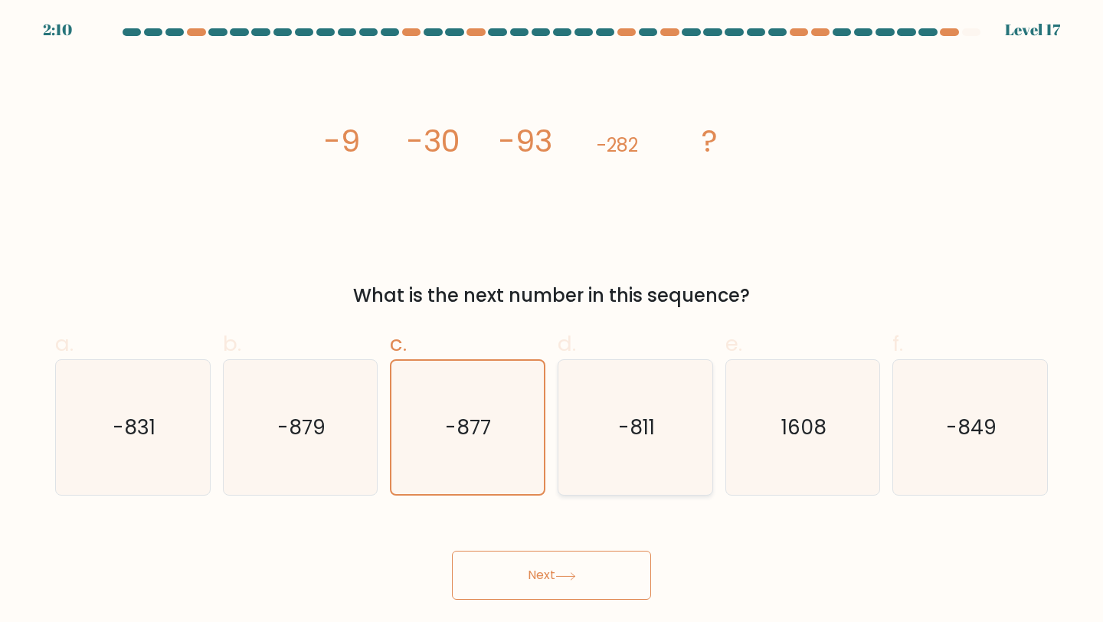
click at [618, 431] on text "-811" at bounding box center [636, 427] width 37 height 28
click at [552, 321] on input "d. -811" at bounding box center [552, 316] width 1 height 10
radio input "true"
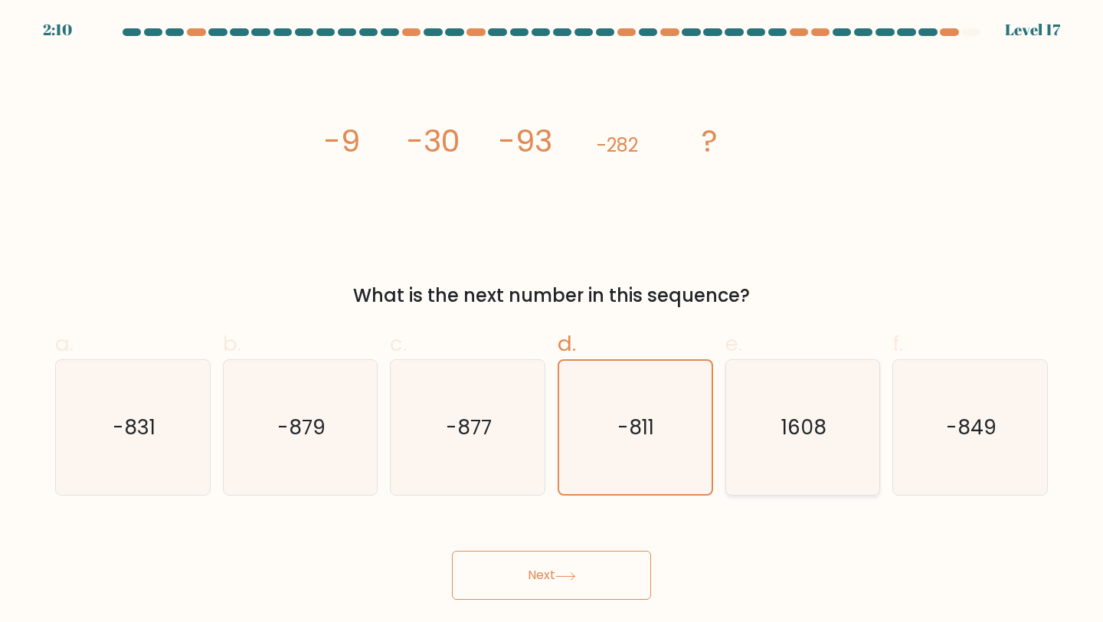
click at [810, 406] on icon "1608" at bounding box center [804, 428] width 136 height 136
click at [552, 321] on input "e. 1608" at bounding box center [552, 316] width 1 height 10
radio input "true"
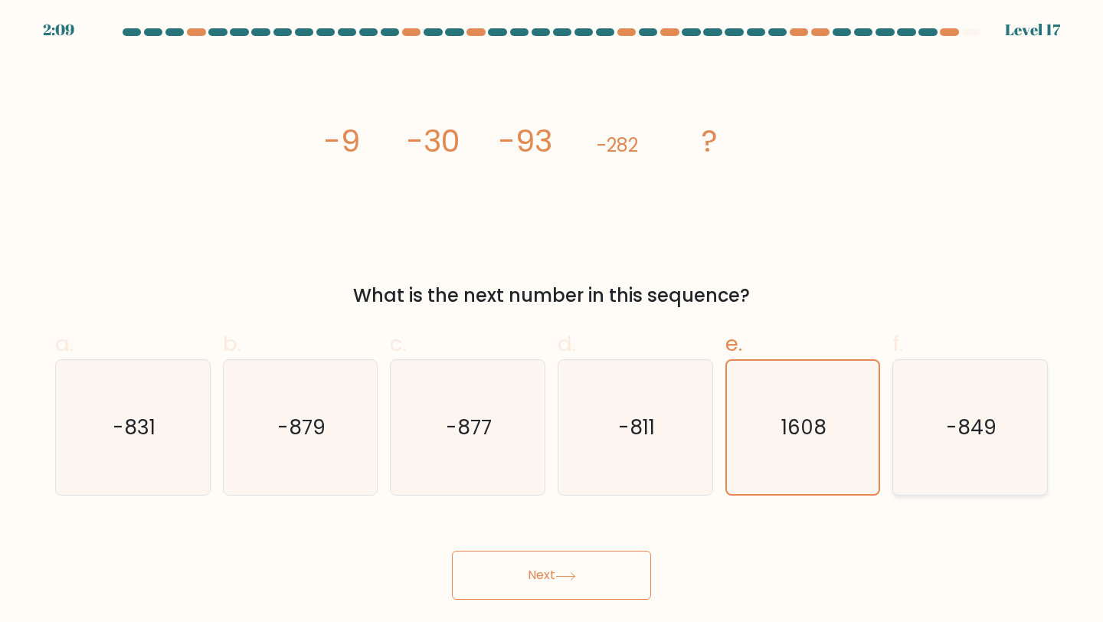
click at [938, 406] on icon "-849" at bounding box center [971, 428] width 136 height 136
click at [552, 321] on input "f. -849" at bounding box center [552, 316] width 1 height 10
radio input "true"
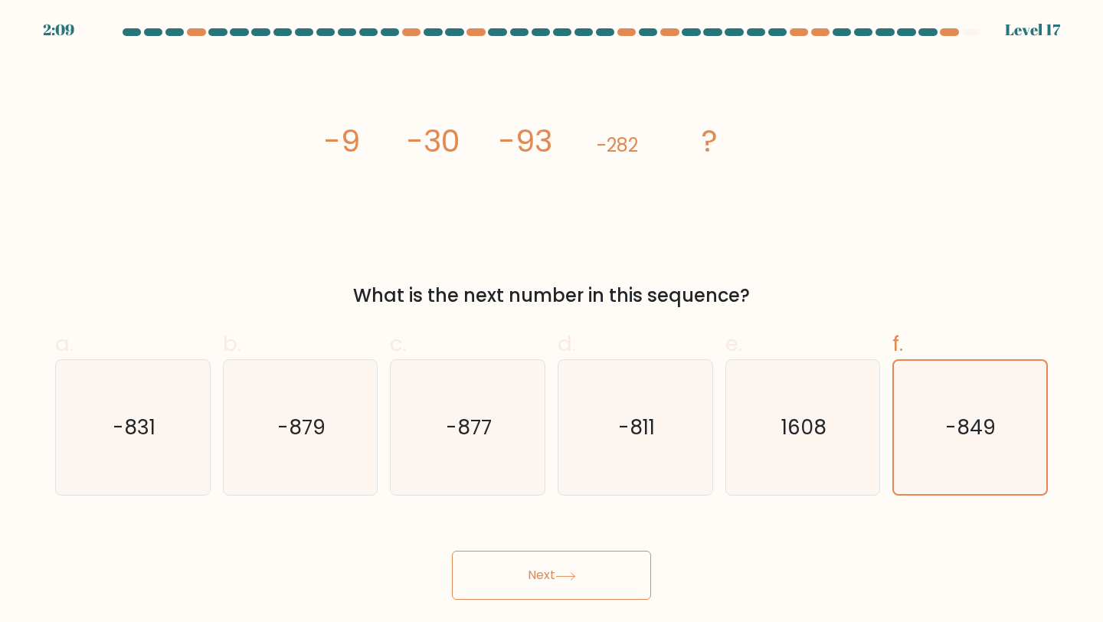
click at [582, 603] on body "2:09 Level 17" at bounding box center [551, 311] width 1103 height 622
click at [582, 586] on button "Next" at bounding box center [551, 575] width 199 height 49
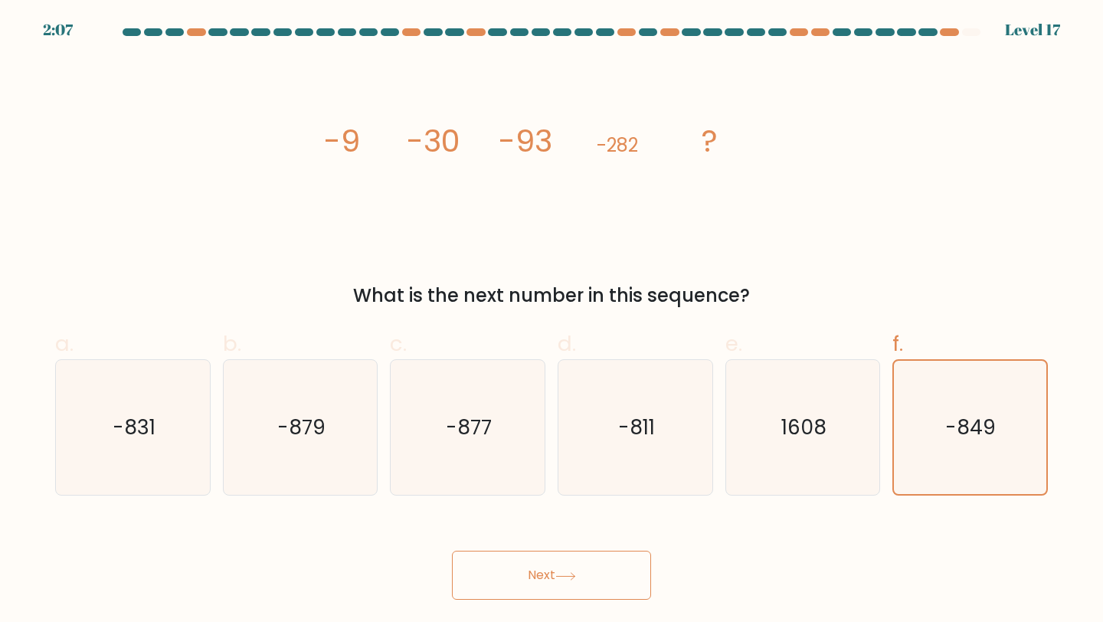
click at [582, 586] on button "Next" at bounding box center [551, 575] width 199 height 49
click at [574, 587] on button "Next" at bounding box center [551, 575] width 199 height 49
click at [562, 581] on button "Next" at bounding box center [551, 575] width 199 height 49
click at [546, 581] on button "Next" at bounding box center [551, 575] width 199 height 49
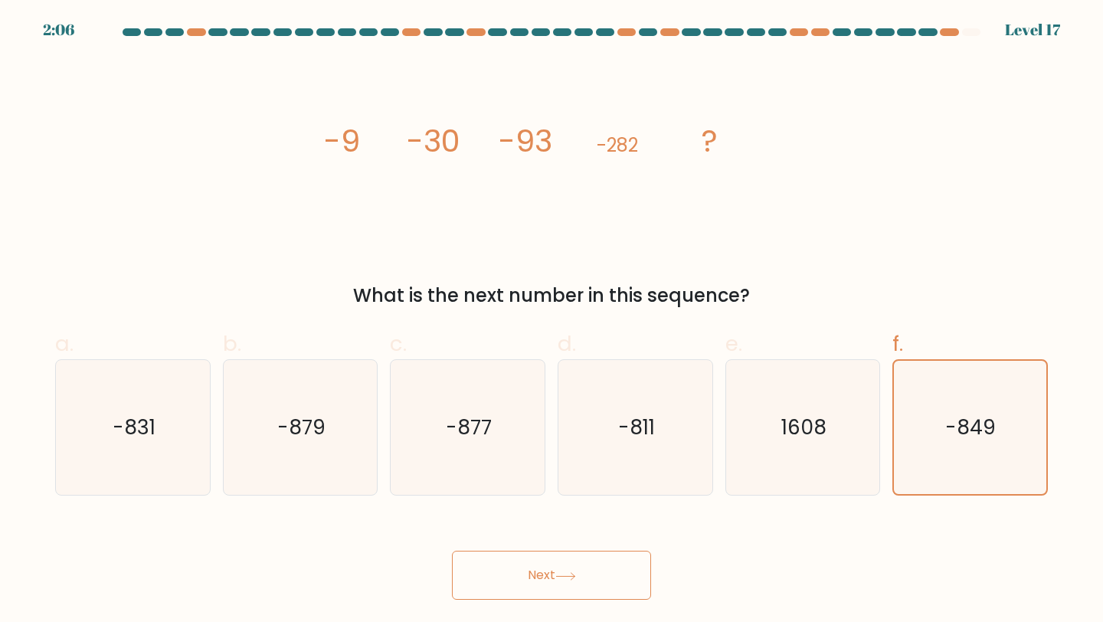
click at [546, 581] on button "Next" at bounding box center [551, 575] width 199 height 49
click at [546, 566] on button "Next" at bounding box center [551, 575] width 199 height 49
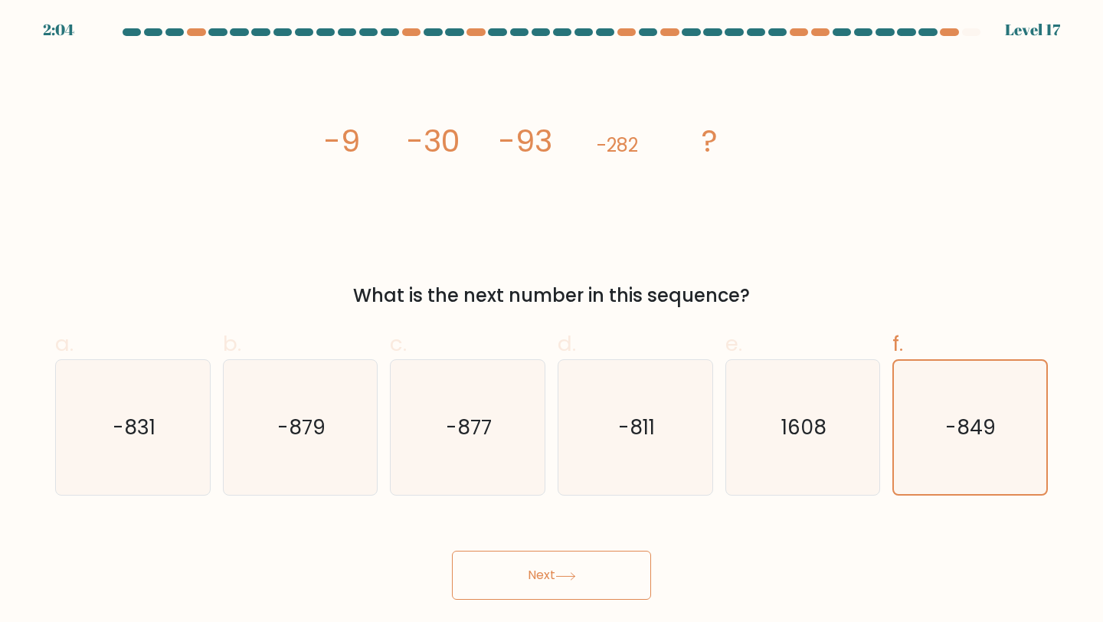
click at [546, 566] on button "Next" at bounding box center [551, 575] width 199 height 49
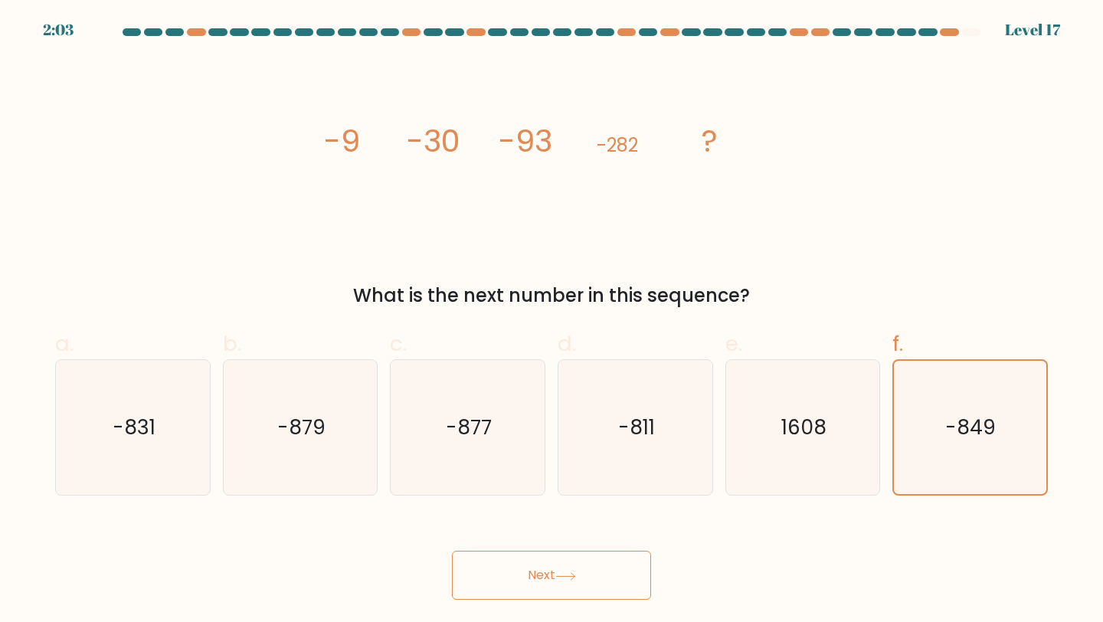
click at [546, 566] on button "Next" at bounding box center [551, 575] width 199 height 49
click at [546, 589] on button "Next" at bounding box center [551, 575] width 199 height 49
click at [546, 585] on button "Next" at bounding box center [551, 575] width 199 height 49
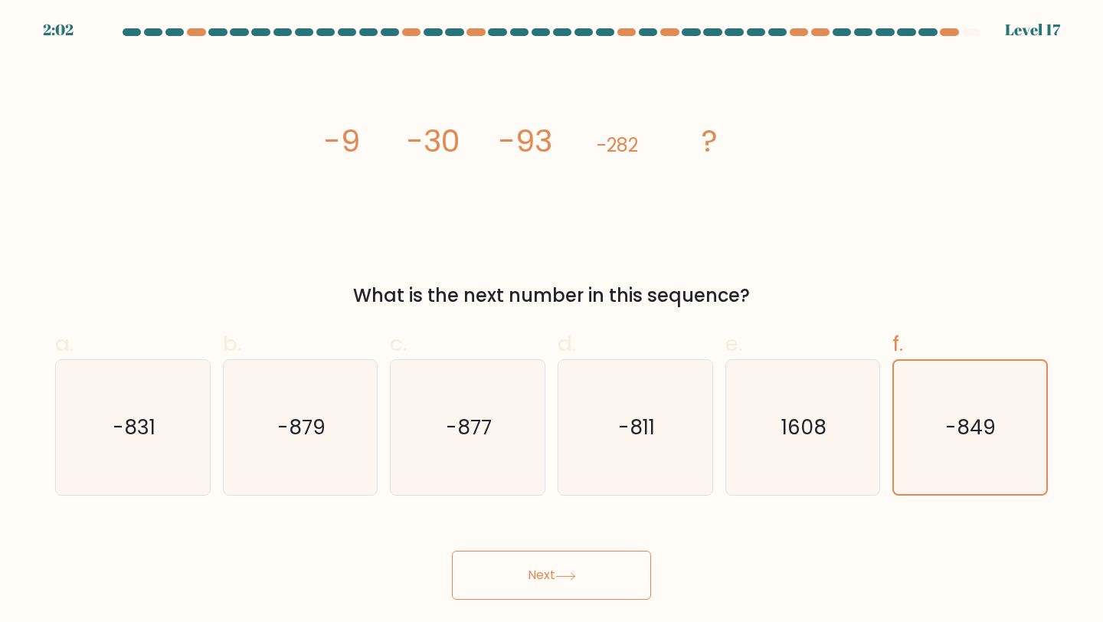
click at [546, 585] on button "Next" at bounding box center [551, 575] width 199 height 49
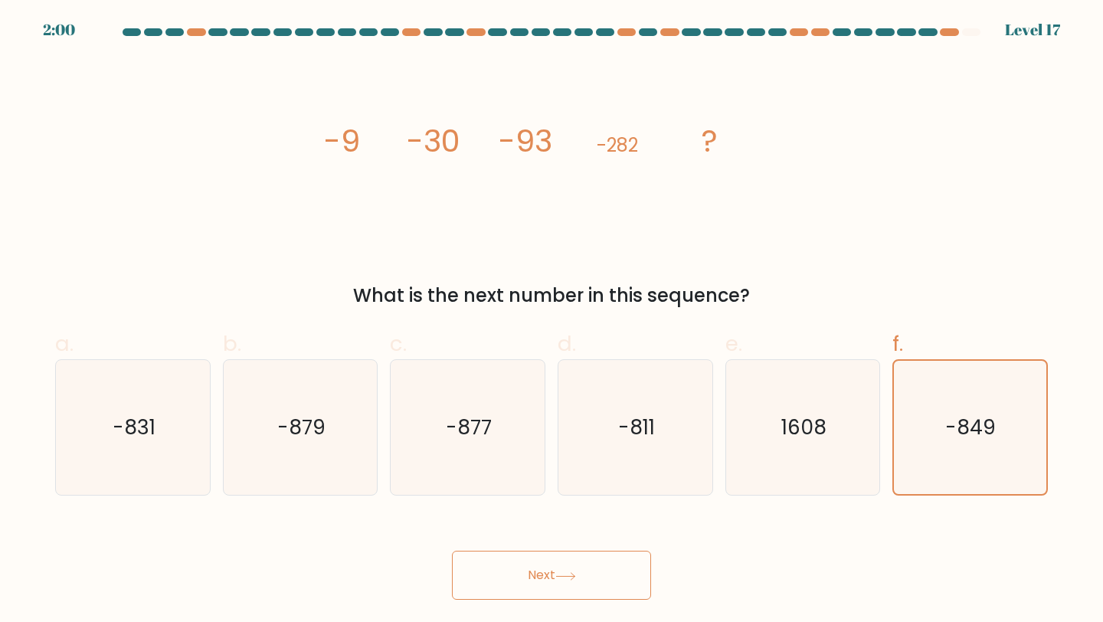
click at [546, 585] on button "Next" at bounding box center [551, 575] width 199 height 49
click at [974, 426] on text "-849" at bounding box center [972, 428] width 50 height 28
click at [552, 321] on input "f. -849" at bounding box center [552, 316] width 1 height 10
click at [867, 426] on icon "1608" at bounding box center [804, 428] width 136 height 136
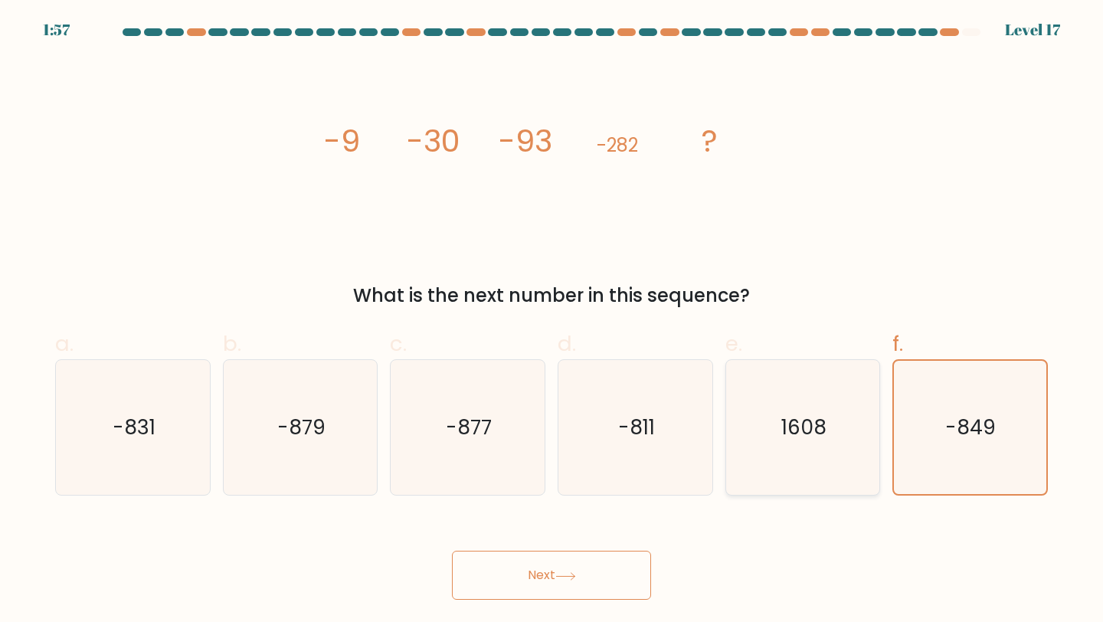
click at [552, 321] on input "e. 1608" at bounding box center [552, 316] width 1 height 10
radio input "true"
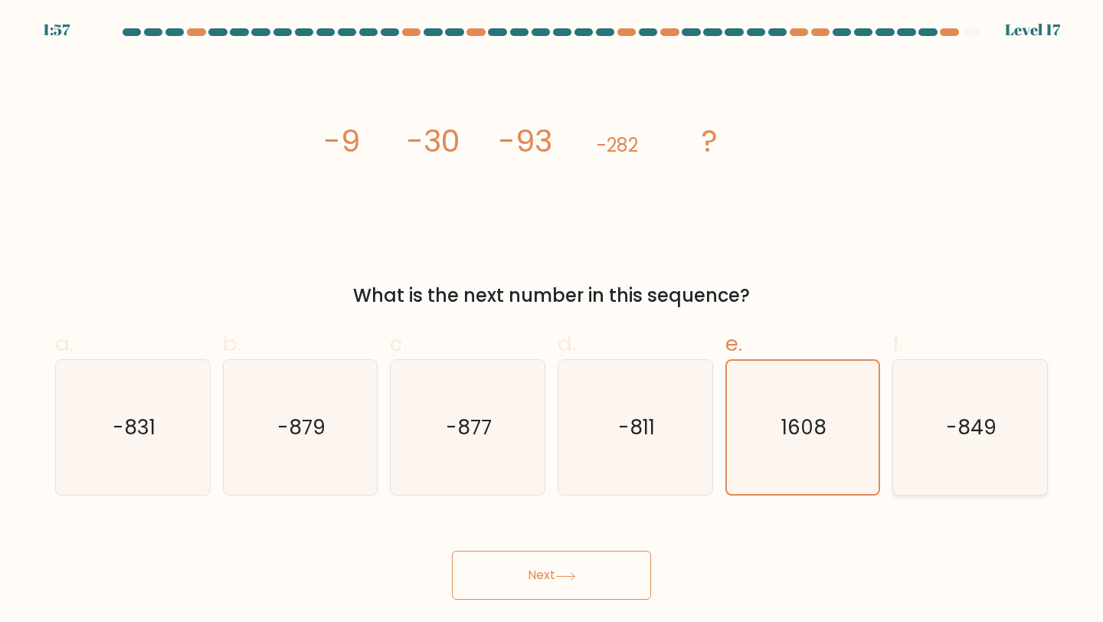
click at [952, 428] on text "-849" at bounding box center [971, 427] width 51 height 28
click at [552, 321] on input "f. -849" at bounding box center [552, 316] width 1 height 10
radio input "true"
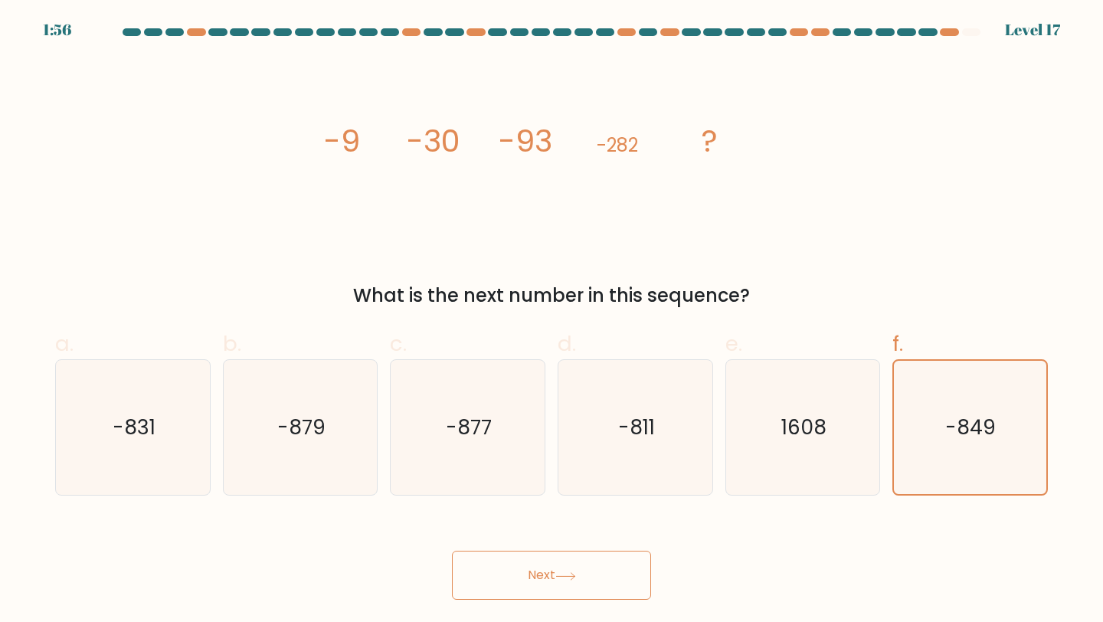
click at [496, 585] on button "Next" at bounding box center [551, 575] width 199 height 49
click at [536, 593] on button "Next" at bounding box center [551, 575] width 199 height 49
click at [542, 581] on button "Next" at bounding box center [551, 575] width 199 height 49
click at [578, 563] on button "Next" at bounding box center [551, 575] width 199 height 49
click at [523, 579] on button "Next" at bounding box center [551, 575] width 199 height 49
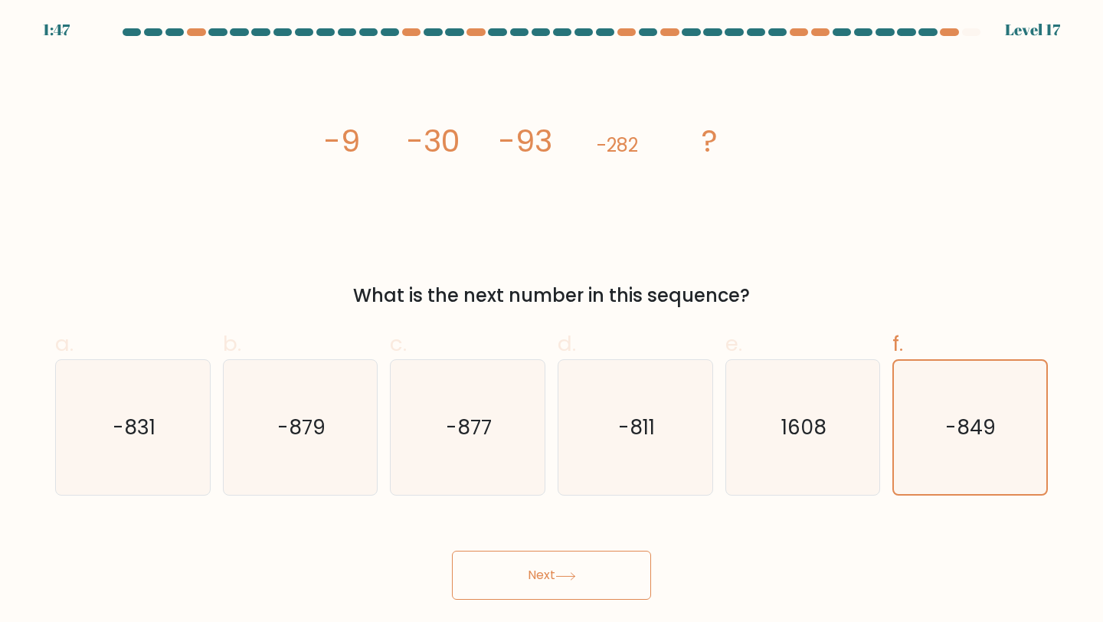
click at [555, 569] on button "Next" at bounding box center [551, 575] width 199 height 49
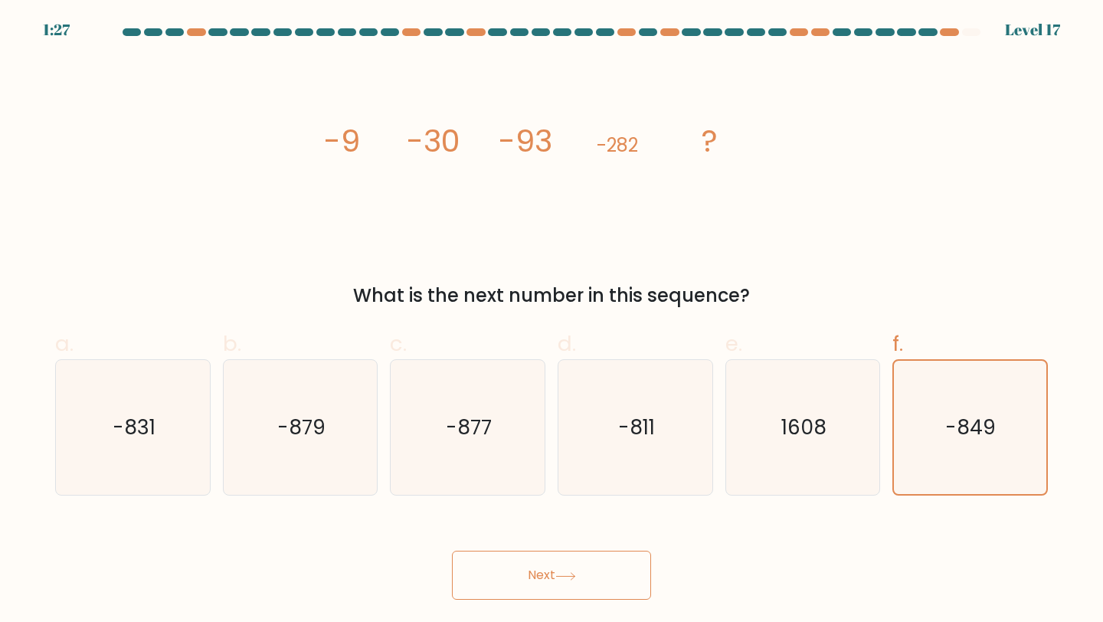
click at [555, 569] on button "Next" at bounding box center [551, 575] width 199 height 49
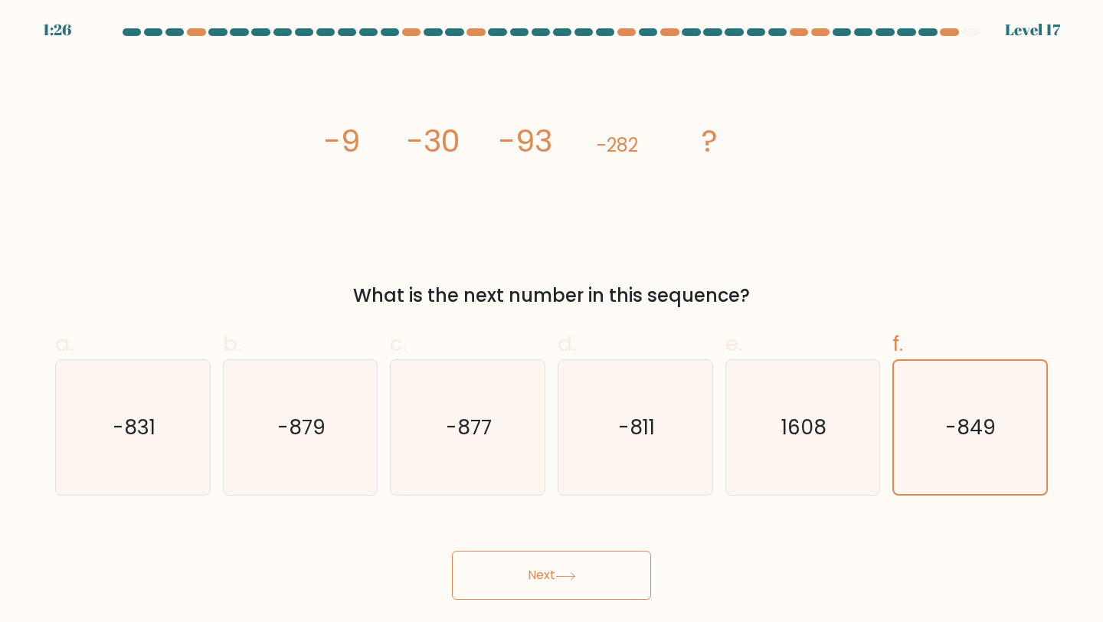
click at [555, 569] on button "Next" at bounding box center [551, 575] width 199 height 49
click at [421, 571] on div "Next" at bounding box center [551, 557] width 1011 height 86
click at [489, 578] on button "Next" at bounding box center [551, 575] width 199 height 49
click at [982, 400] on icon "-849" at bounding box center [970, 428] width 134 height 134
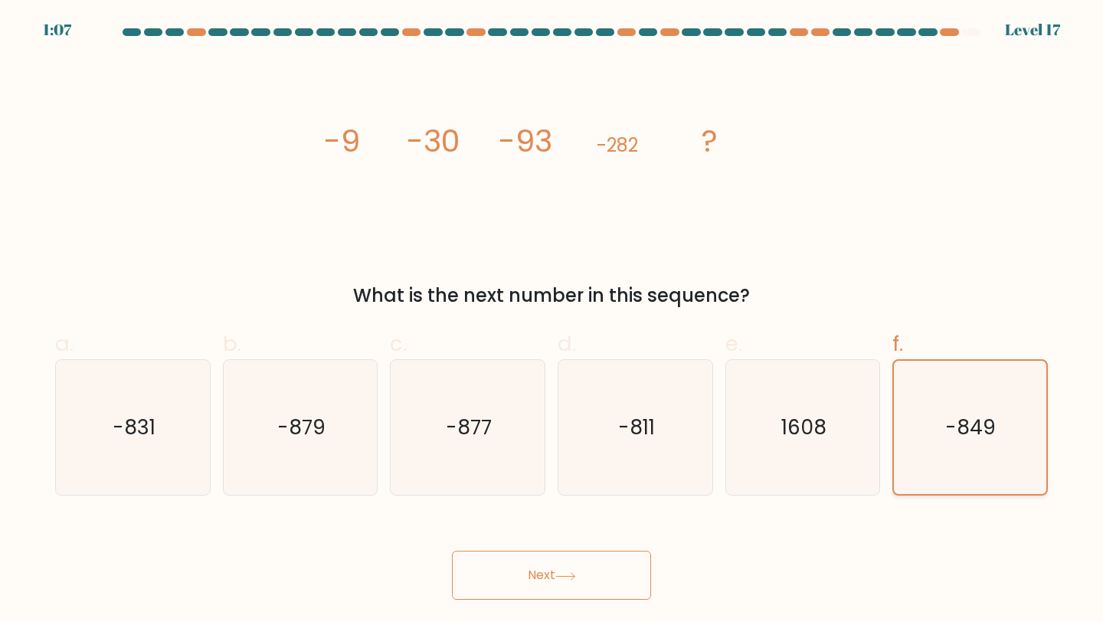
click at [552, 321] on input "f. -849" at bounding box center [552, 316] width 1 height 10
click at [982, 400] on icon "-849" at bounding box center [970, 428] width 134 height 134
click at [552, 321] on input "f. -849" at bounding box center [552, 316] width 1 height 10
click at [982, 400] on icon "-849" at bounding box center [970, 428] width 134 height 134
click at [552, 321] on input "f. -849" at bounding box center [552, 316] width 1 height 10
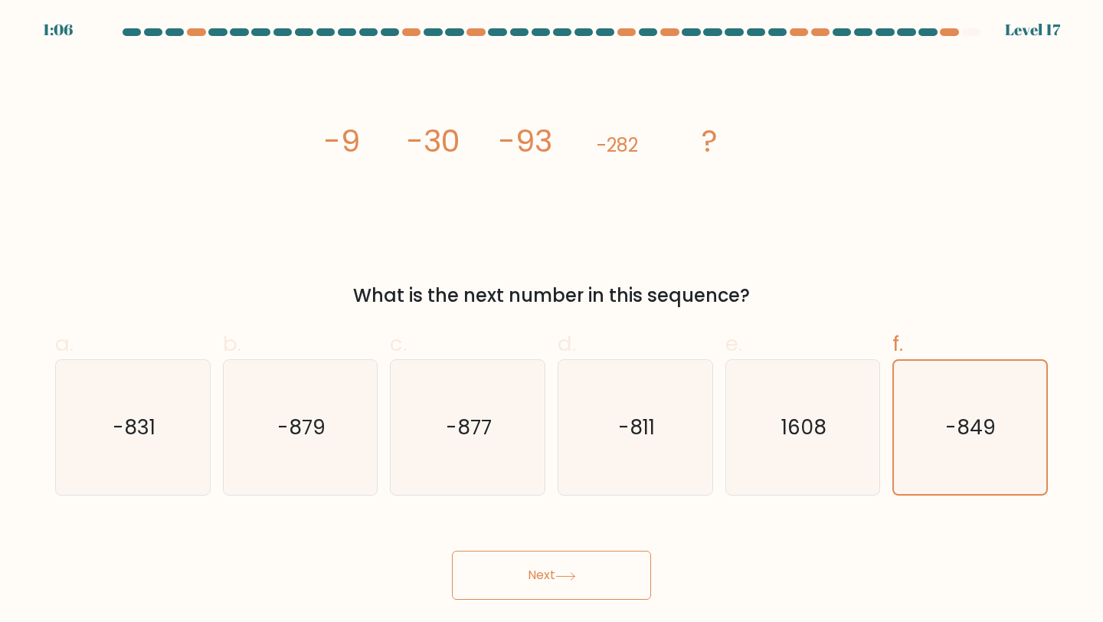
click at [983, 231] on div "image/svg+xml -9 -30 -93 -282 ? What is the next number in this sequence?" at bounding box center [551, 183] width 1011 height 251
click at [559, 582] on button "Next" at bounding box center [551, 575] width 199 height 49
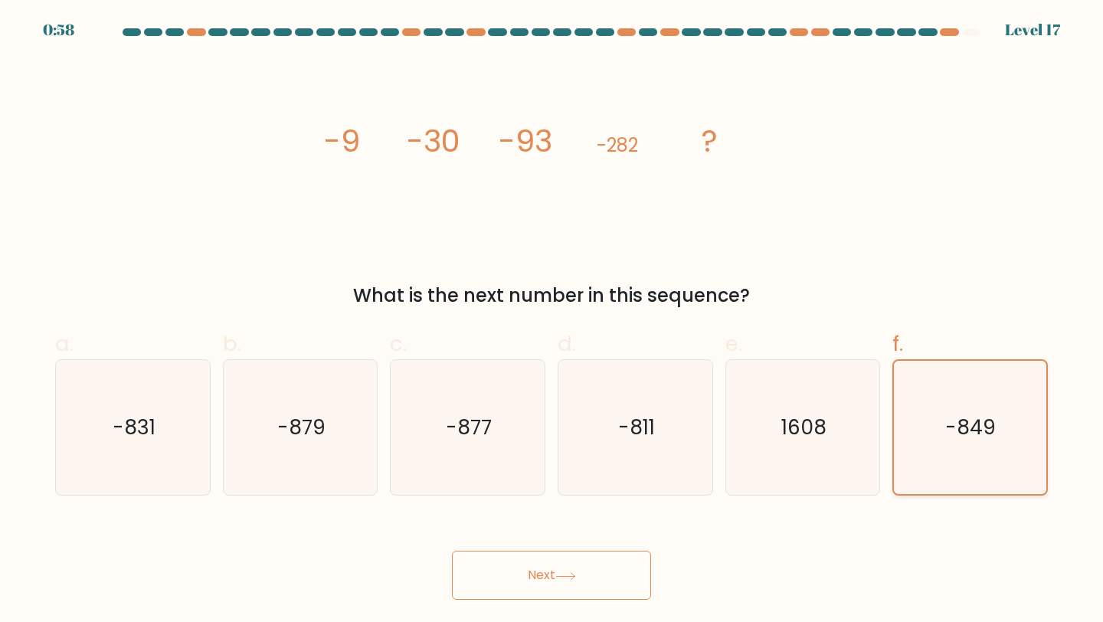
click at [952, 451] on icon "-849" at bounding box center [970, 428] width 134 height 134
click at [552, 321] on input "f. -849" at bounding box center [552, 316] width 1 height 10
click at [781, 427] on icon "1608" at bounding box center [804, 428] width 136 height 136
click at [552, 321] on input "e. 1608" at bounding box center [552, 316] width 1 height 10
radio input "true"
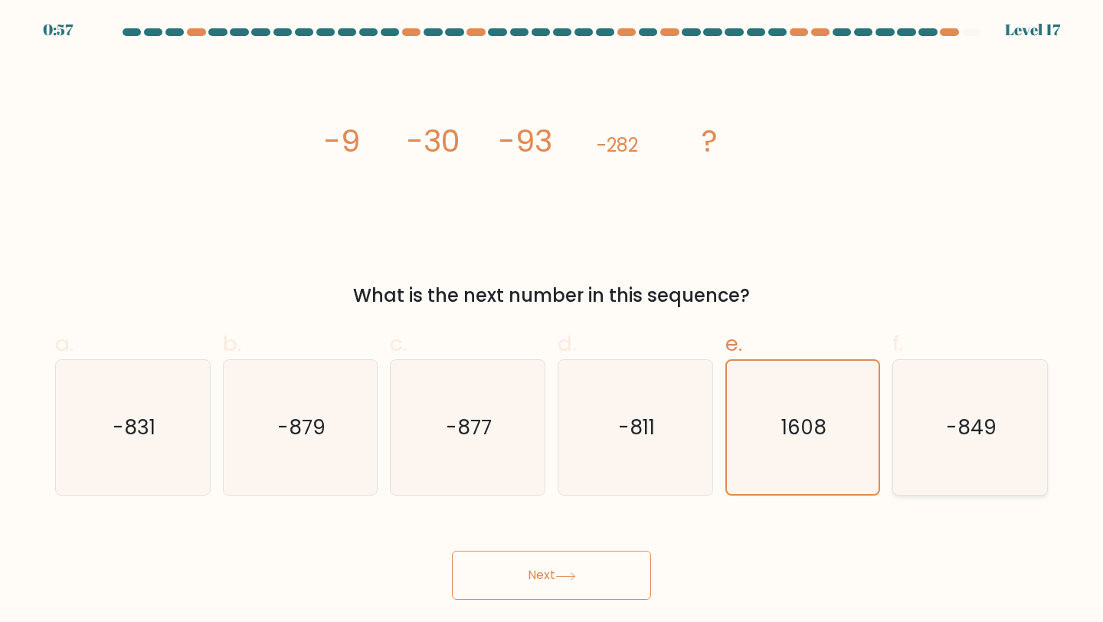
click at [981, 419] on text "-849" at bounding box center [971, 427] width 51 height 28
click at [552, 321] on input "f. -849" at bounding box center [552, 316] width 1 height 10
radio input "true"
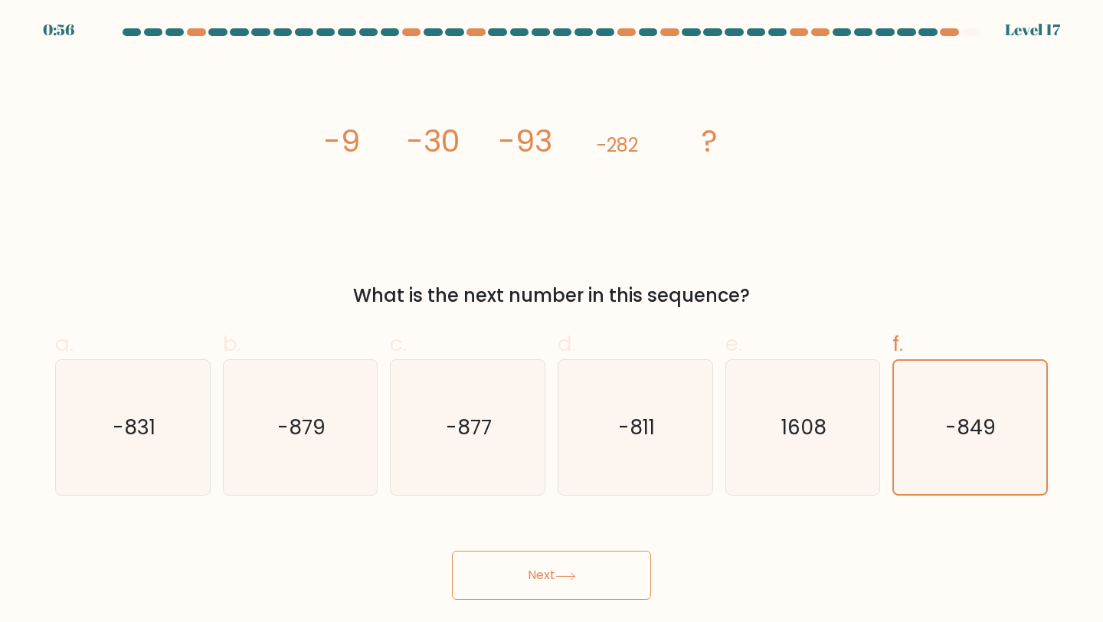
click at [575, 567] on button "Next" at bounding box center [551, 575] width 199 height 49
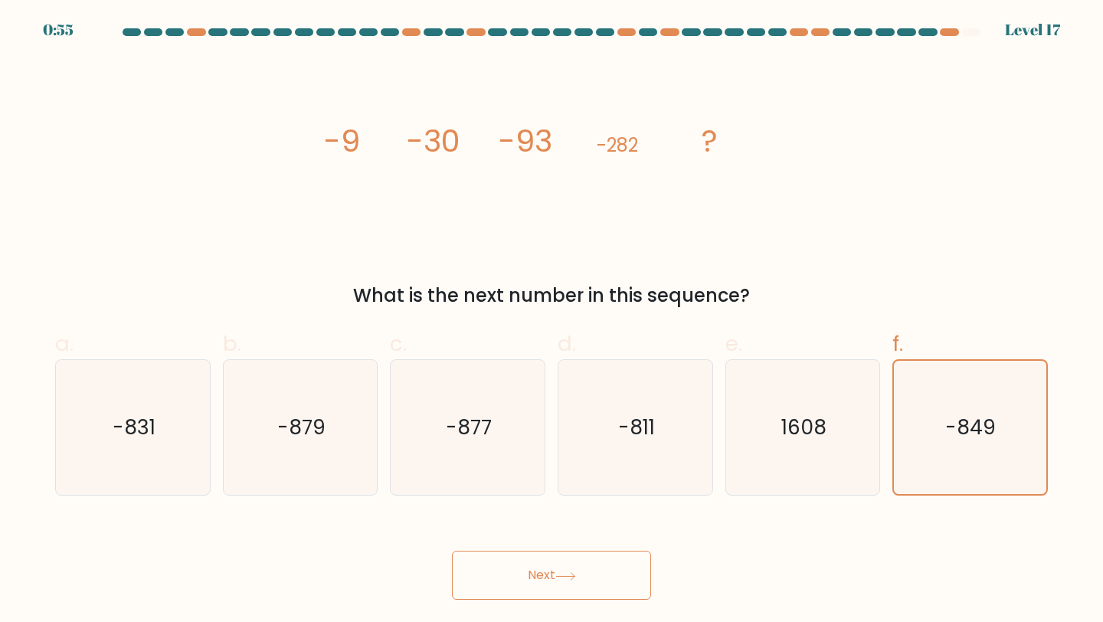
click at [575, 567] on button "Next" at bounding box center [551, 575] width 199 height 49
click at [576, 567] on button "Next" at bounding box center [551, 575] width 199 height 49
click at [574, 569] on button "Next" at bounding box center [551, 575] width 199 height 49
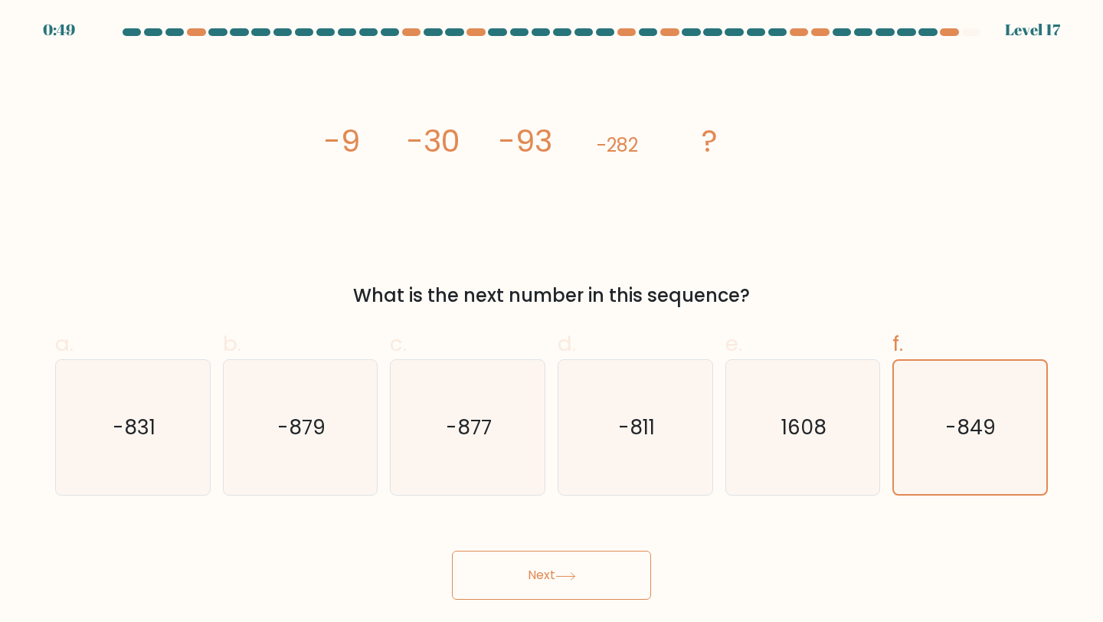
click at [574, 569] on button "Next" at bounding box center [551, 575] width 199 height 49
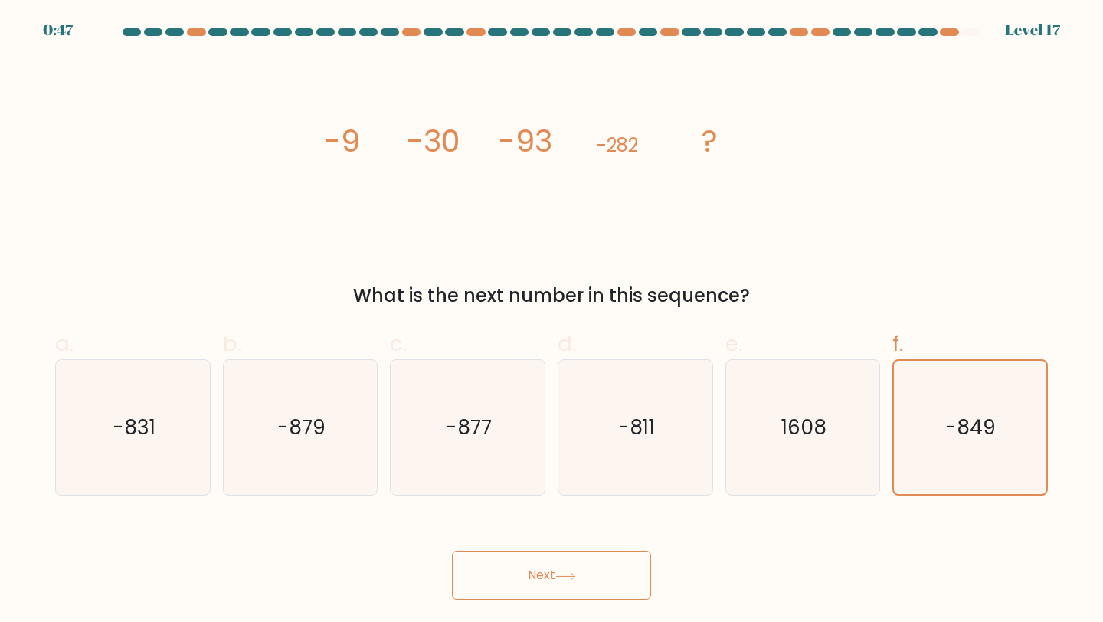
click at [574, 569] on button "Next" at bounding box center [551, 575] width 199 height 49
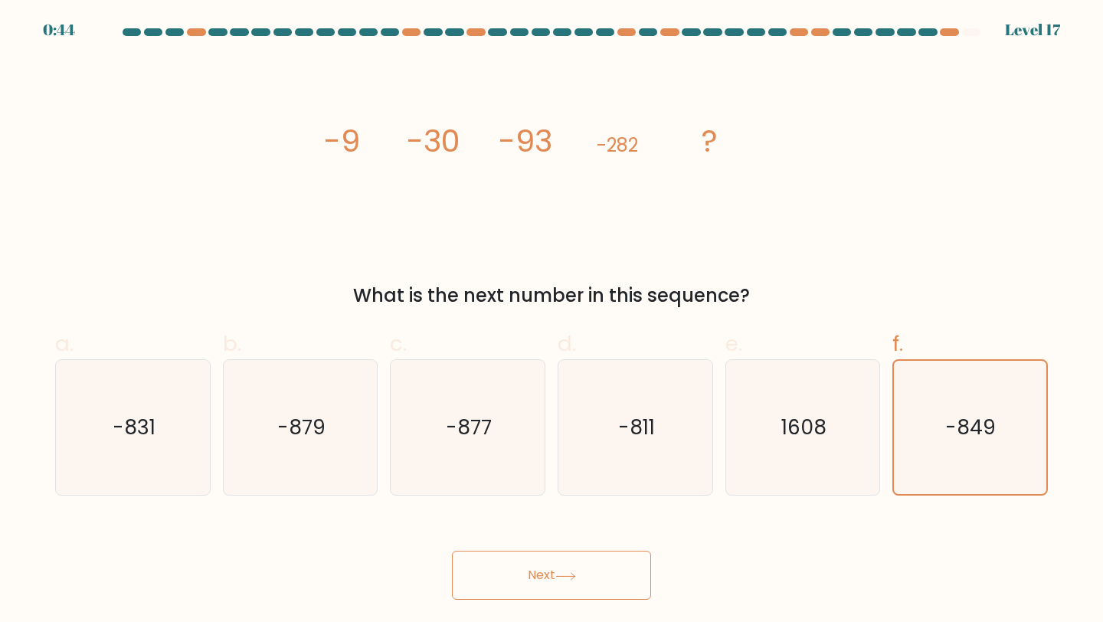
click at [574, 569] on button "Next" at bounding box center [551, 575] width 199 height 49
click at [933, 382] on icon "-849" at bounding box center [970, 428] width 134 height 134
click at [552, 321] on input "f. -849" at bounding box center [552, 316] width 1 height 10
click at [850, 382] on icon "1608" at bounding box center [804, 428] width 136 height 136
click at [552, 321] on input "e. 1608" at bounding box center [552, 316] width 1 height 10
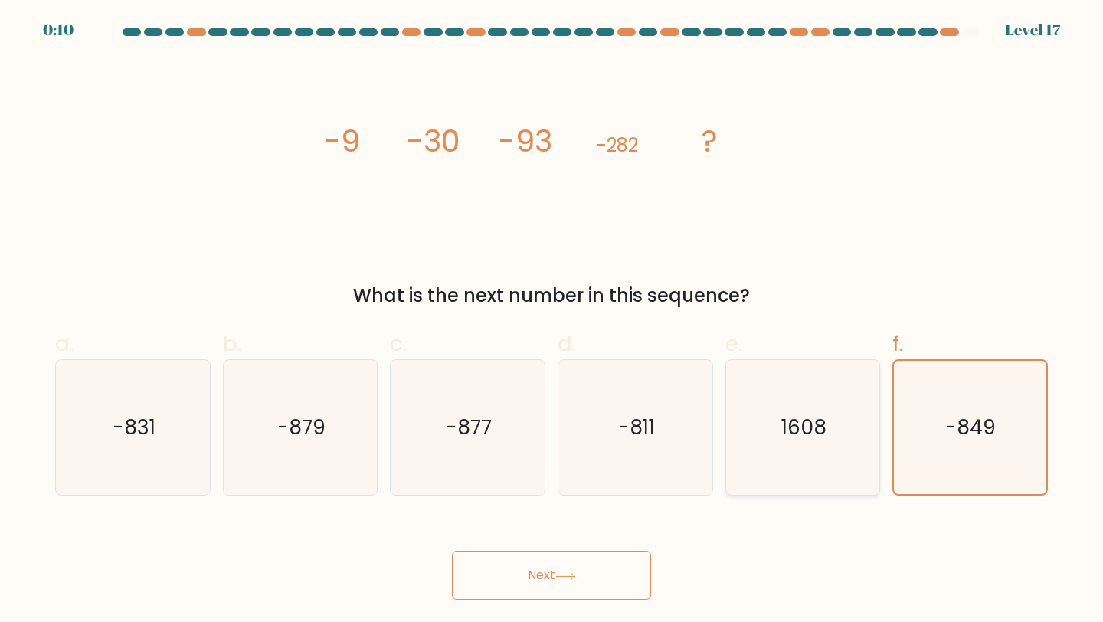
radio input "true"
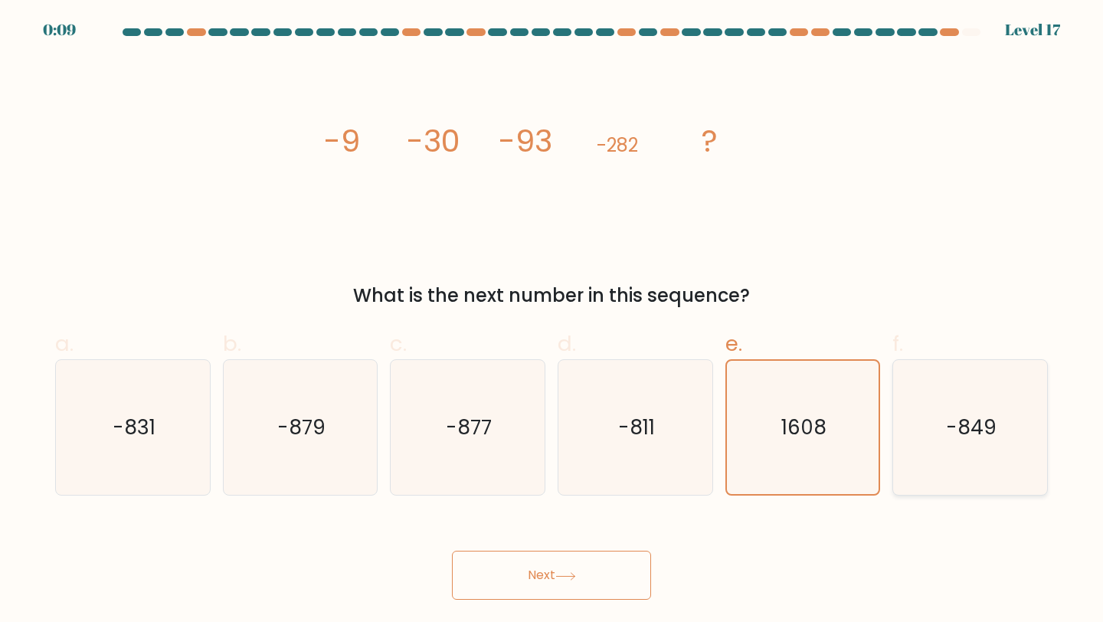
click at [981, 388] on icon "-849" at bounding box center [971, 428] width 136 height 136
click at [552, 321] on input "f. -849" at bounding box center [552, 316] width 1 height 10
radio input "true"
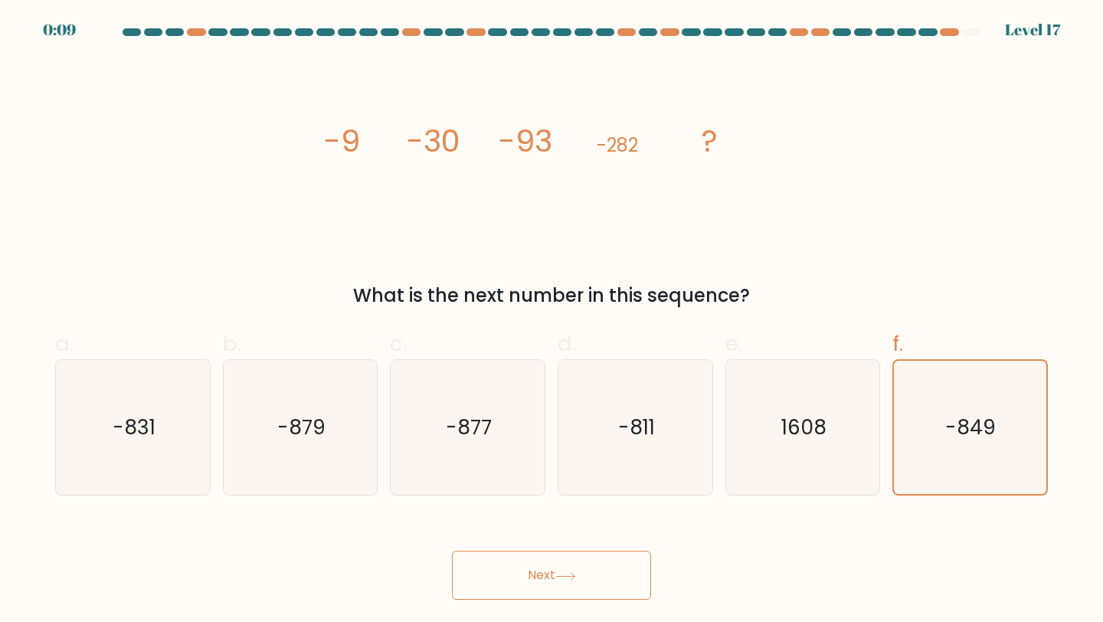
click at [601, 569] on button "Next" at bounding box center [551, 575] width 199 height 49
click at [584, 569] on button "Next" at bounding box center [551, 575] width 199 height 49
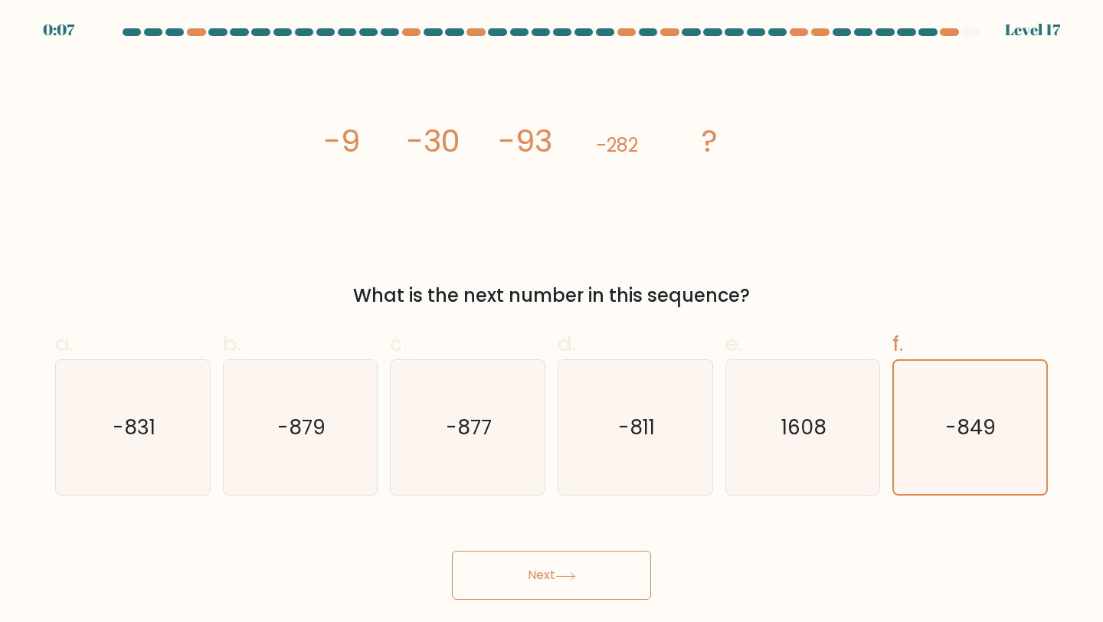
click at [540, 574] on button "Next" at bounding box center [551, 575] width 199 height 49
click at [545, 568] on button "Next" at bounding box center [551, 575] width 199 height 49
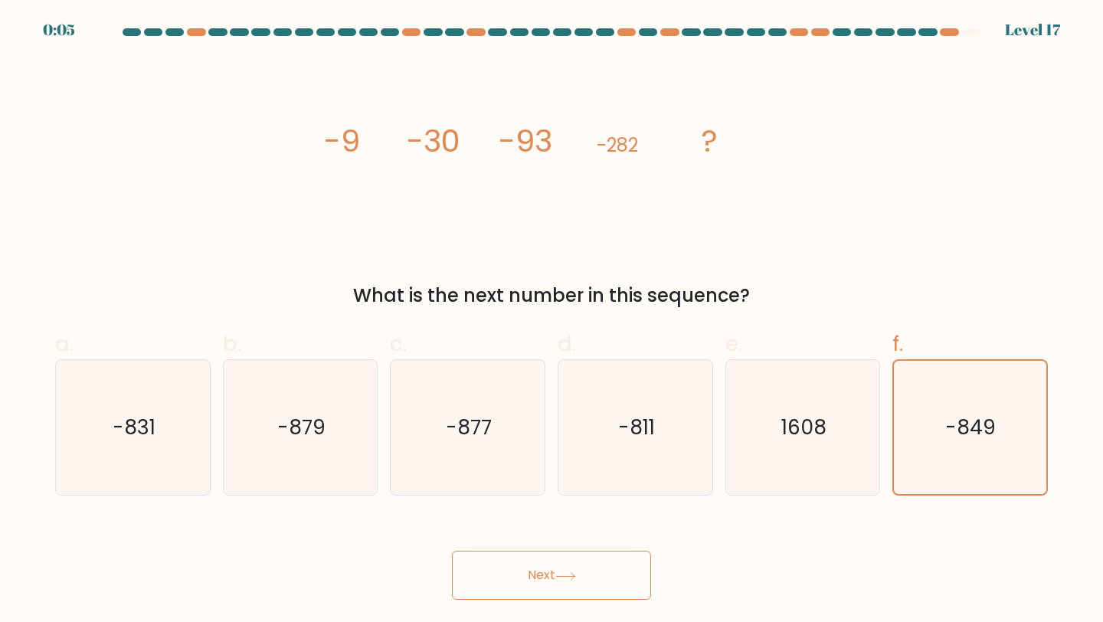
click at [545, 568] on button "Next" at bounding box center [551, 575] width 199 height 49
click at [543, 580] on button "Next" at bounding box center [551, 575] width 199 height 49
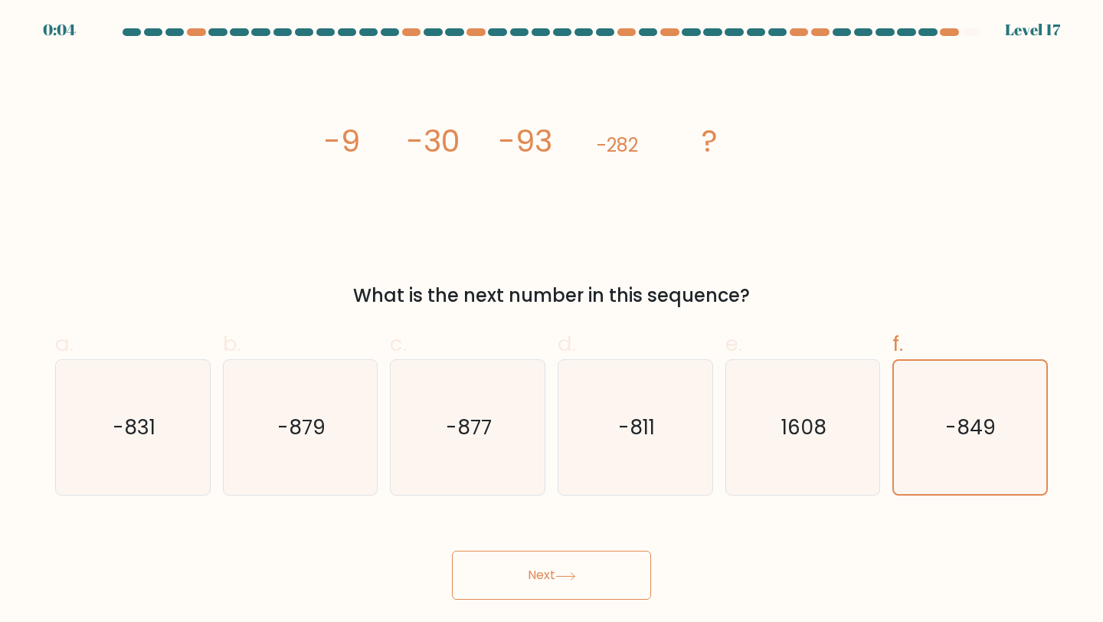
click at [543, 580] on button "Next" at bounding box center [551, 575] width 199 height 49
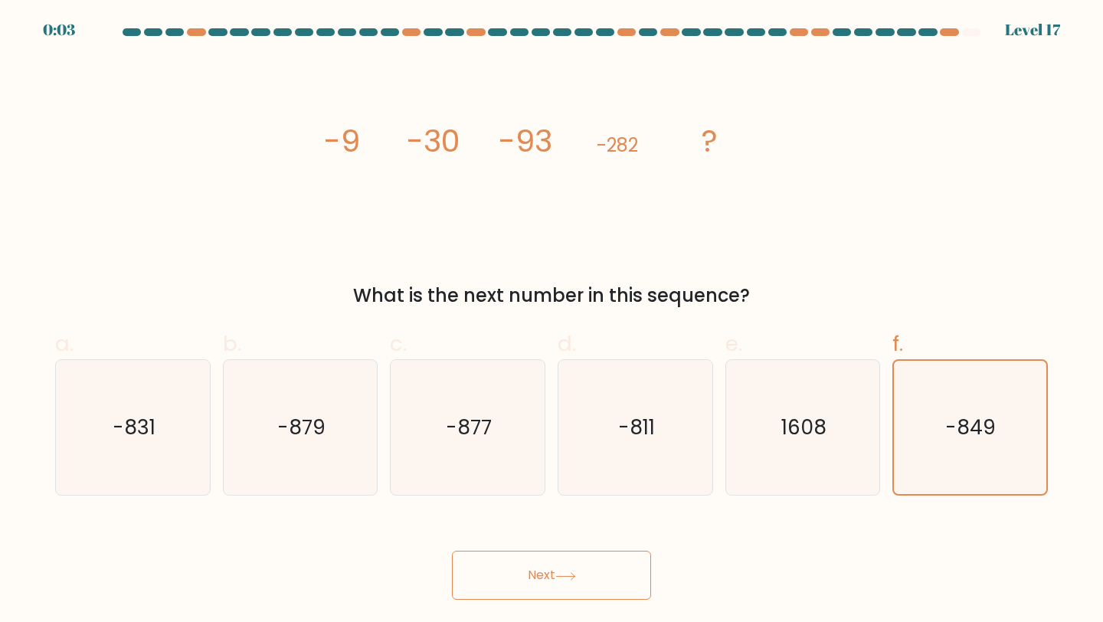
click at [543, 580] on button "Next" at bounding box center [551, 575] width 199 height 49
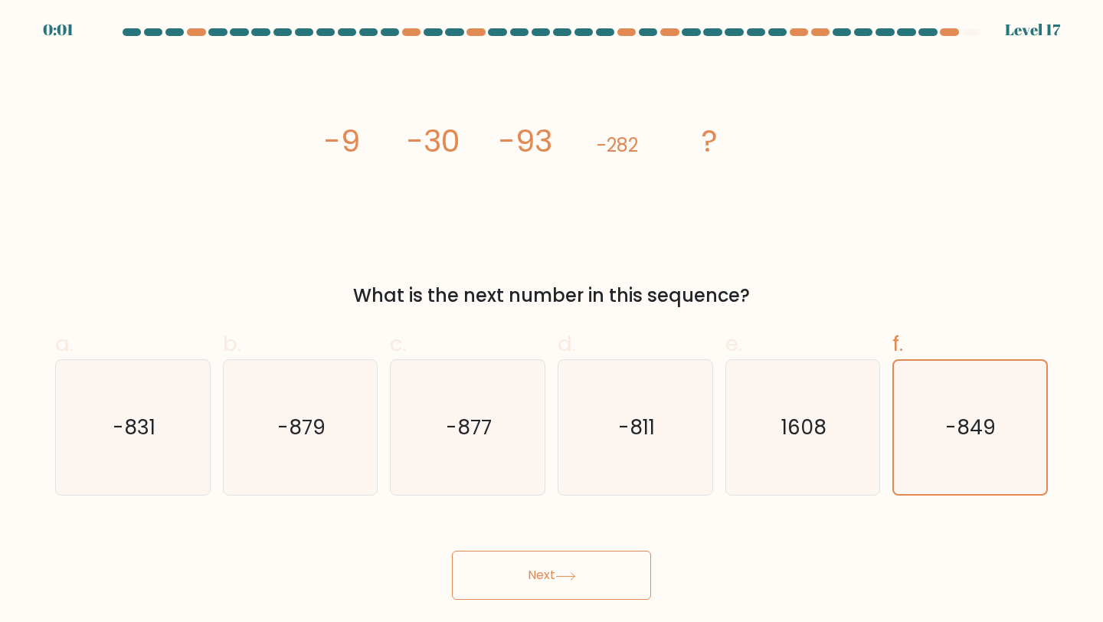
click at [543, 580] on button "Next" at bounding box center [551, 575] width 199 height 49
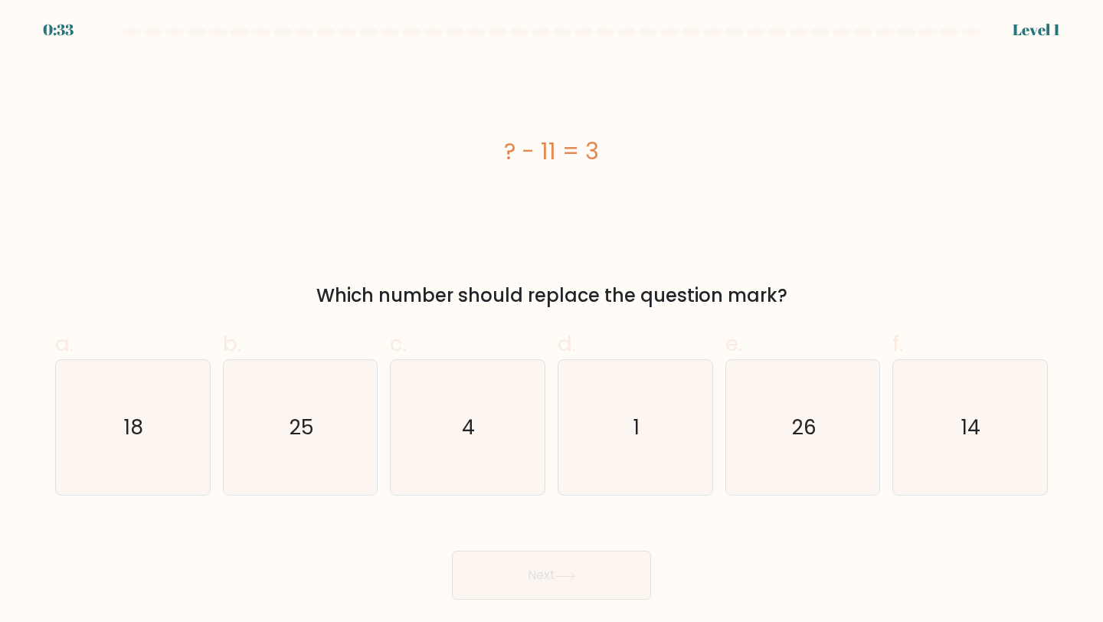
click at [974, 32] on div at bounding box center [971, 32] width 18 height 8
